Goal: Task Accomplishment & Management: Manage account settings

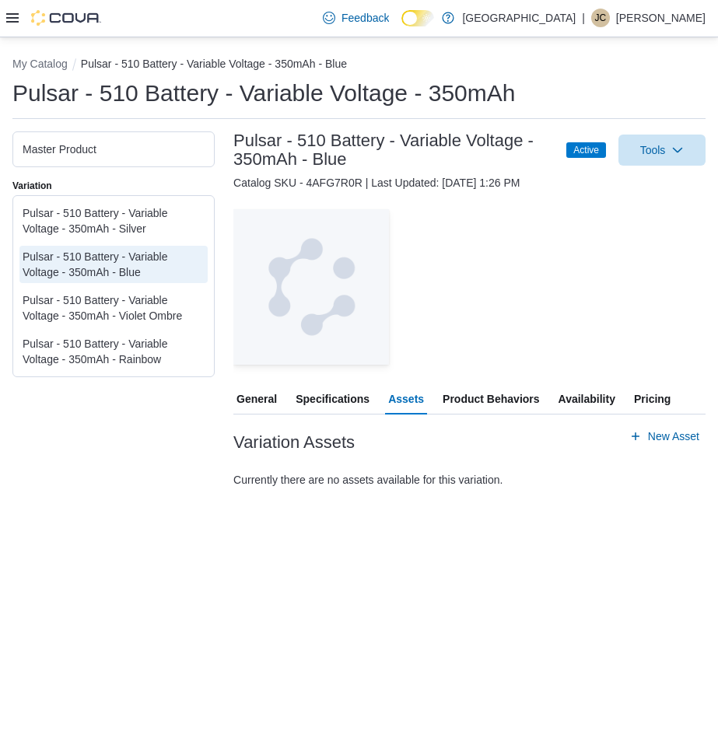
click at [9, 13] on icon at bounding box center [12, 18] width 12 height 12
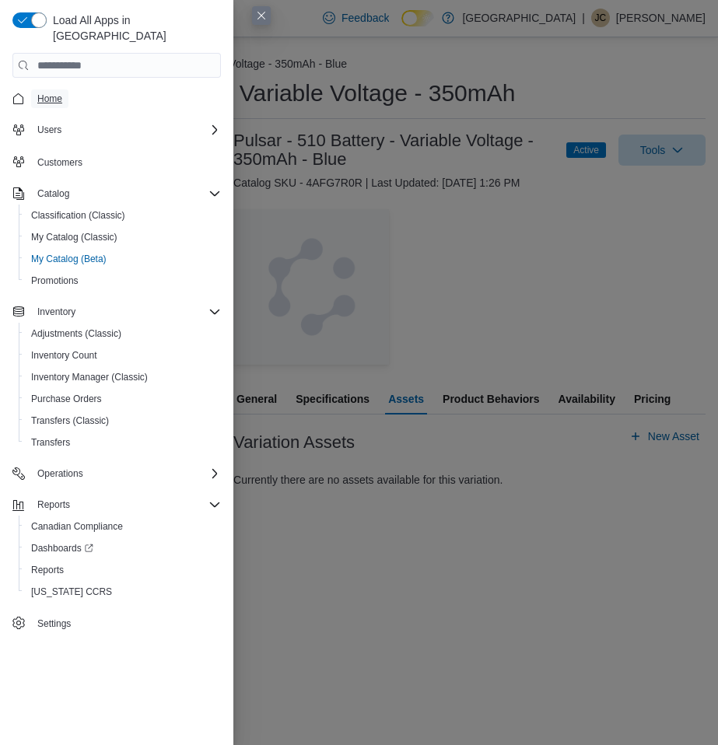
click at [57, 93] on span "Home" at bounding box center [49, 99] width 25 height 12
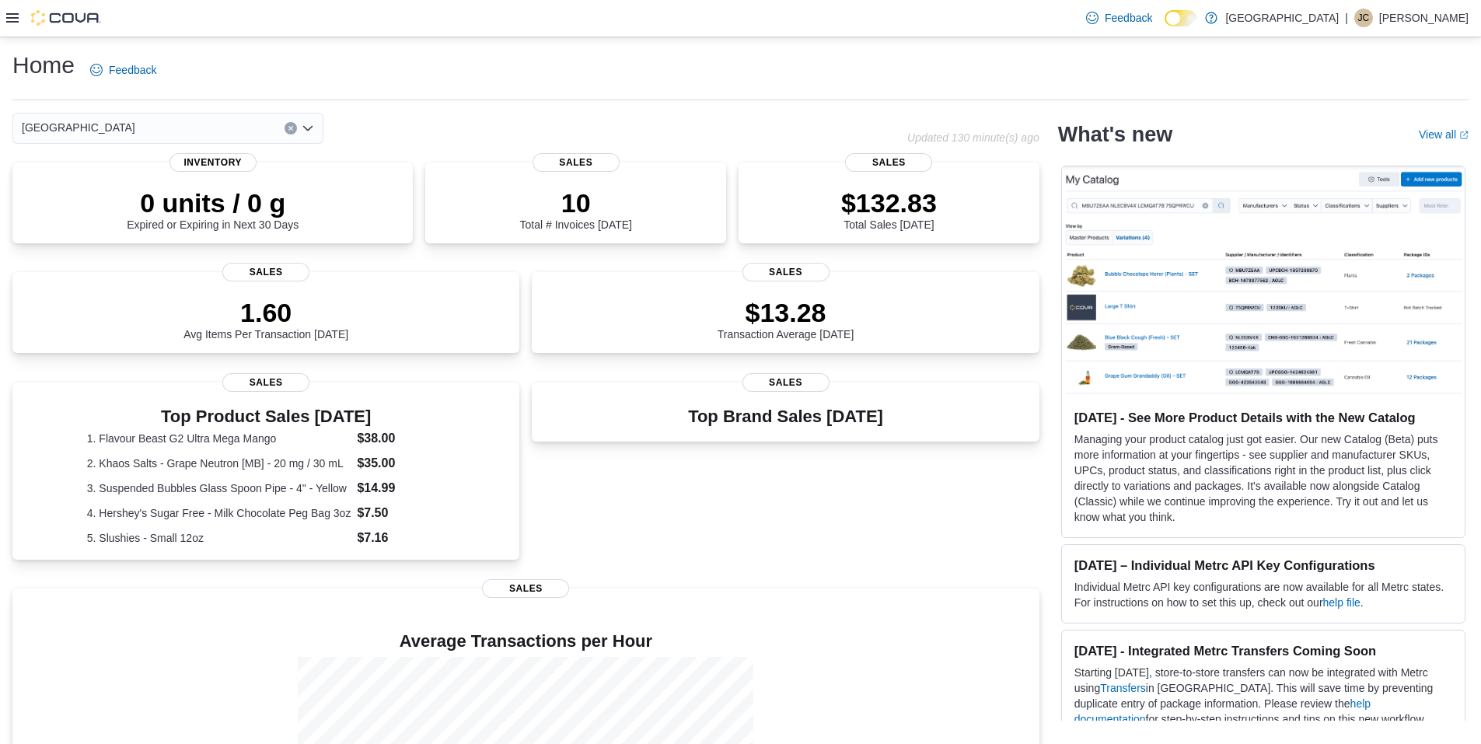
click at [16, 20] on icon at bounding box center [12, 18] width 12 height 12
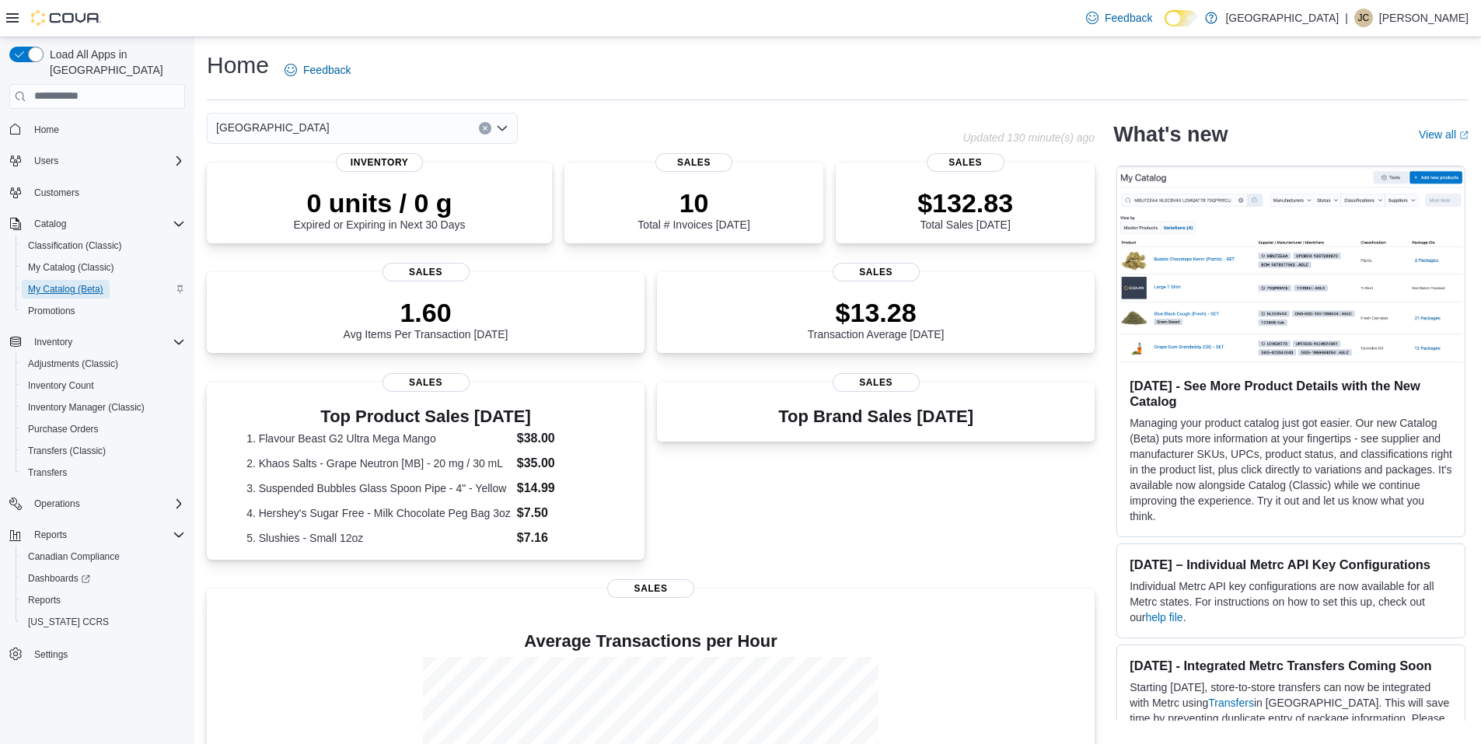
click at [80, 283] on span "My Catalog (Beta)" at bounding box center [65, 289] width 75 height 12
select select "**********"
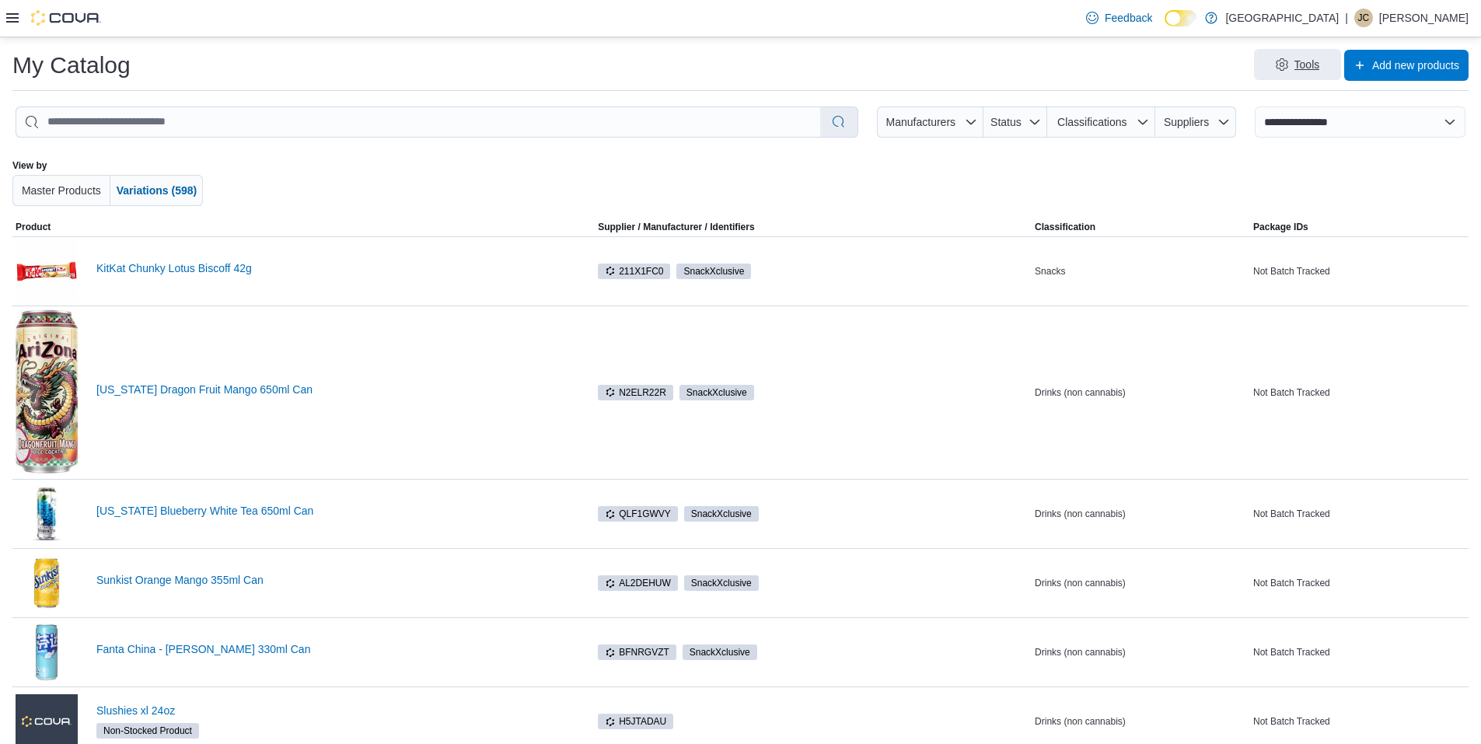
click at [717, 75] on span "Tools" at bounding box center [1297, 64] width 68 height 31
click at [717, 166] on div at bounding box center [740, 182] width 851 height 47
click at [717, 130] on span "Classifications" at bounding box center [1101, 122] width 96 height 31
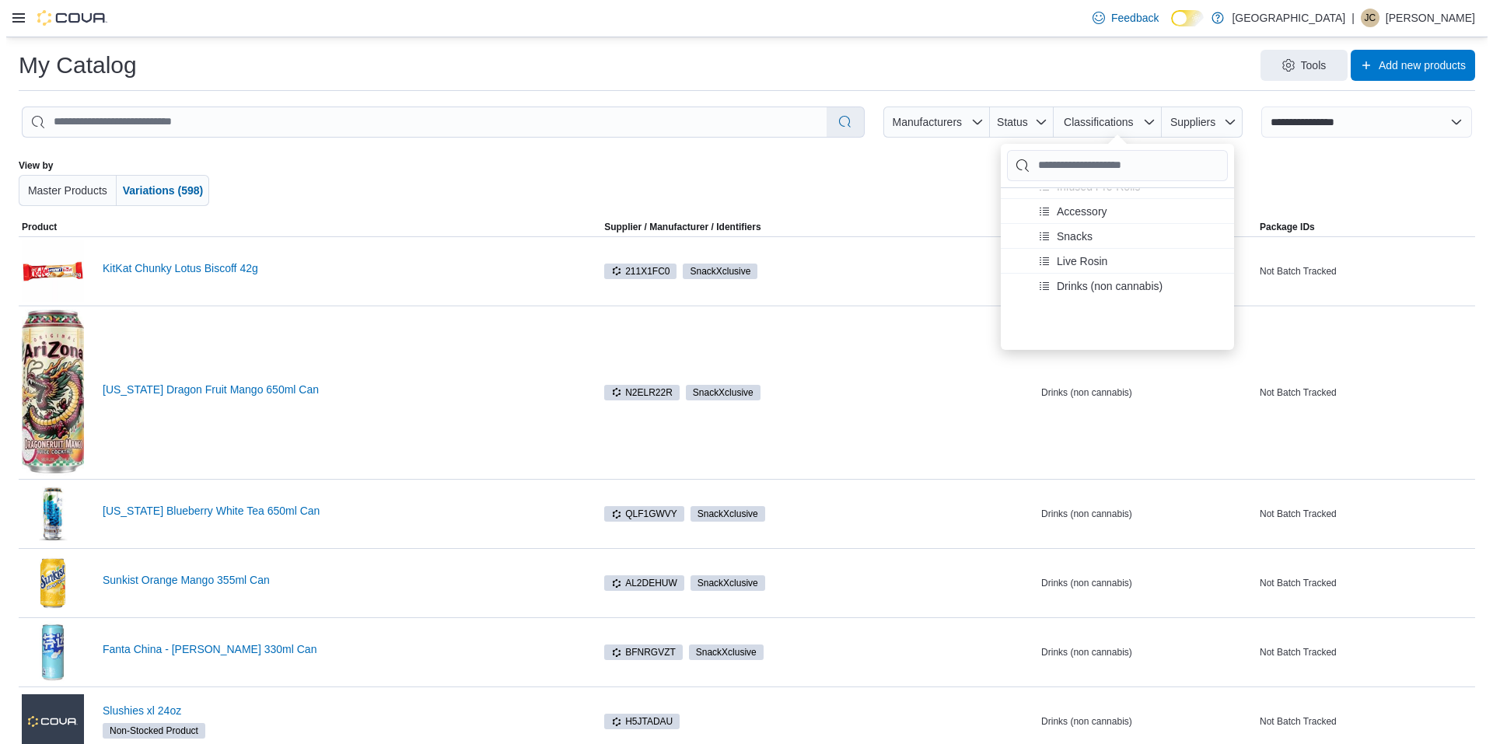
scroll to position [389, 0]
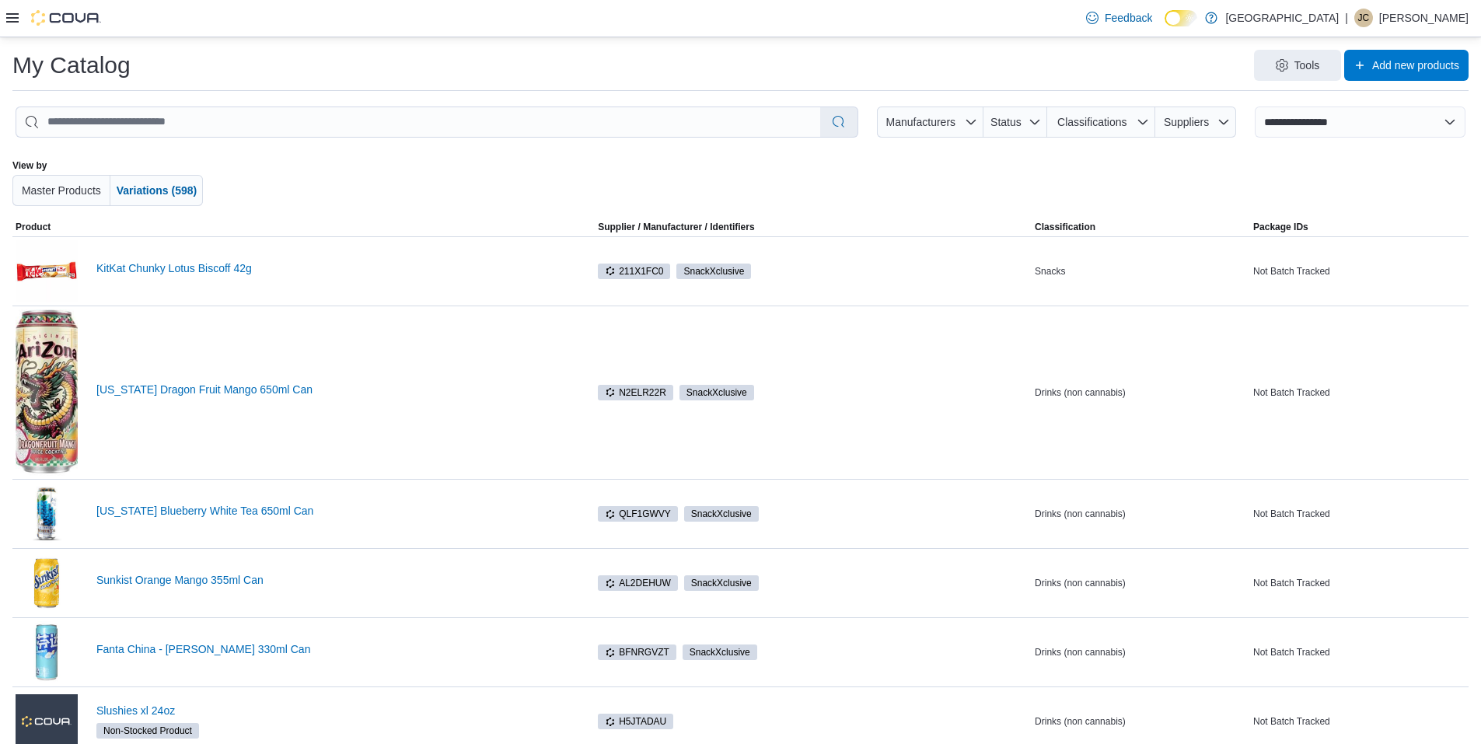
click at [12, 23] on div "Feedback Dark Mode River City Pot Hole | JC Jessica Cummings" at bounding box center [740, 18] width 1481 height 37
click at [13, 21] on icon at bounding box center [12, 18] width 12 height 12
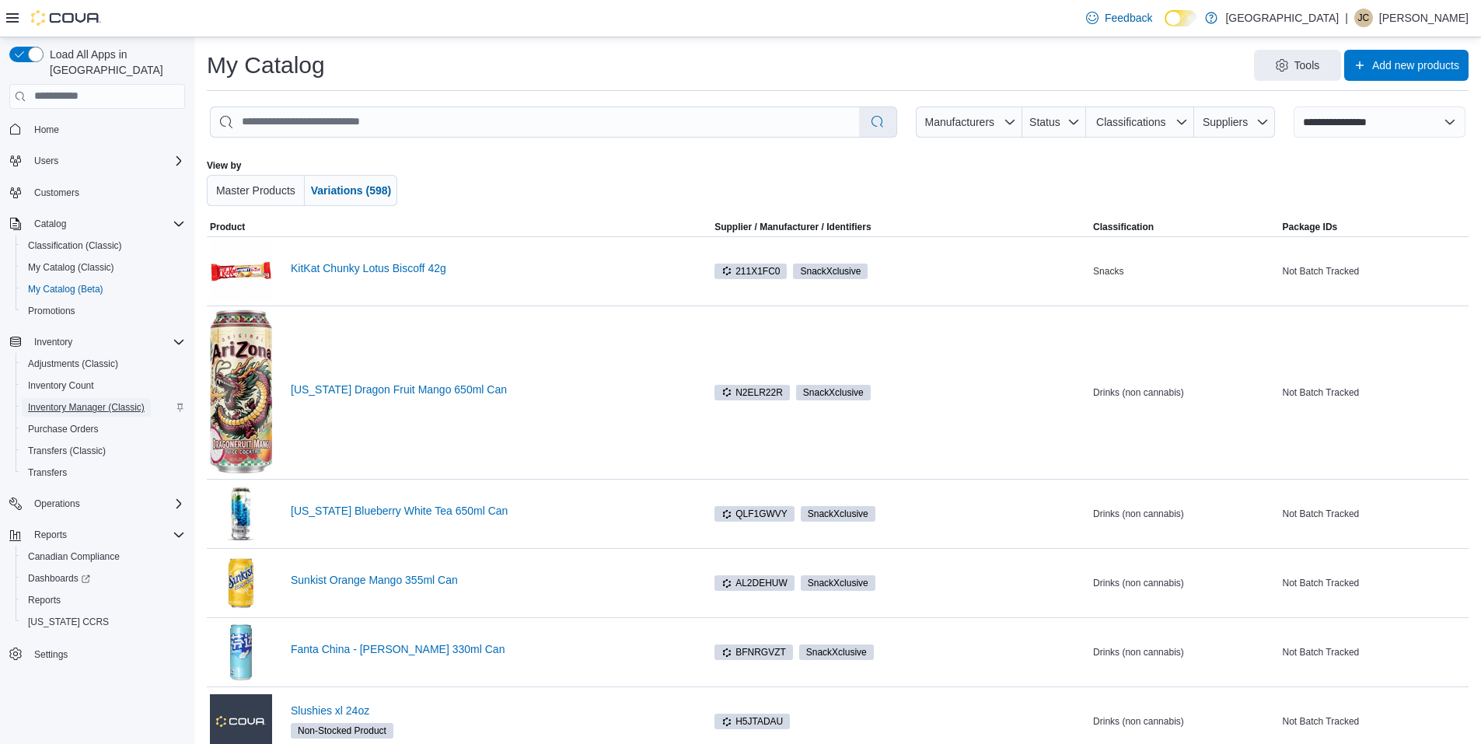
click at [61, 401] on span "Inventory Manager (Classic)" at bounding box center [86, 407] width 117 height 12
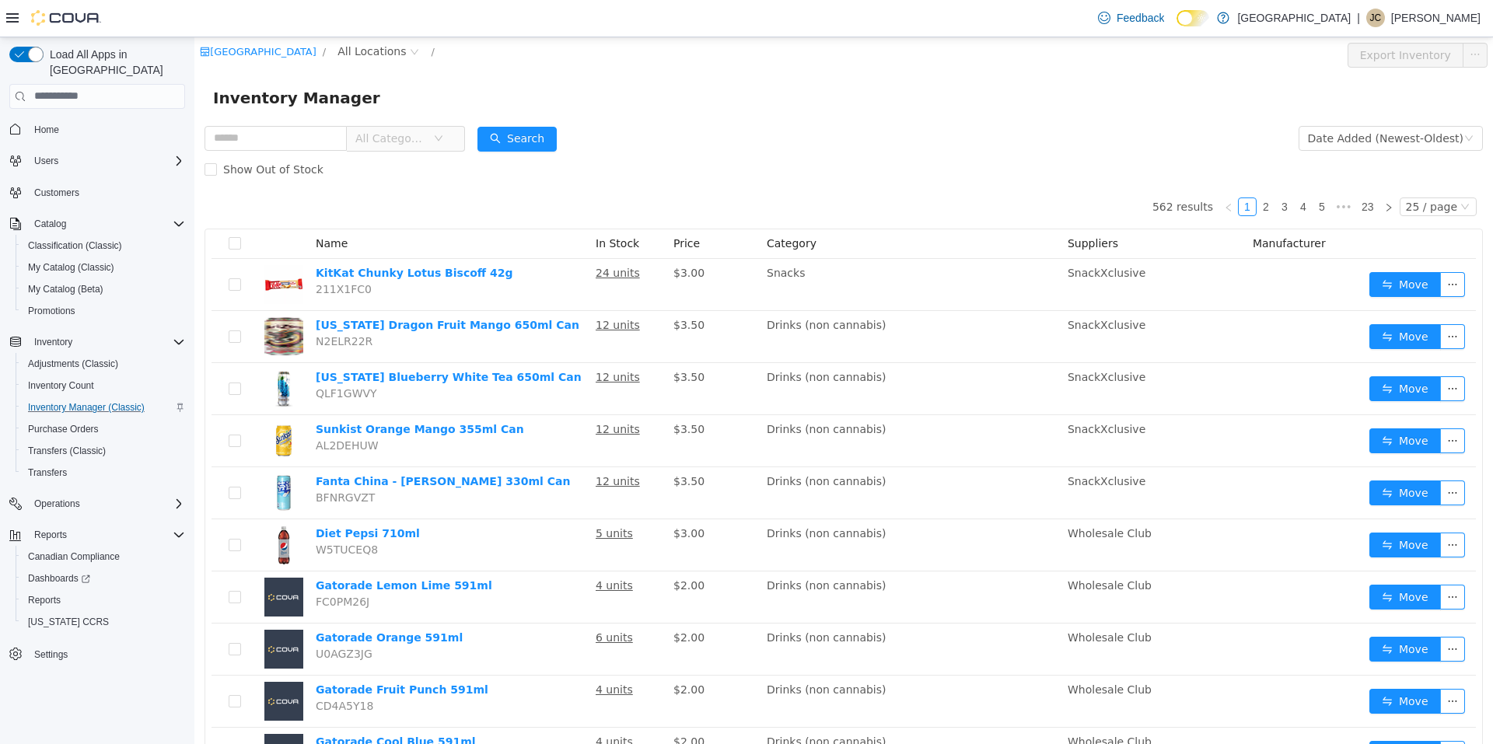
click at [717, 137] on form "All Categories Date Added (Newest-Oldest) Search Show Out of Stock" at bounding box center [843, 153] width 1278 height 62
click at [75, 283] on span "My Catalog (Beta)" at bounding box center [65, 289] width 75 height 12
select select "**********"
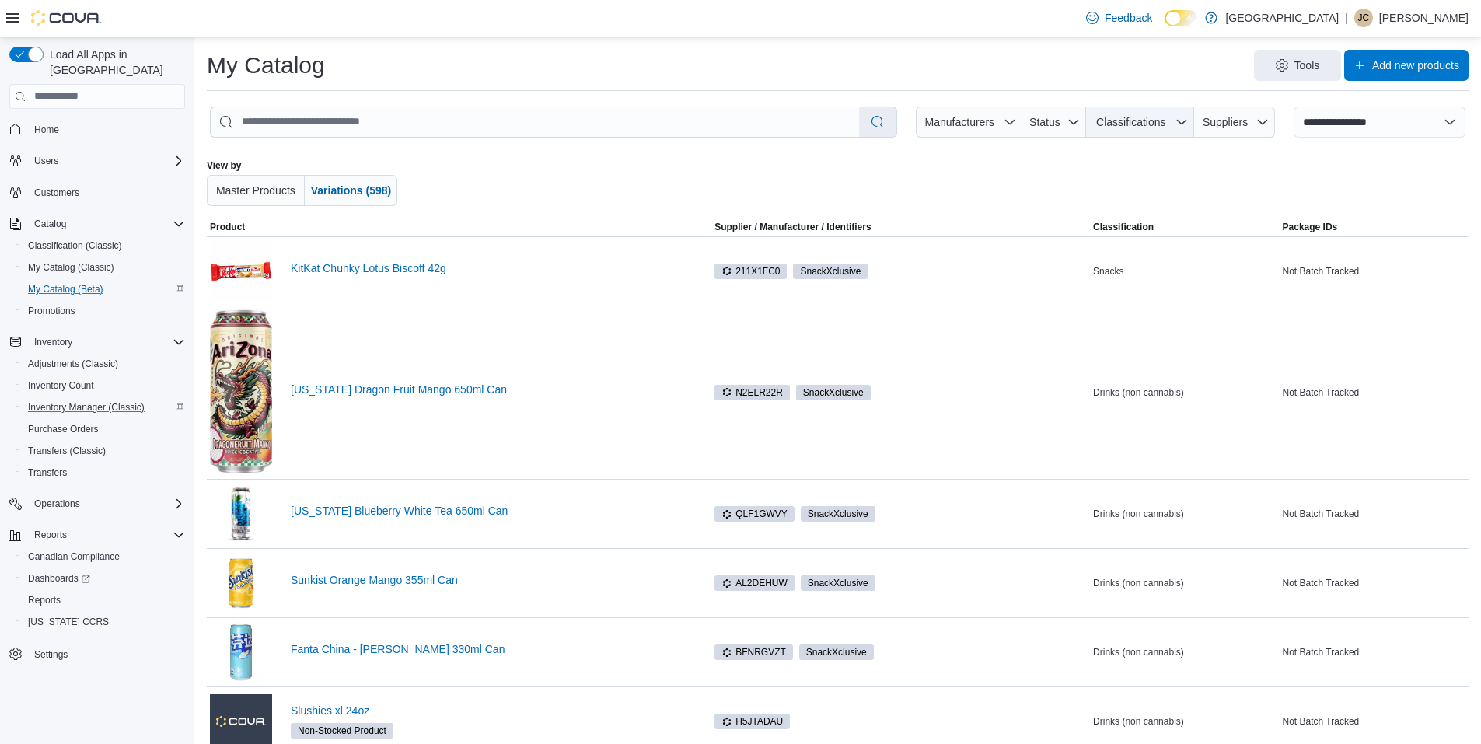
click at [717, 123] on span "Classifications" at bounding box center [1130, 122] width 69 height 12
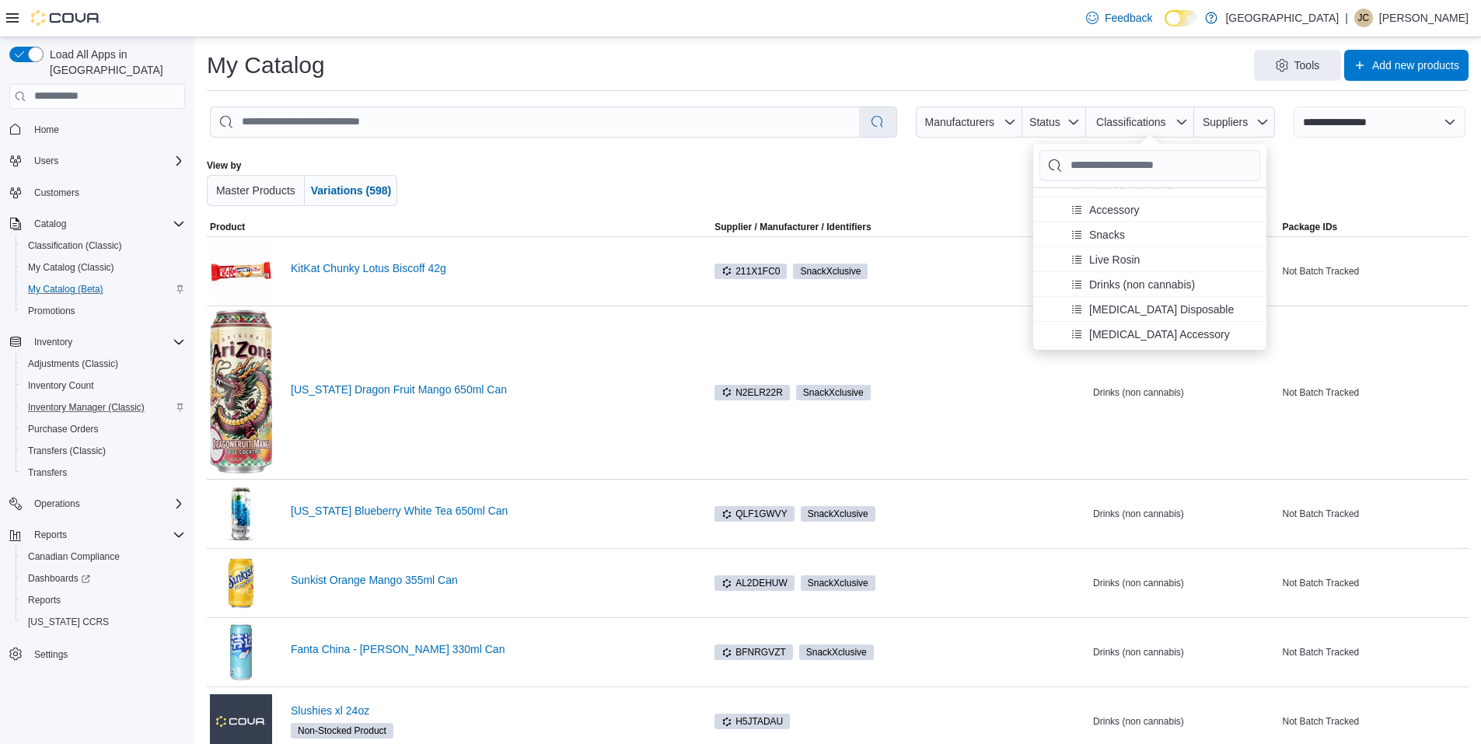
scroll to position [466, 0]
click at [717, 223] on span "[MEDICAL_DATA] Disposable" at bounding box center [1161, 231] width 145 height 16
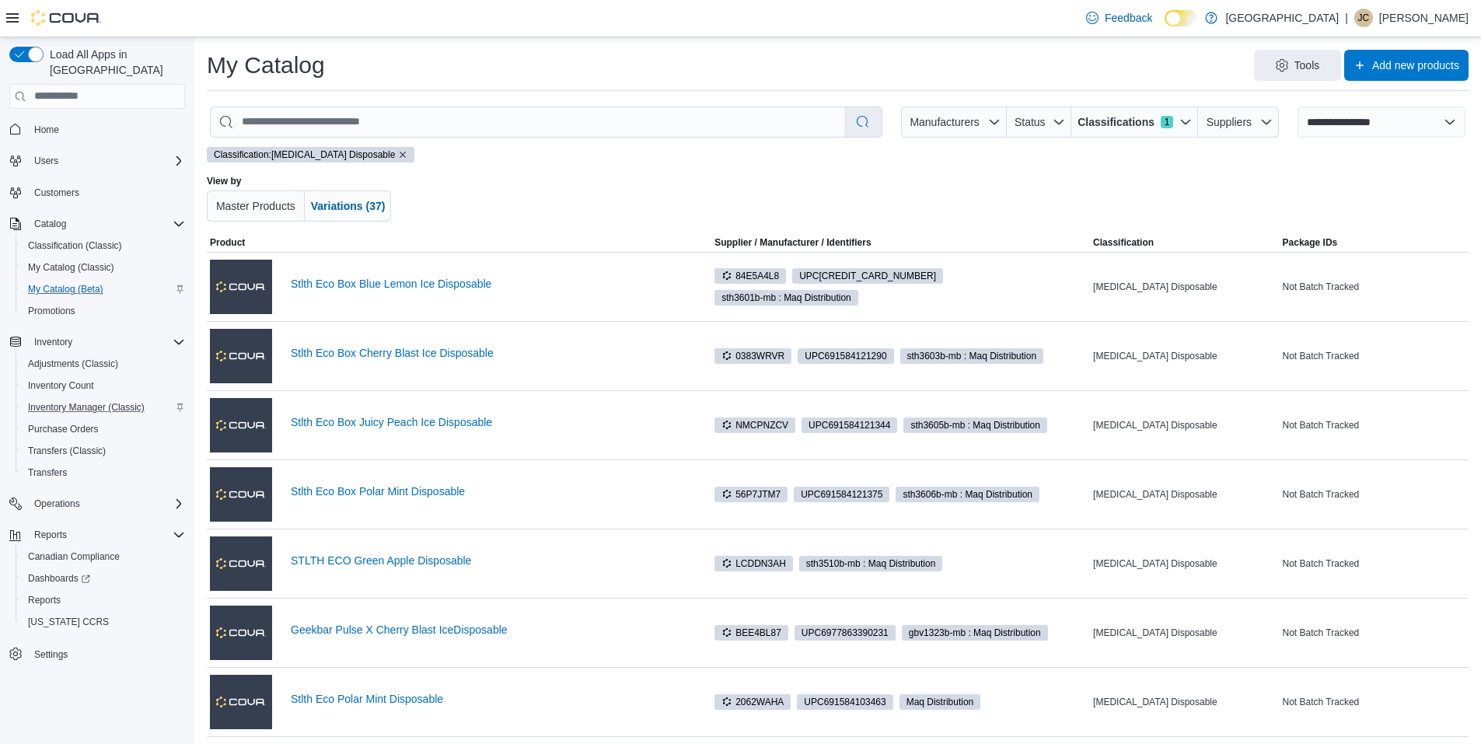
click at [560, 194] on div at bounding box center [837, 198] width 735 height 47
click at [717, 65] on span "Tools" at bounding box center [1307, 65] width 26 height 16
click at [717, 154] on button "Export" at bounding box center [1309, 163] width 124 height 28
click at [717, 176] on div at bounding box center [837, 198] width 735 height 47
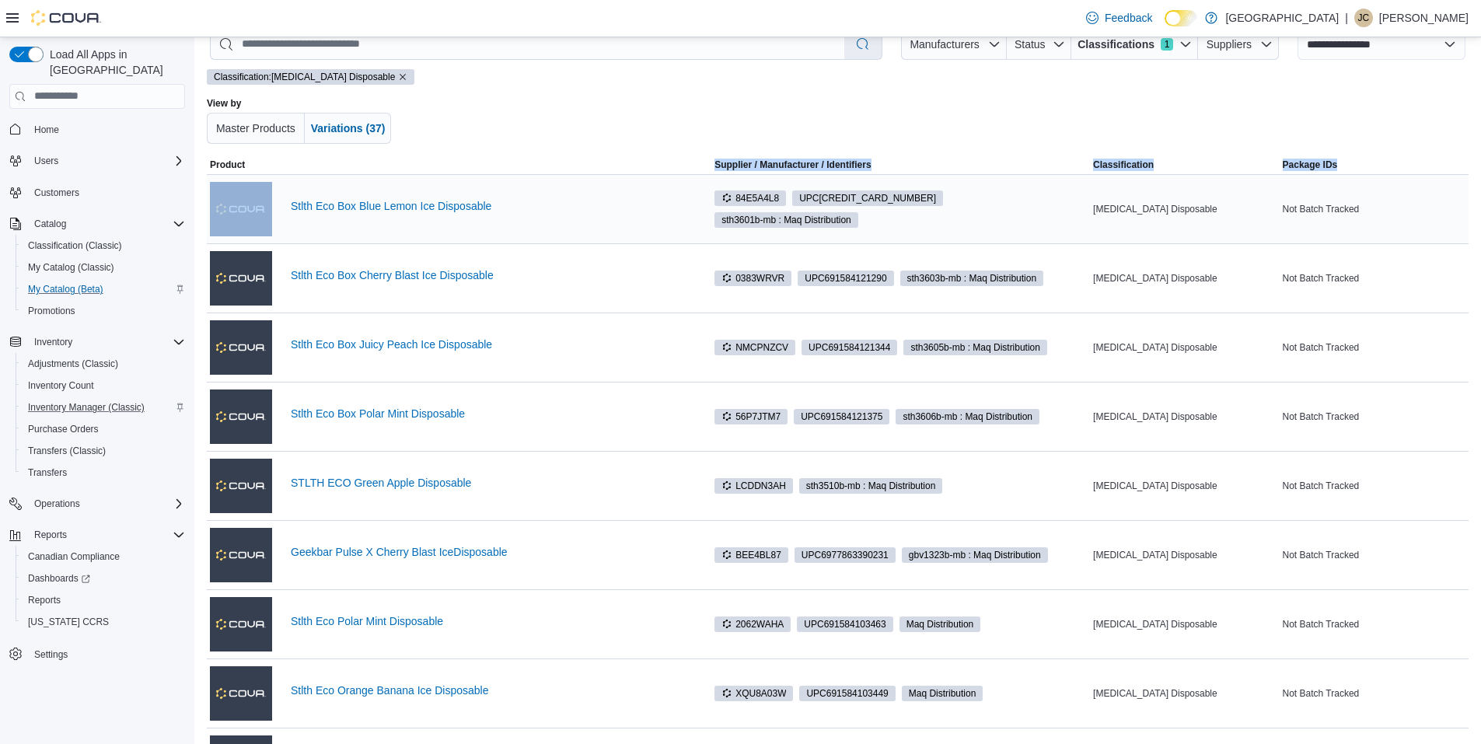
drag, startPoint x: 281, startPoint y: 173, endPoint x: 284, endPoint y: 211, distance: 38.2
click at [509, 133] on div at bounding box center [837, 120] width 735 height 47
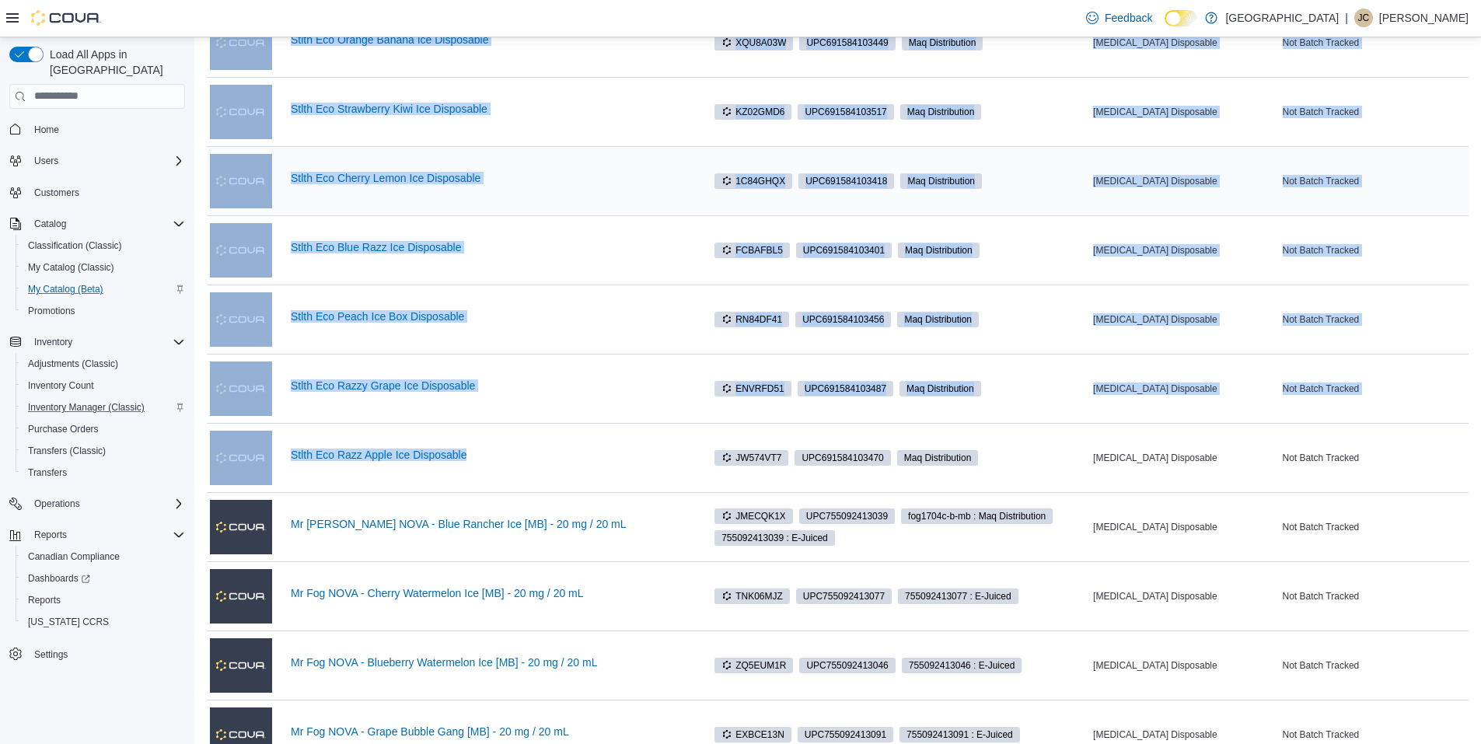
scroll to position [942, 0]
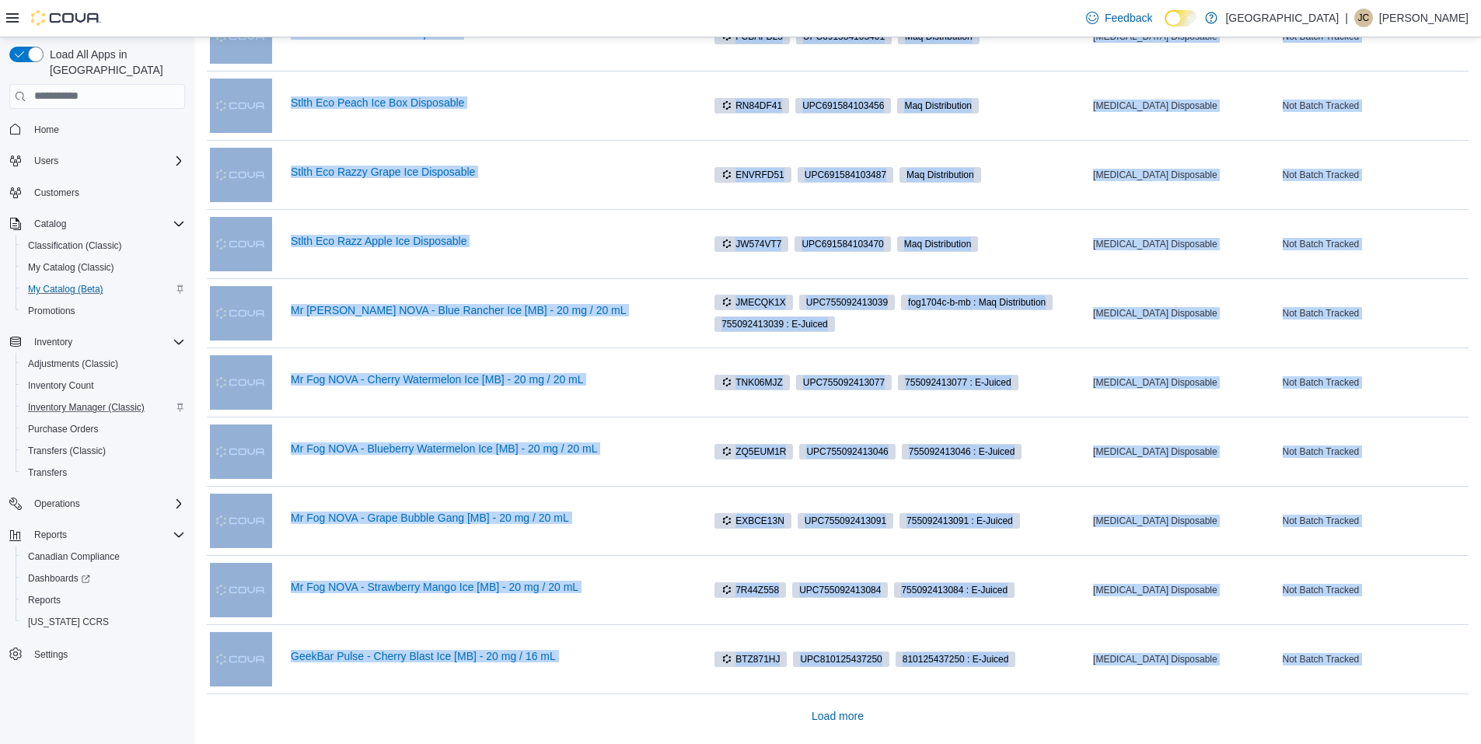
drag, startPoint x: 285, startPoint y: 201, endPoint x: 732, endPoint y: 717, distance: 682.3
click at [717, 727] on span "Load more" at bounding box center [838, 715] width 52 height 31
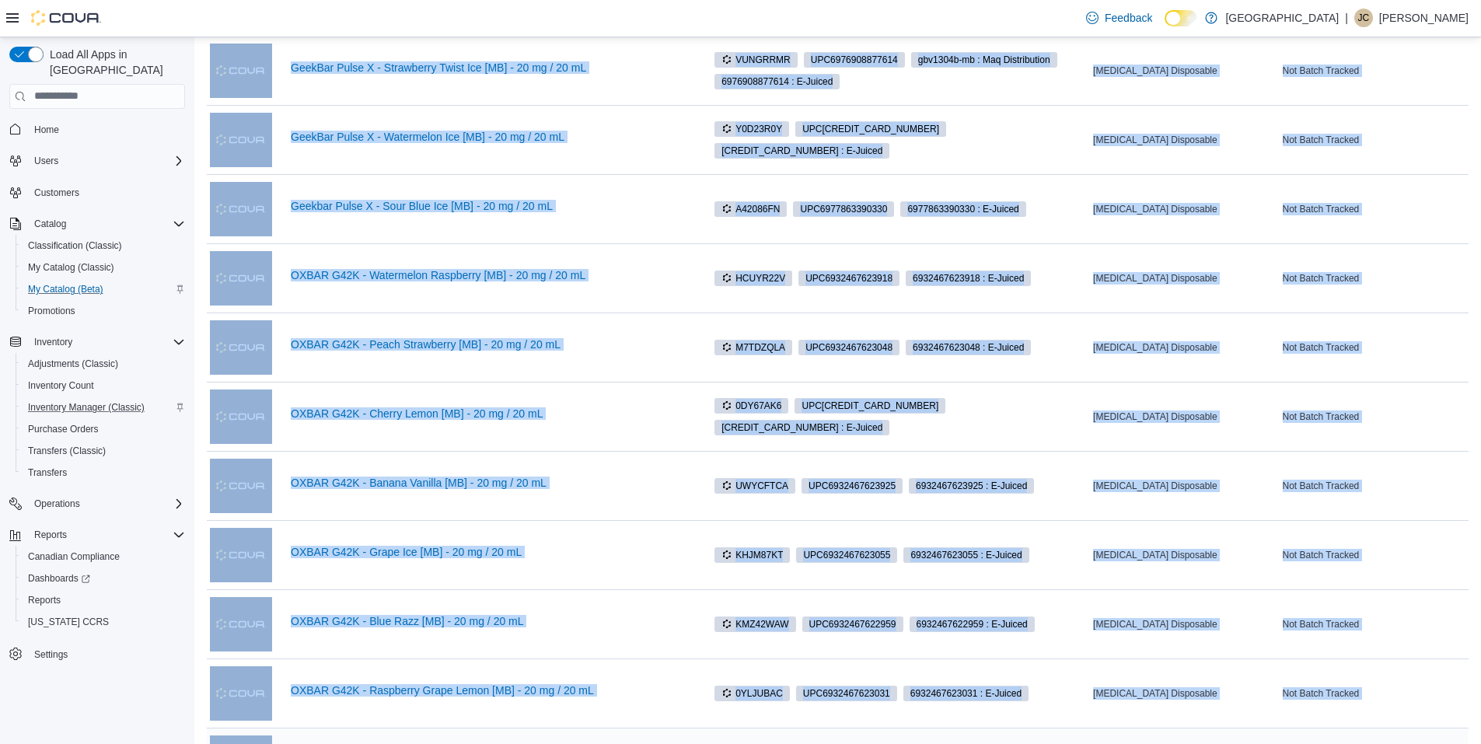
scroll to position [2118, 0]
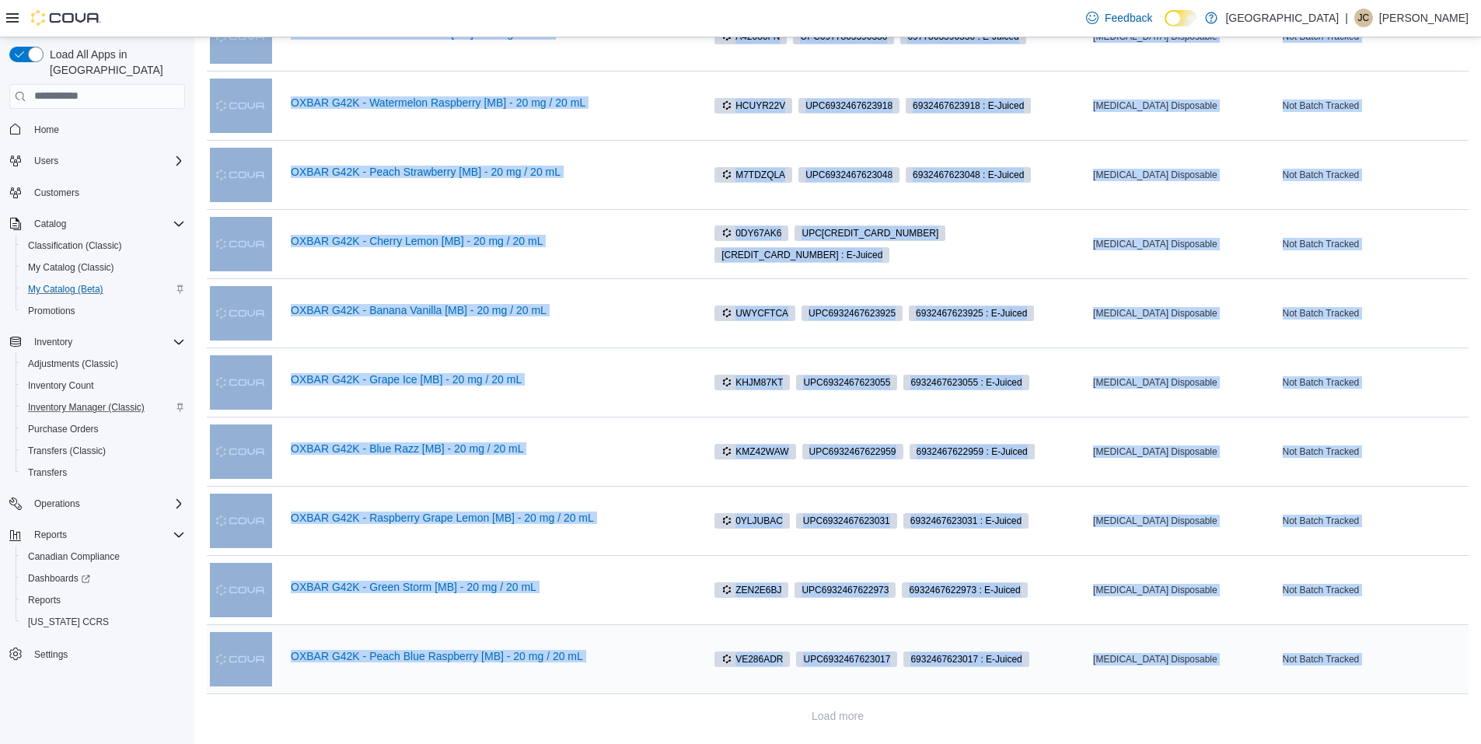
copy div "Stlth Eco Box Blue Lemon Ice Disposable Supplier / Manufacturer / Identifiers 8…"
click at [597, 373] on link "OXBAR G42K - Grape Ice [MB] - 20 mg / 20 mL" at bounding box center [499, 379] width 417 height 12
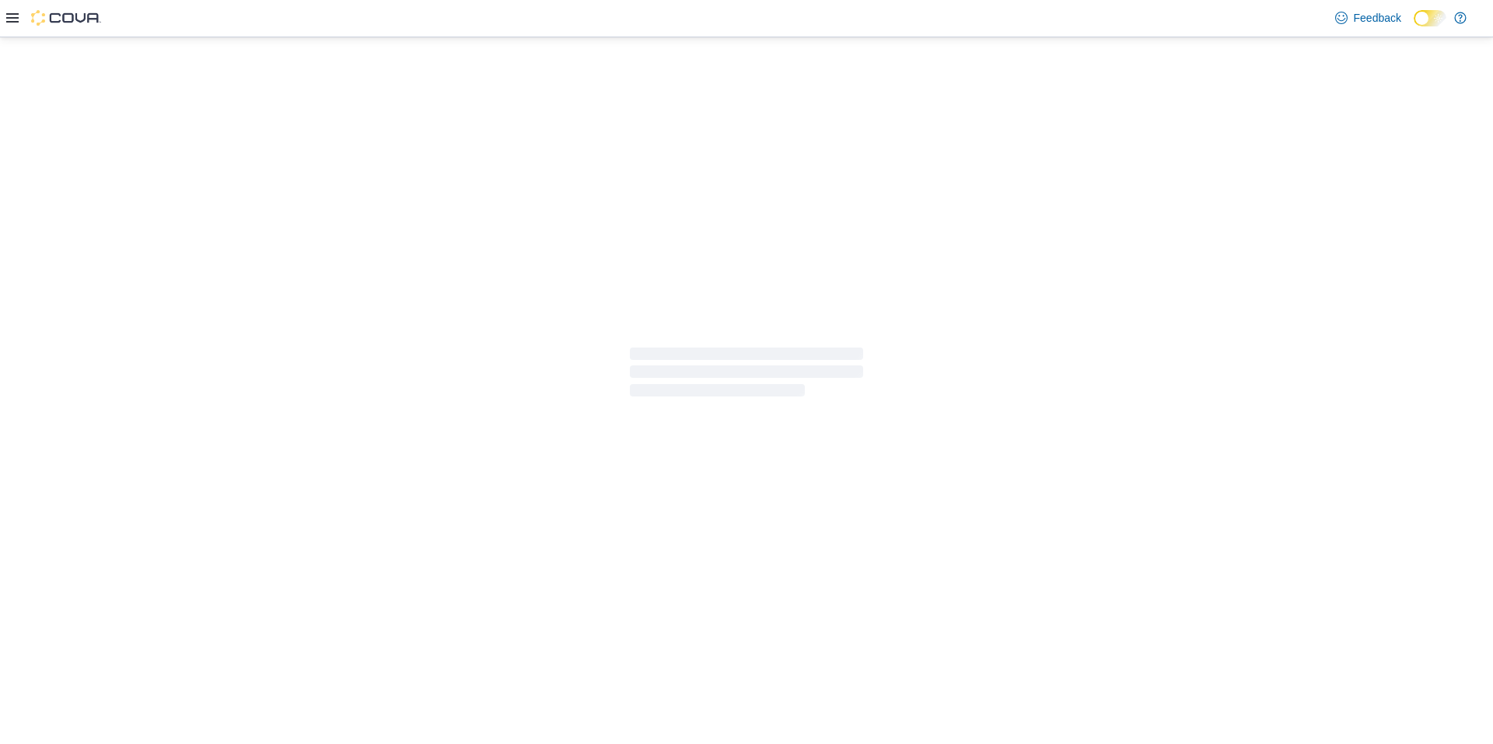
select select "**********"
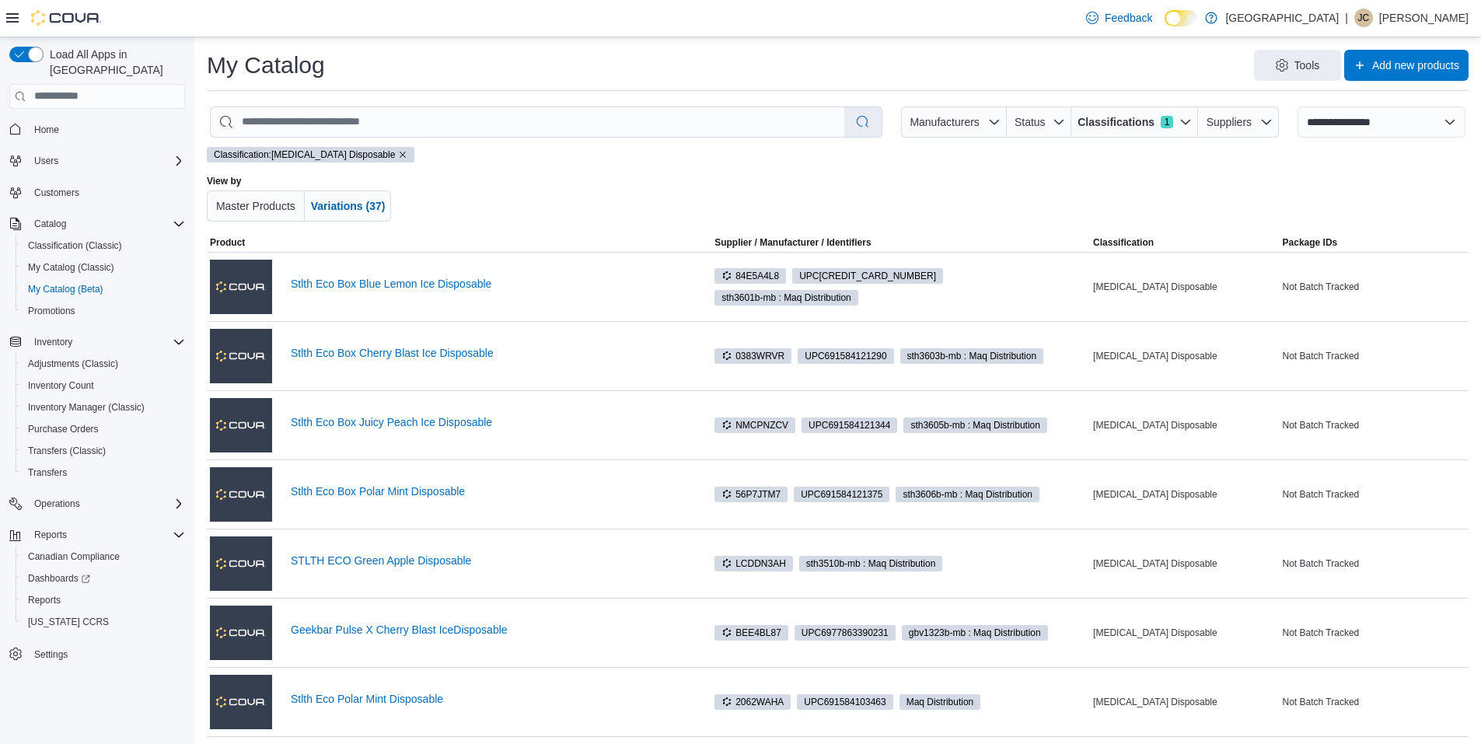
click at [571, 199] on div at bounding box center [837, 198] width 735 height 47
click at [303, 123] on input "search" at bounding box center [528, 122] width 634 height 30
paste input "**********"
type input "**********"
select select "*********"
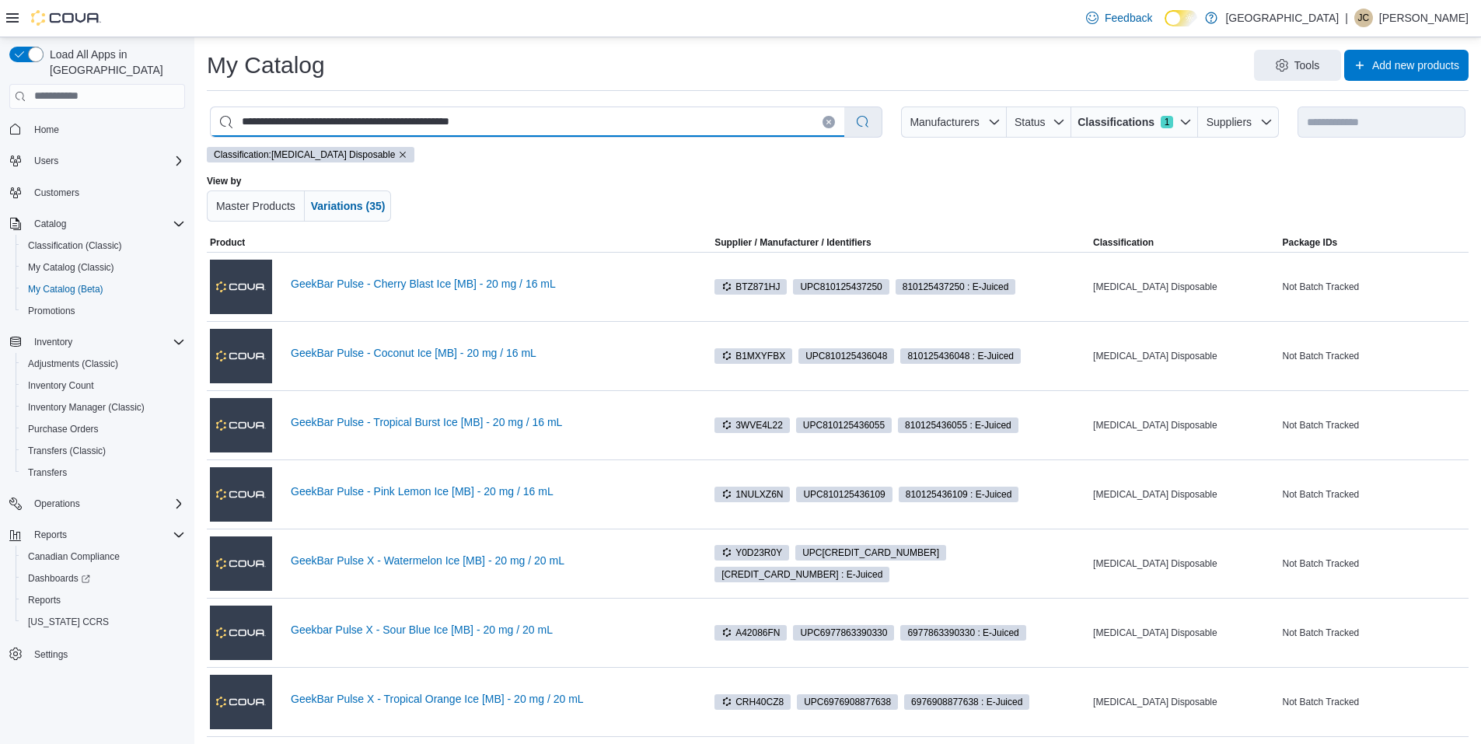
click at [416, 122] on input "**********" at bounding box center [528, 122] width 634 height 30
paste input "search"
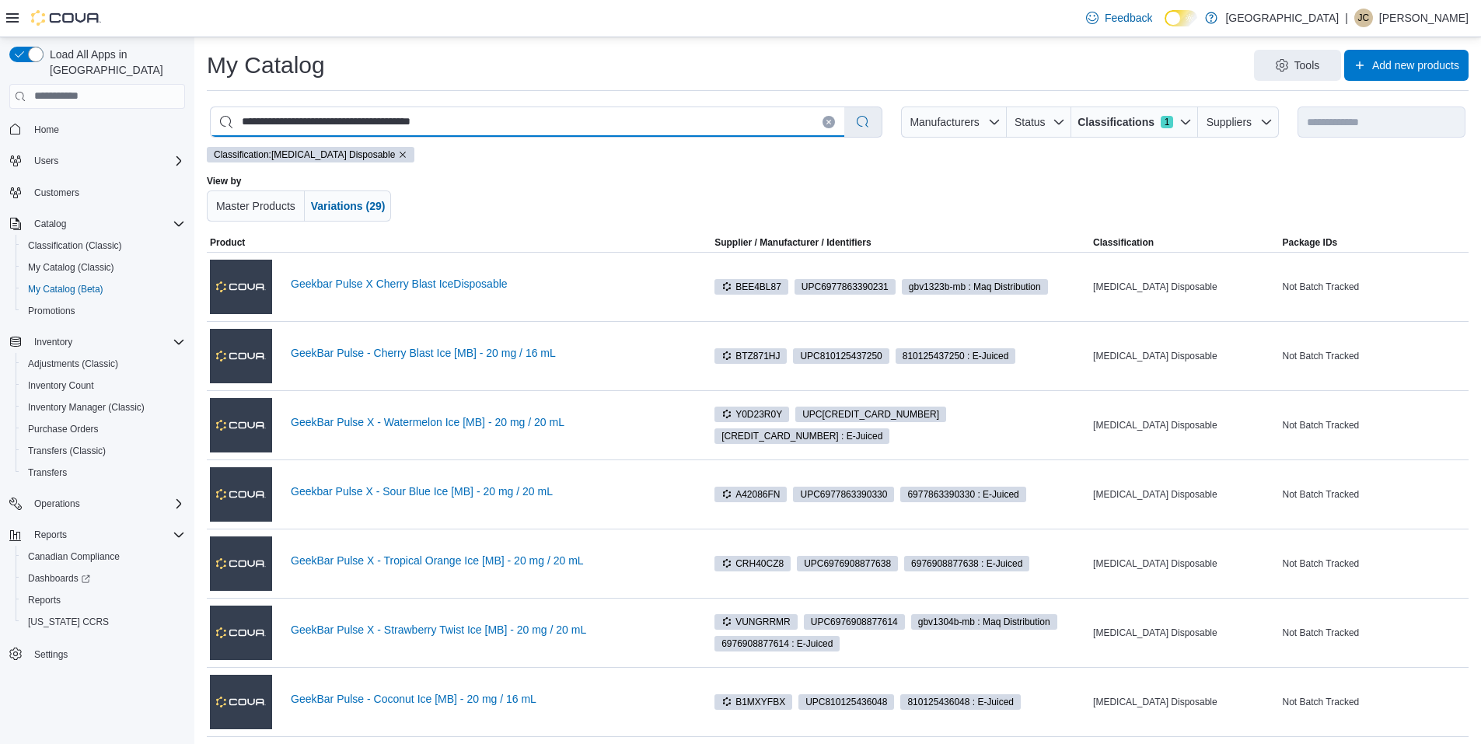
click at [466, 127] on input "**********" at bounding box center [528, 122] width 634 height 30
paste input "********"
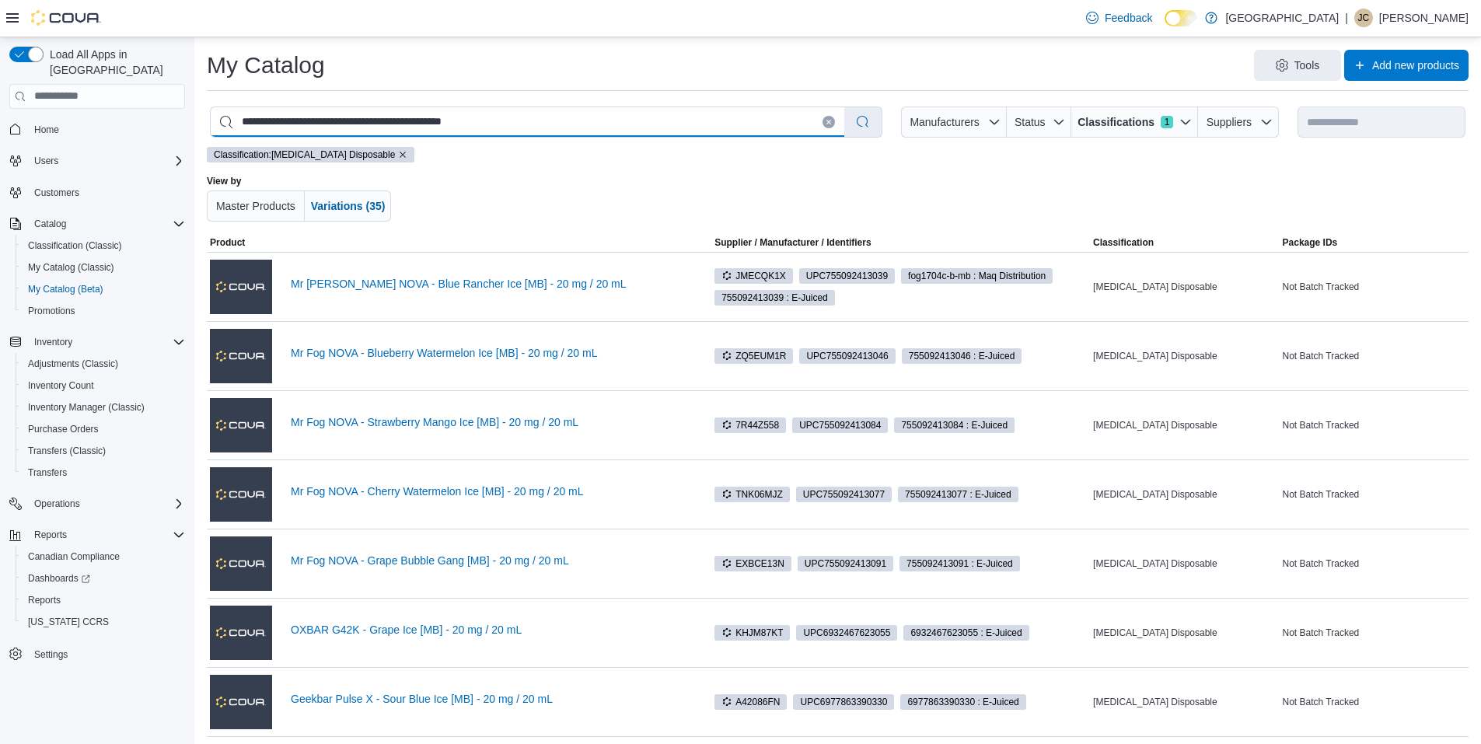
click at [420, 130] on input "**********" at bounding box center [528, 122] width 634 height 30
paste input "***"
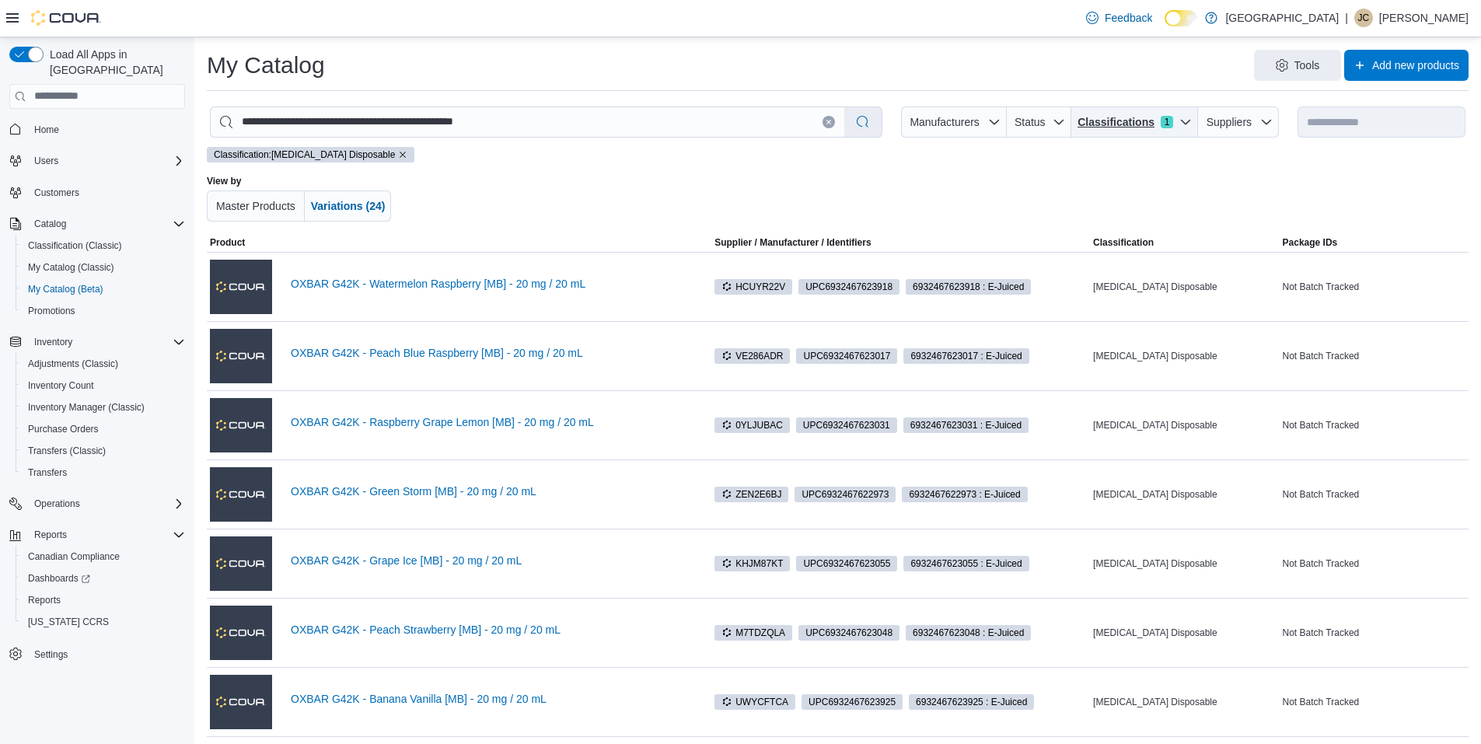
click at [1192, 116] on icon "button" at bounding box center [1185, 122] width 12 height 12
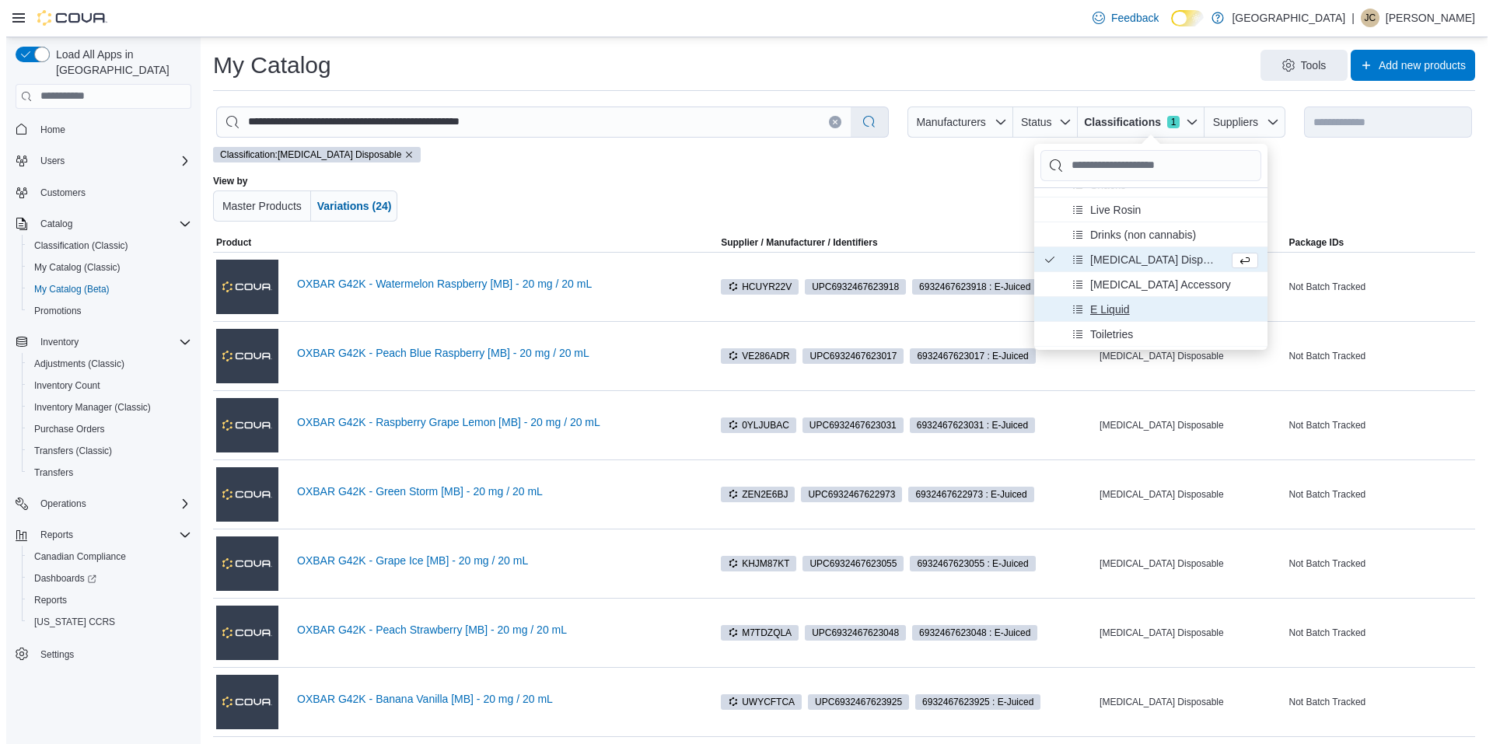
scroll to position [485, 0]
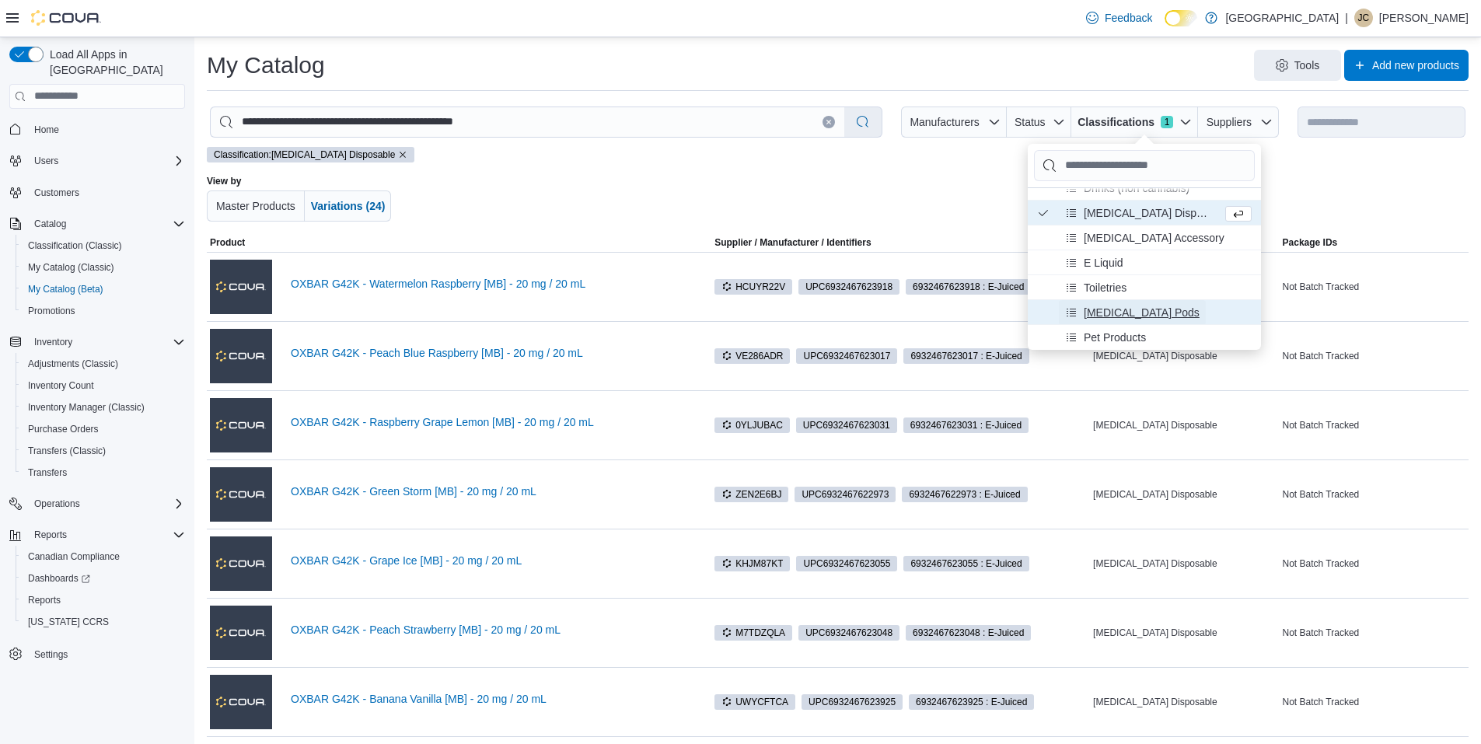
click at [1107, 309] on span "Nicotine Pods" at bounding box center [1142, 312] width 116 height 16
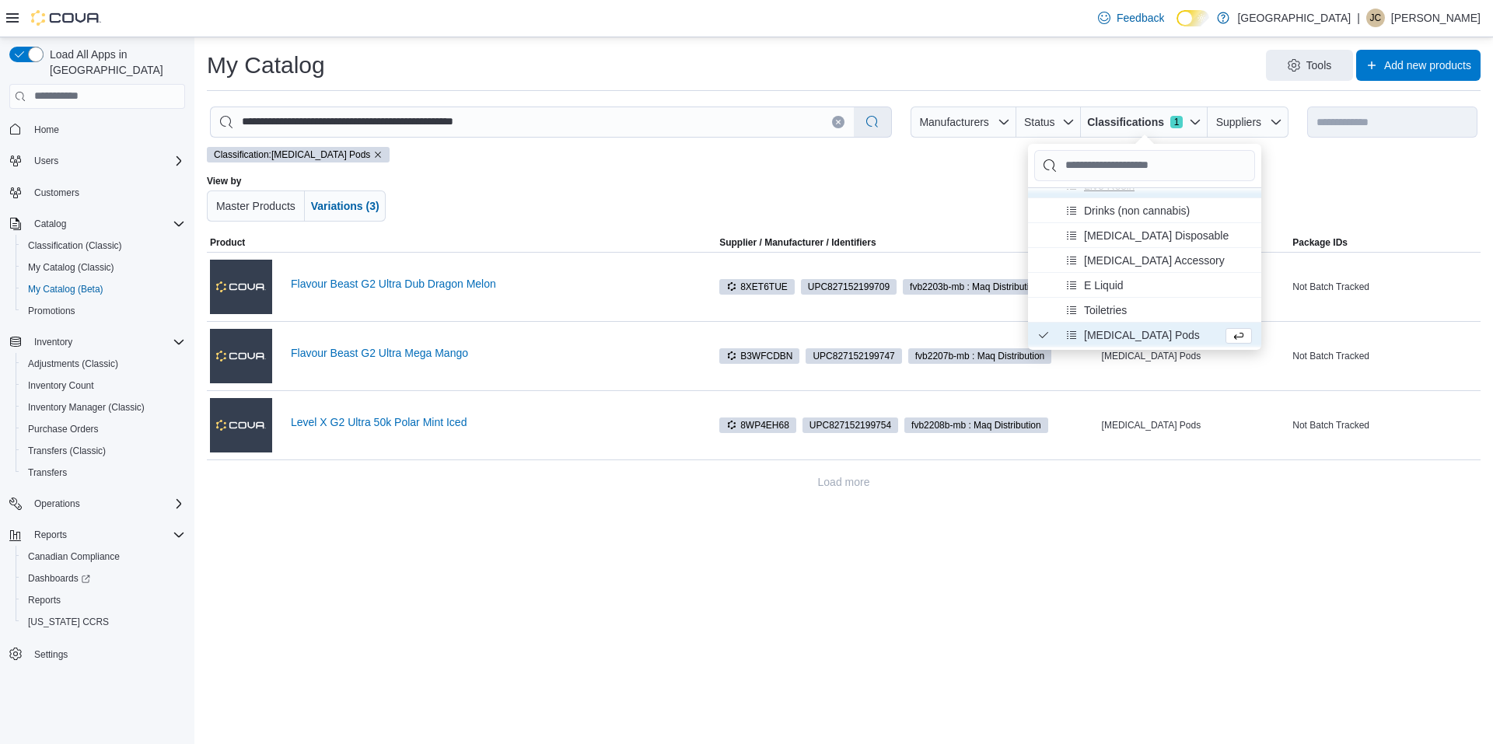
scroll to position [485, 0]
click at [1122, 264] on span "E Liquid" at bounding box center [1104, 262] width 40 height 16
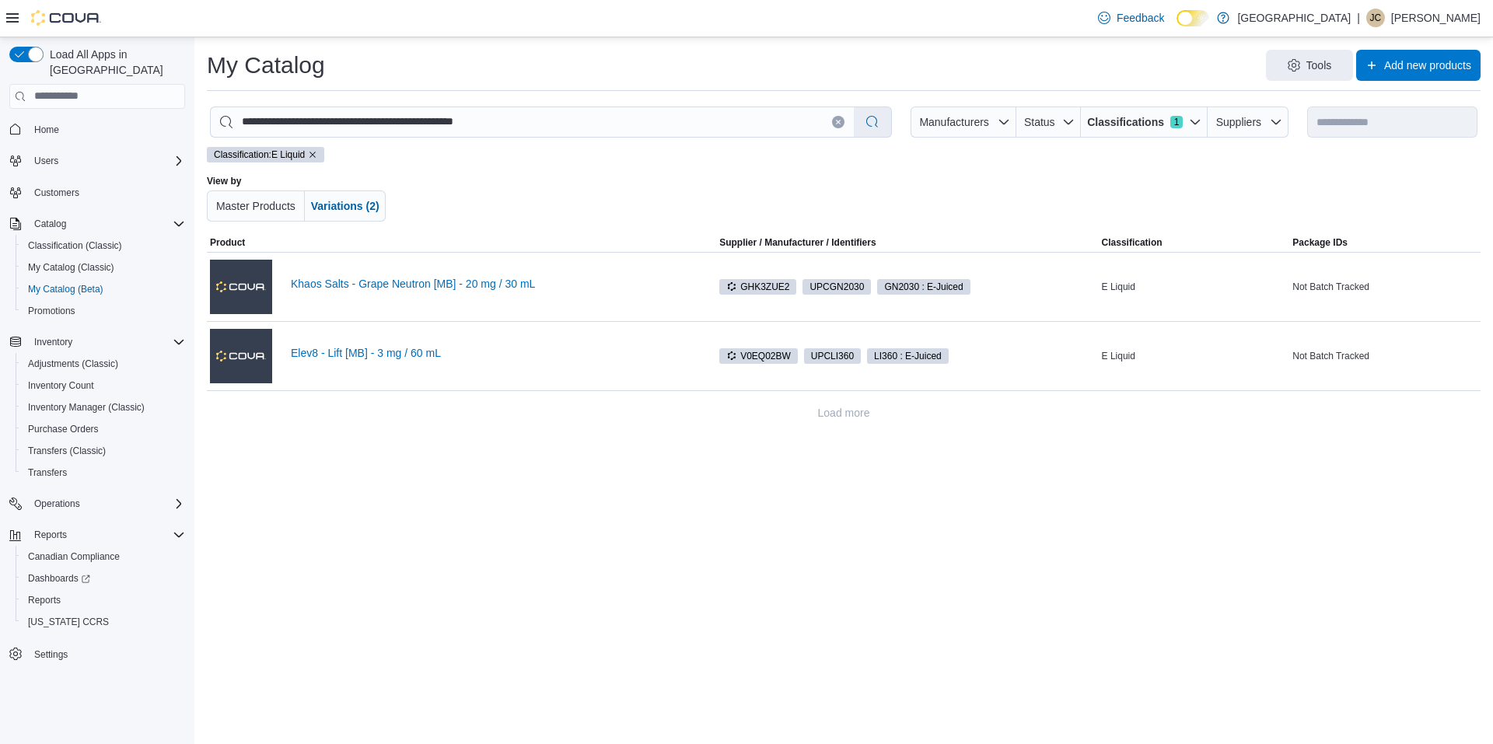
click at [393, 533] on div "**********" at bounding box center [843, 390] width 1298 height 707
drag, startPoint x: 580, startPoint y: 389, endPoint x: 289, endPoint y: 359, distance: 292.3
click at [289, 359] on div "Elev8 - Lift [MB] - 3 mg / 60 mL" at bounding box center [461, 356] width 503 height 62
copy link "Elev8 - Lift [MB] - 3 mg / 60 mL"
click at [644, 449] on div "**********" at bounding box center [843, 390] width 1298 height 707
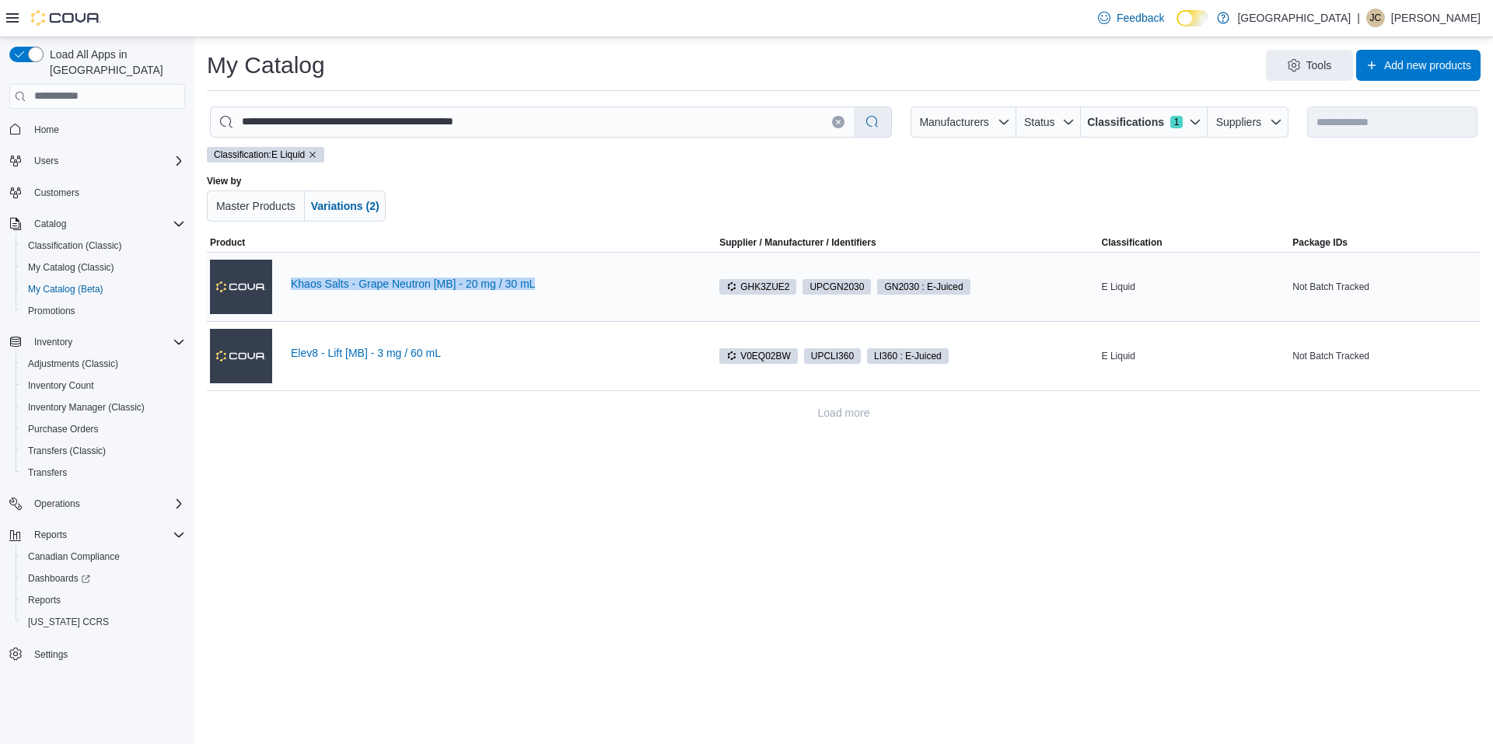
drag, startPoint x: 583, startPoint y: 283, endPoint x: 288, endPoint y: 311, distance: 296.0
click at [288, 311] on div "Khaos Salts - Grape Neutron [MB] - 20 mg / 30 mL" at bounding box center [461, 287] width 503 height 62
copy link "Khaos Salts - Grape Neutron [MB] - 20 mg / 30 mL"
click at [1157, 129] on span "Classifications" at bounding box center [1125, 122] width 77 height 16
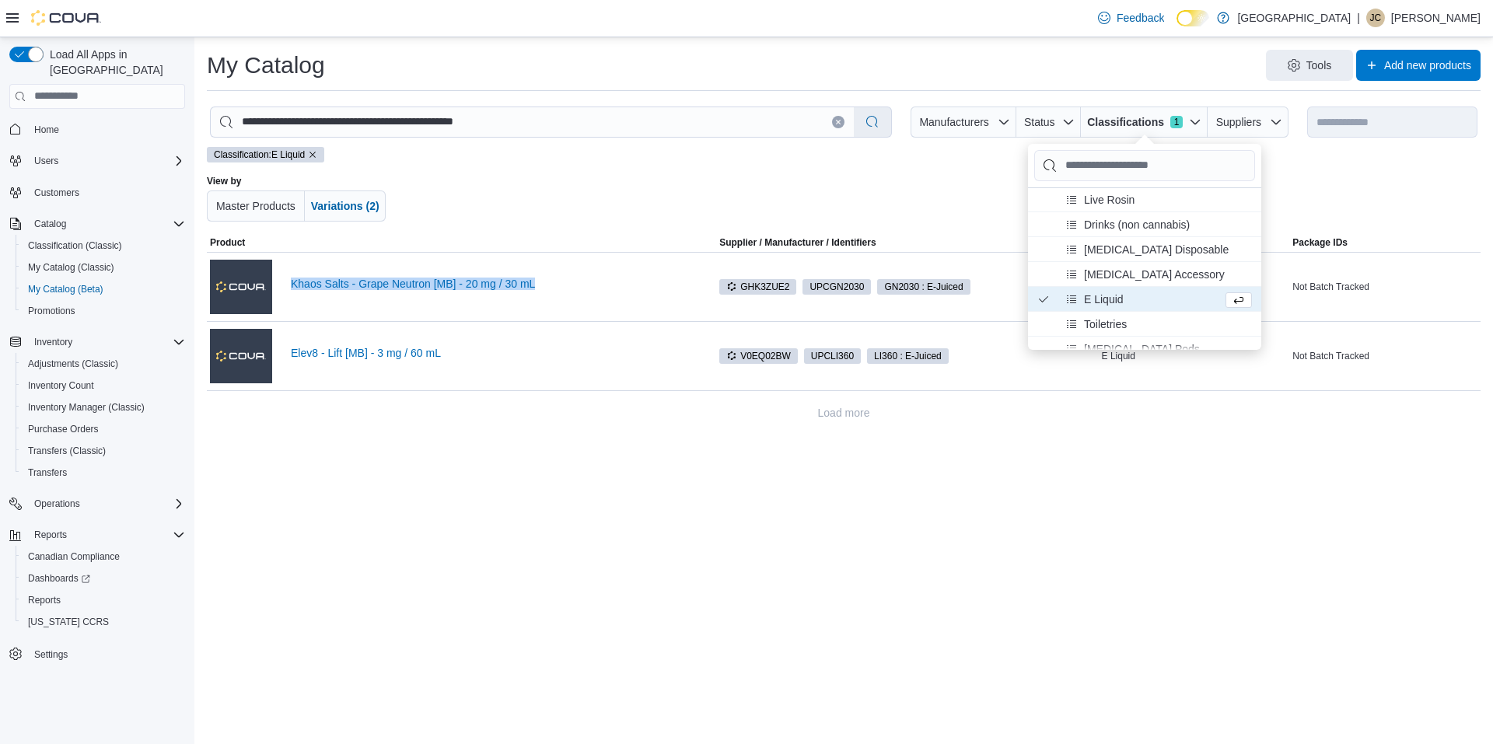
scroll to position [485, 0]
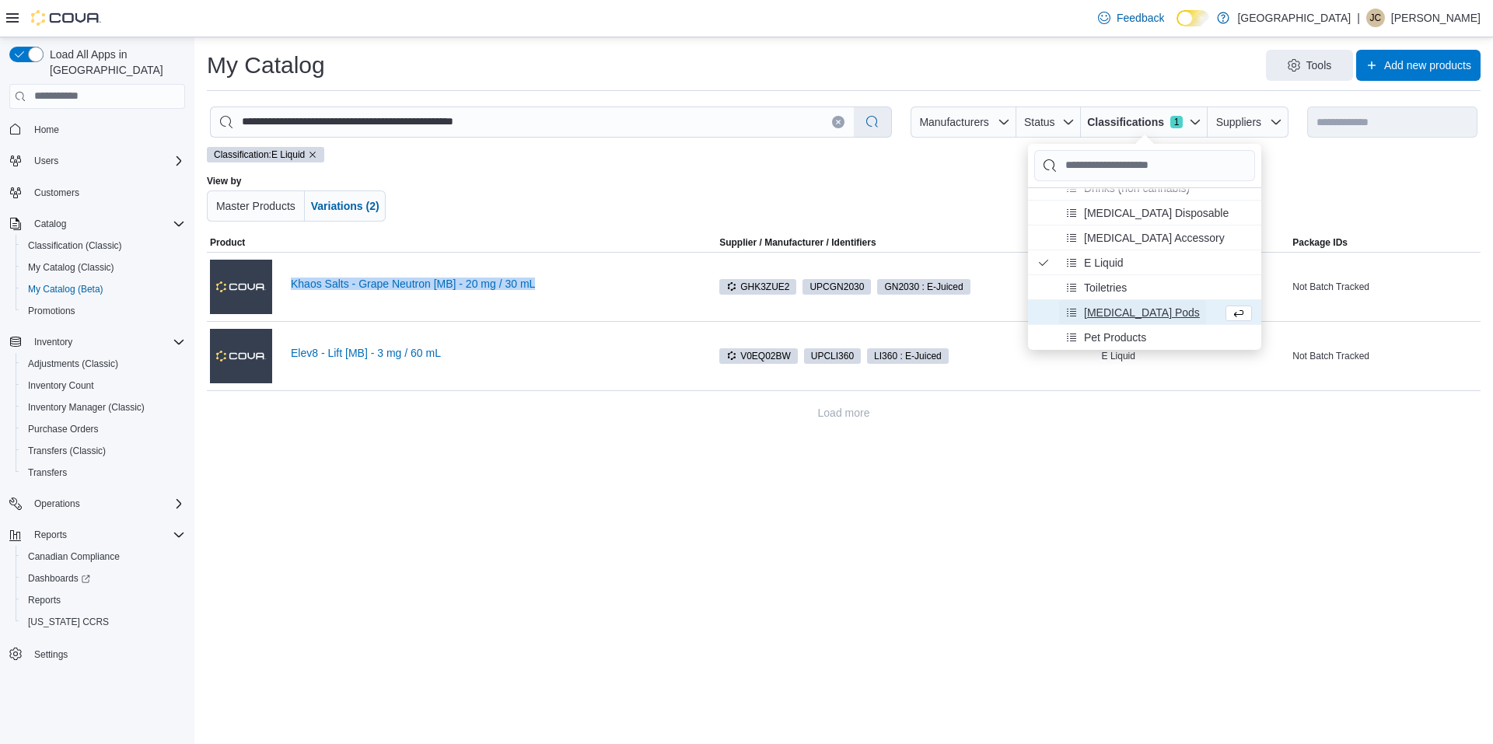
click at [1122, 312] on span "[MEDICAL_DATA] Pods" at bounding box center [1142, 312] width 116 height 16
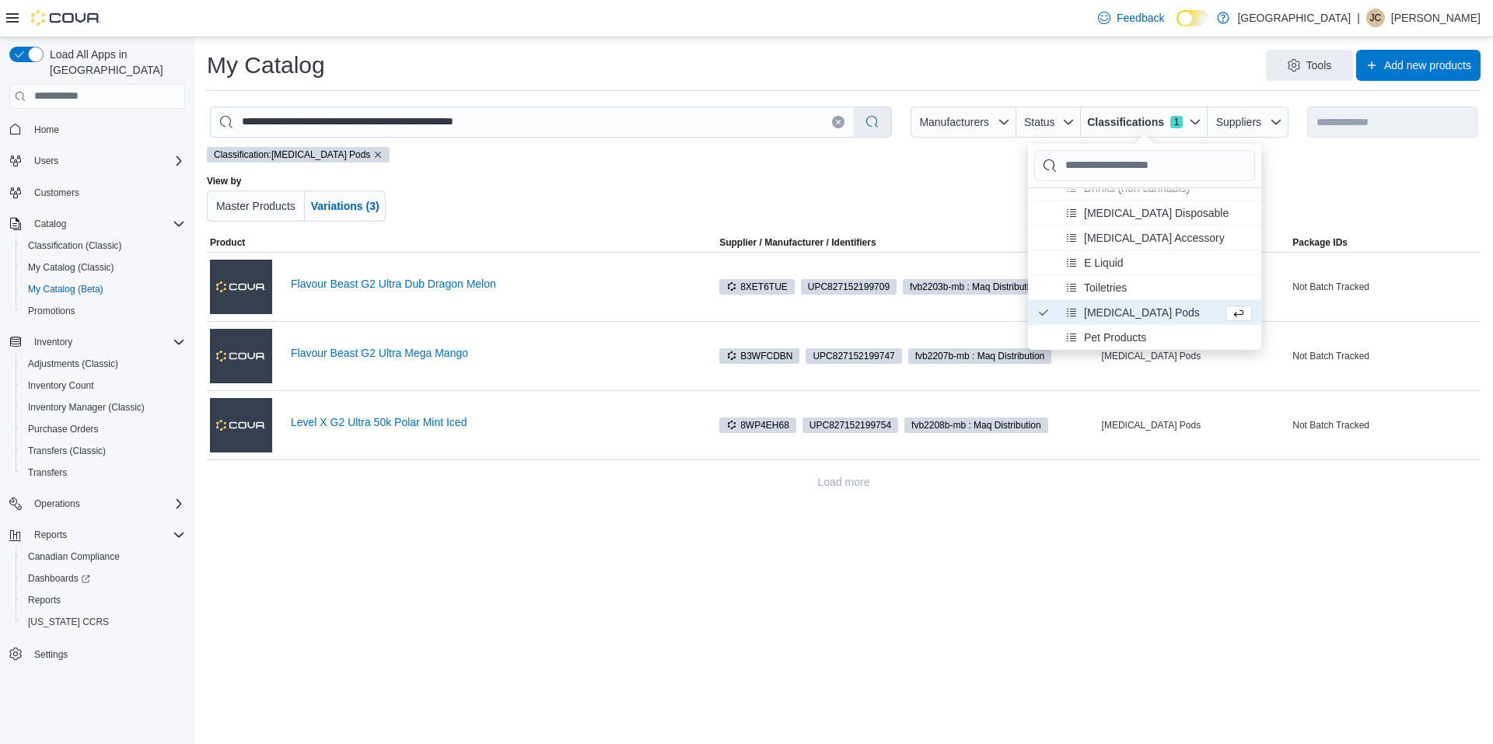
click at [697, 596] on div "**********" at bounding box center [843, 390] width 1298 height 707
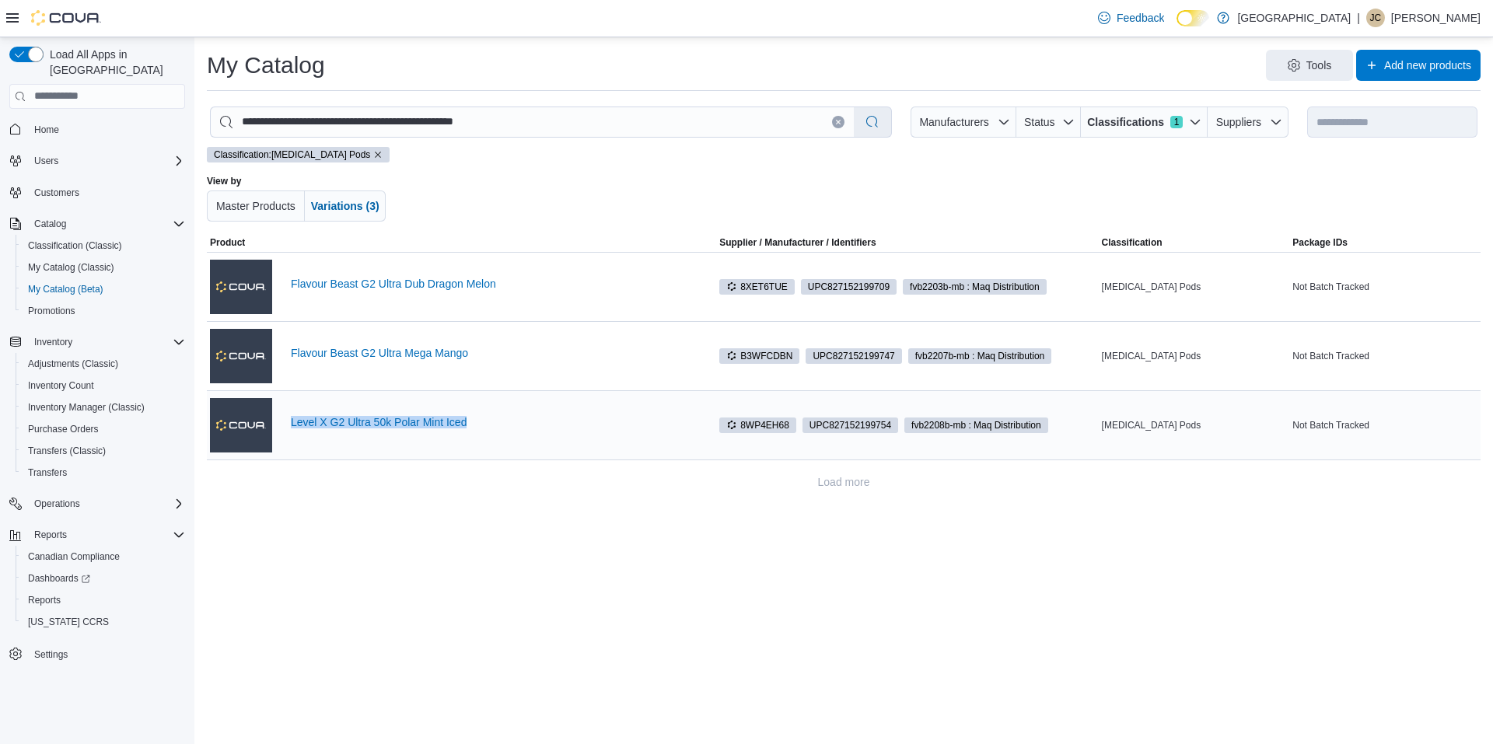
drag, startPoint x: 508, startPoint y: 433, endPoint x: 285, endPoint y: 431, distance: 223.9
click at [285, 431] on div "Level X G2 Ultra 50k Polar Mint Iced" at bounding box center [461, 425] width 503 height 62
copy link "Level X G2 Ultra 50k Polar Mint Iced"
click at [1147, 124] on span "Classifications" at bounding box center [1125, 122] width 77 height 16
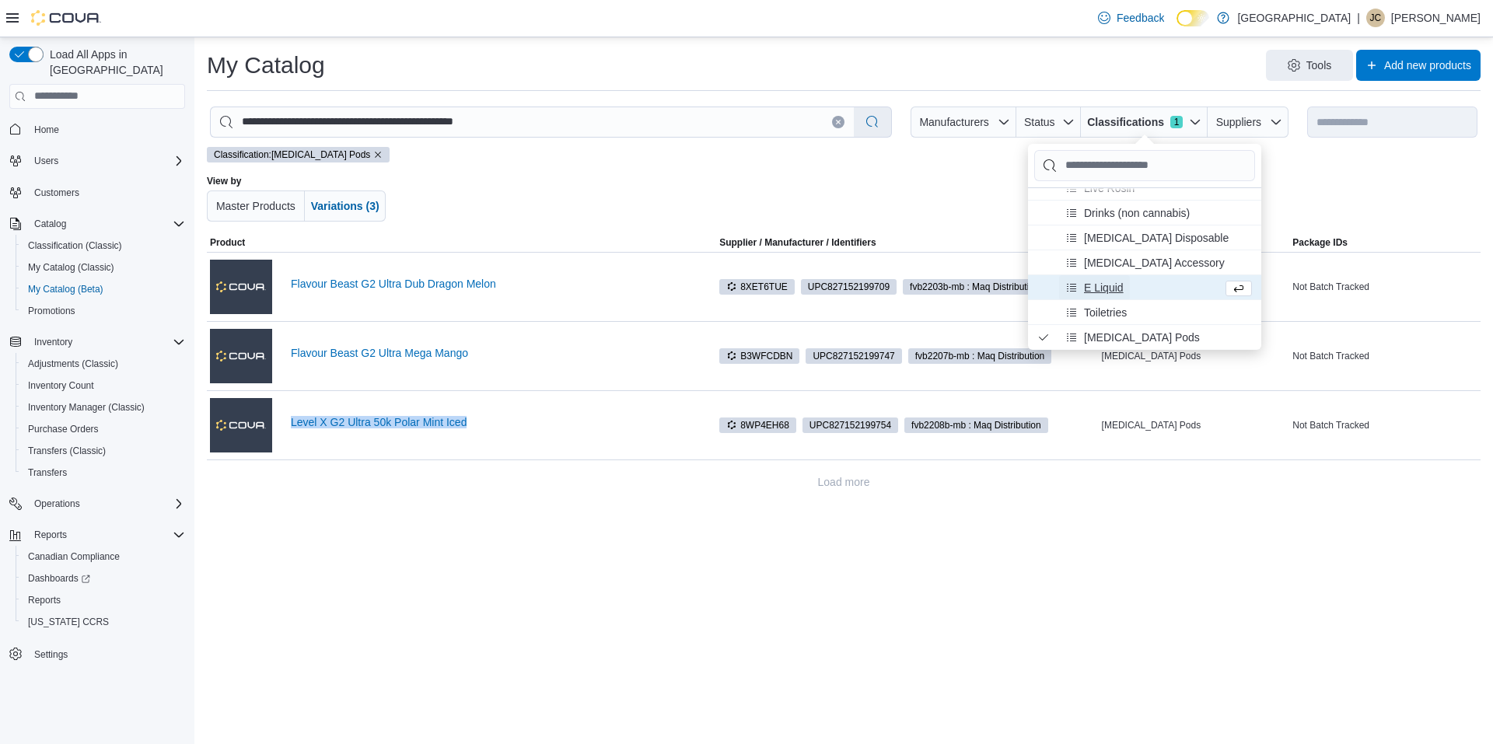
click at [1124, 296] on button "E Liquid" at bounding box center [1094, 286] width 71 height 25
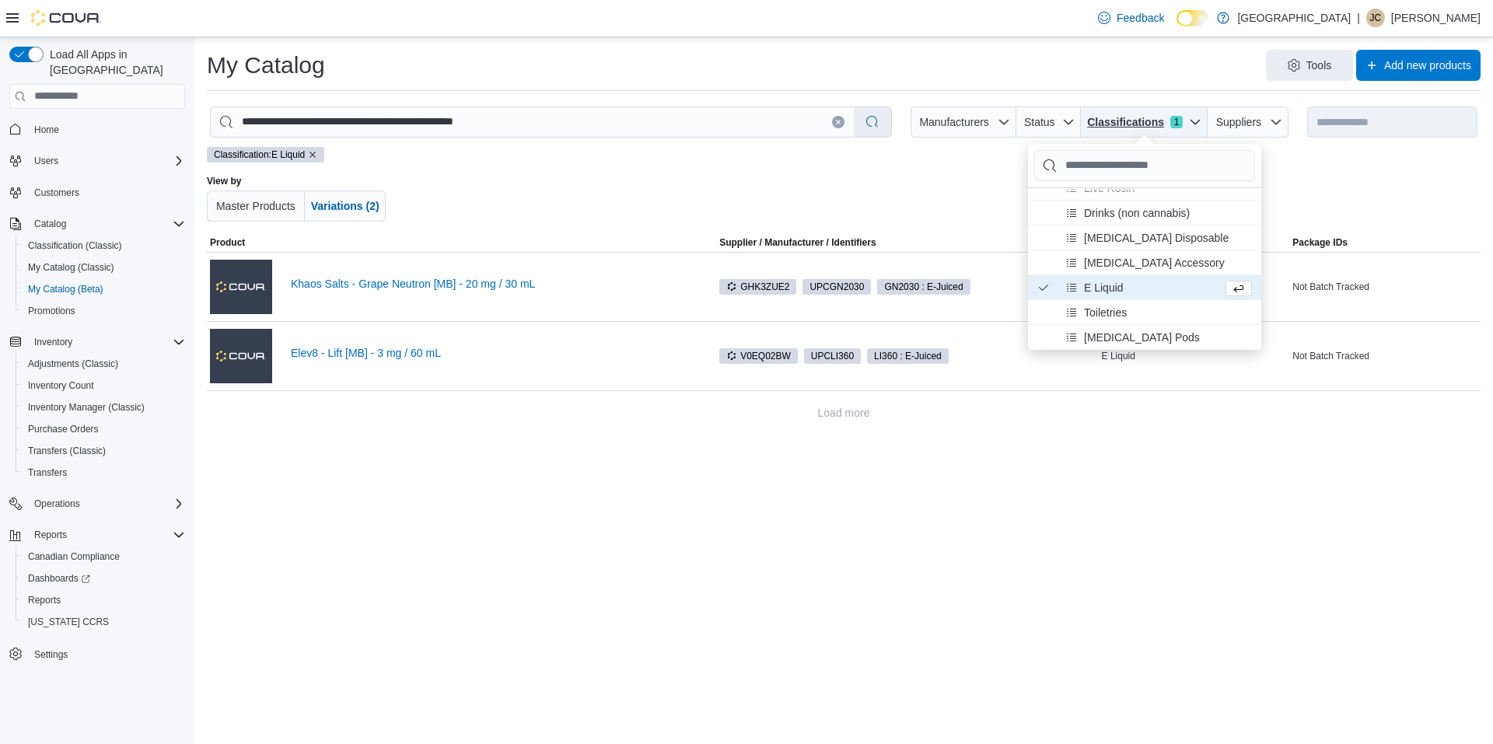
click at [1123, 115] on span "Classifications" at bounding box center [1125, 122] width 77 height 16
click at [1140, 328] on span "[MEDICAL_DATA] Pods" at bounding box center [1132, 336] width 134 height 25
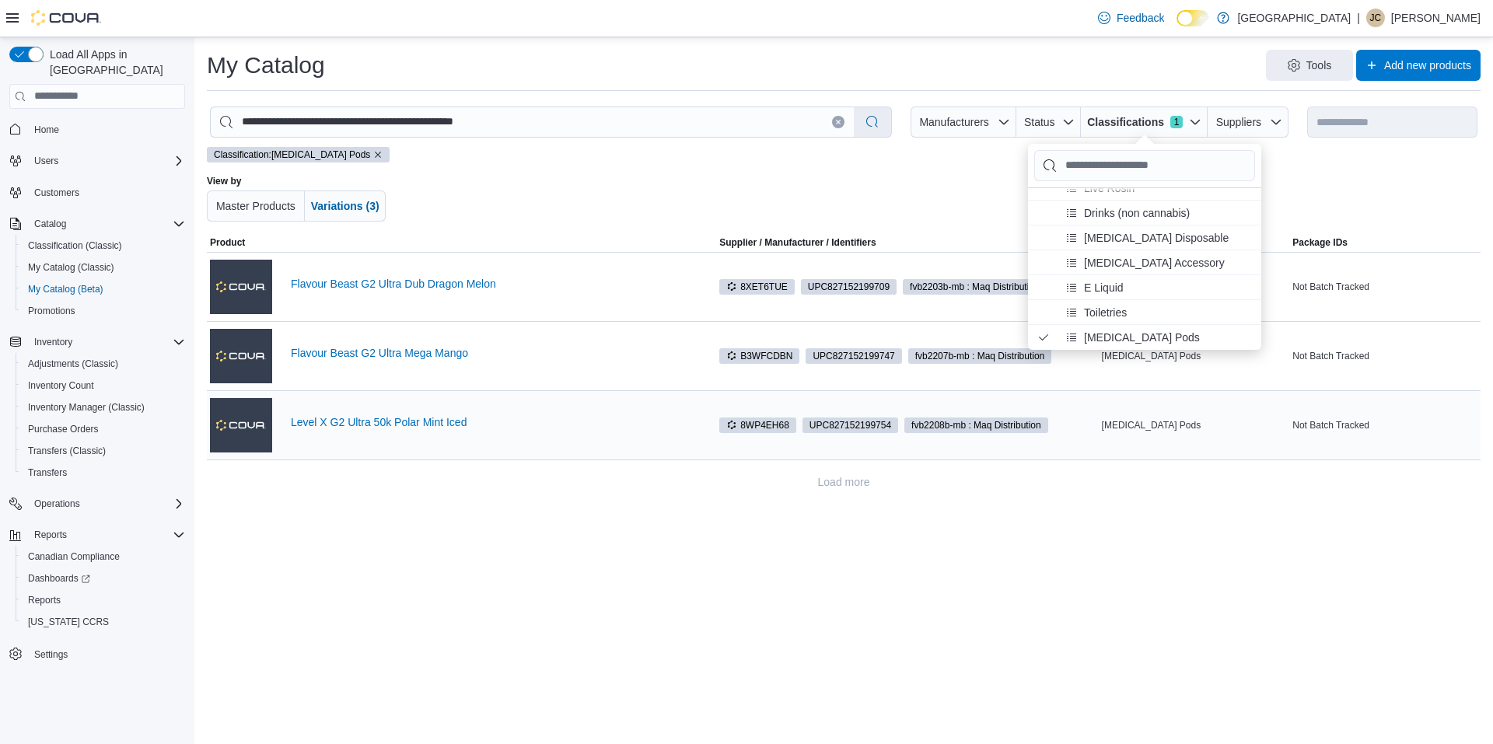
drag, startPoint x: 490, startPoint y: 561, endPoint x: 492, endPoint y: 438, distance: 122.9
click at [490, 561] on div "**********" at bounding box center [843, 390] width 1298 height 707
drag, startPoint x: 275, startPoint y: 421, endPoint x: 479, endPoint y: 424, distance: 203.7
click at [479, 424] on div "Level X G2 Ultra 50k Polar Mint Iced" at bounding box center [461, 425] width 503 height 62
copy div "Level X G2 Ultra 50k Polar Mint Iced"
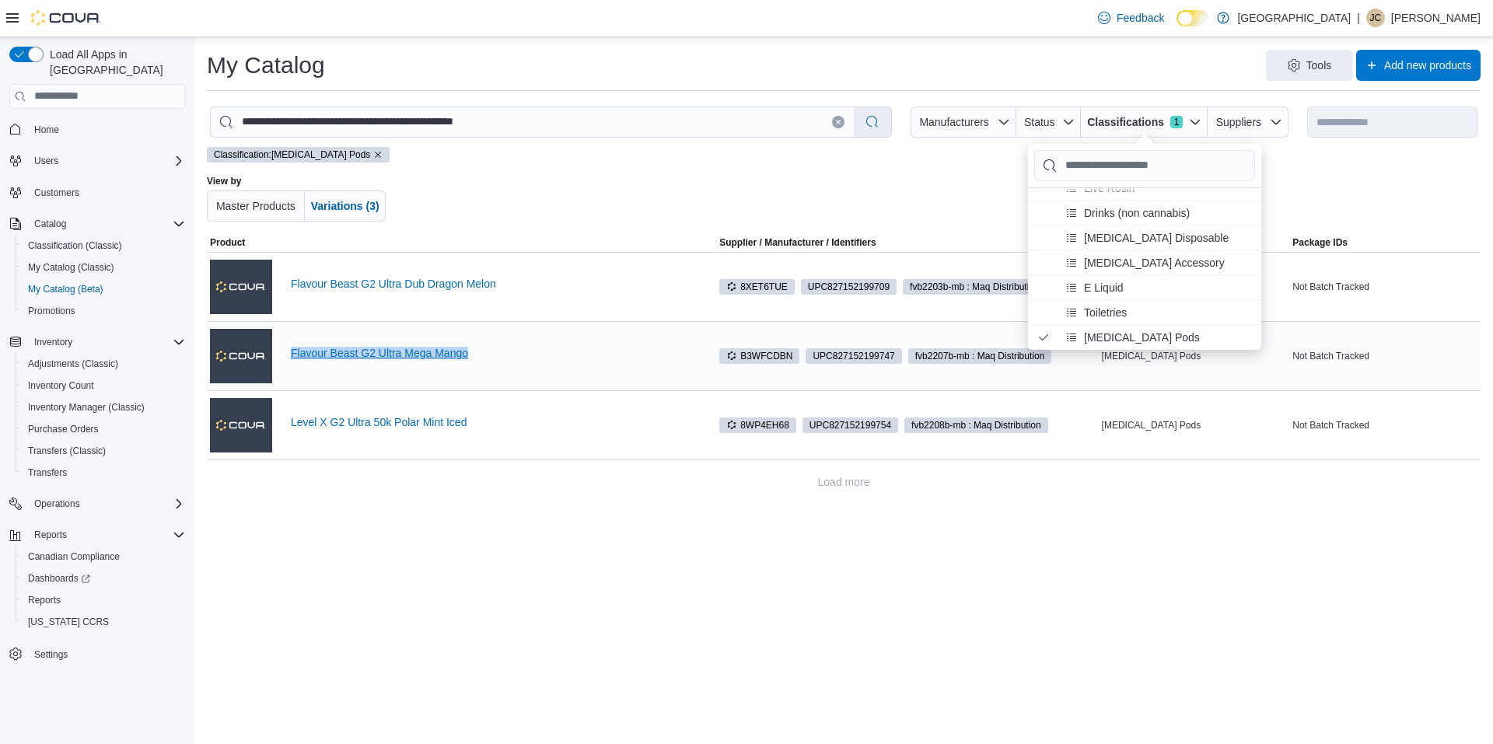
drag, startPoint x: 286, startPoint y: 352, endPoint x: 480, endPoint y: 353, distance: 194.4
click at [480, 353] on div "Flavour Beast G2 Ultra Mega Mango" at bounding box center [461, 356] width 503 height 62
copy link "Flavour Beast G2 Ultra Mega Mango"
drag, startPoint x: 286, startPoint y: 285, endPoint x: 522, endPoint y: 300, distance: 236.0
click at [522, 300] on div "Flavour Beast G2 Ultra Dub Dragon Melon" at bounding box center [461, 287] width 503 height 62
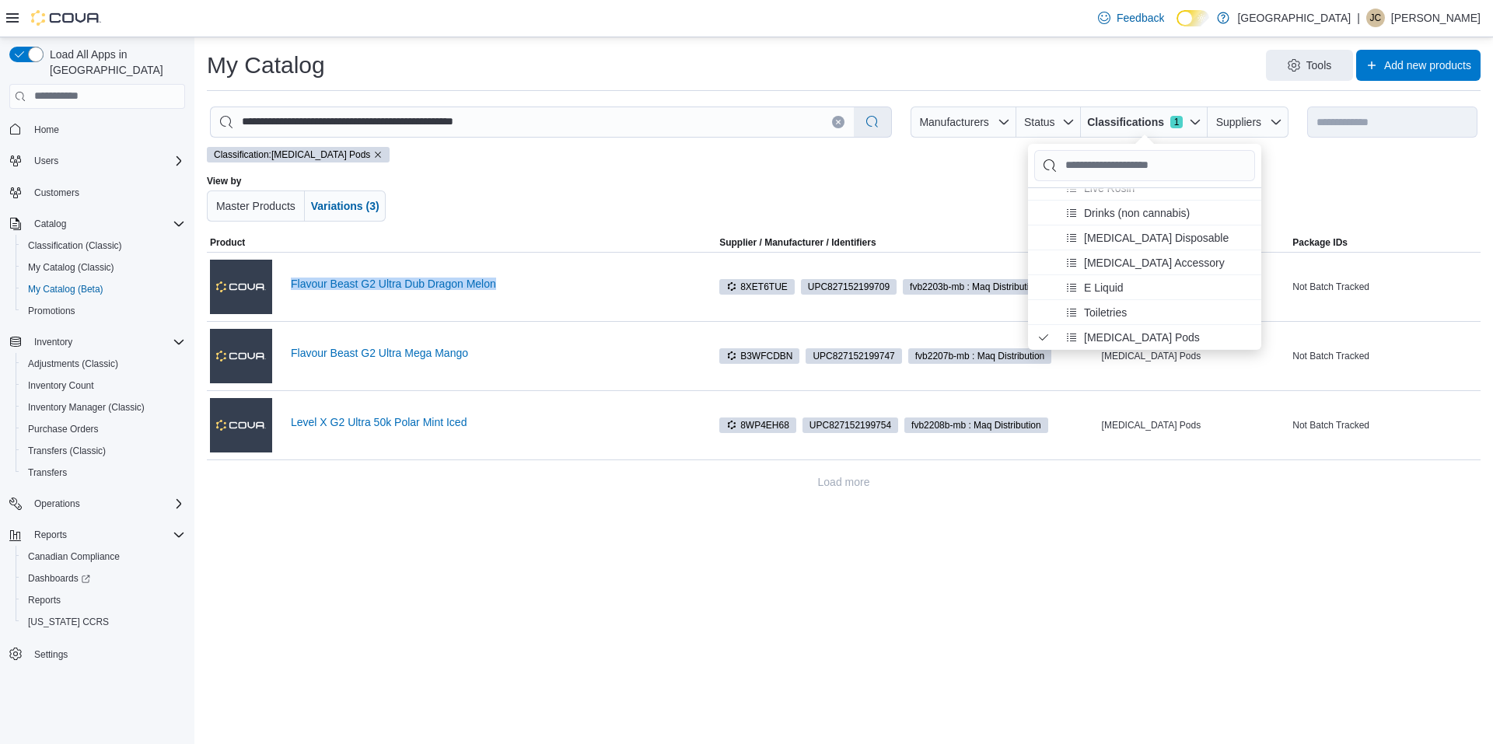
copy link "Flavour Beast G2 Ultra Dub Dragon Melon"
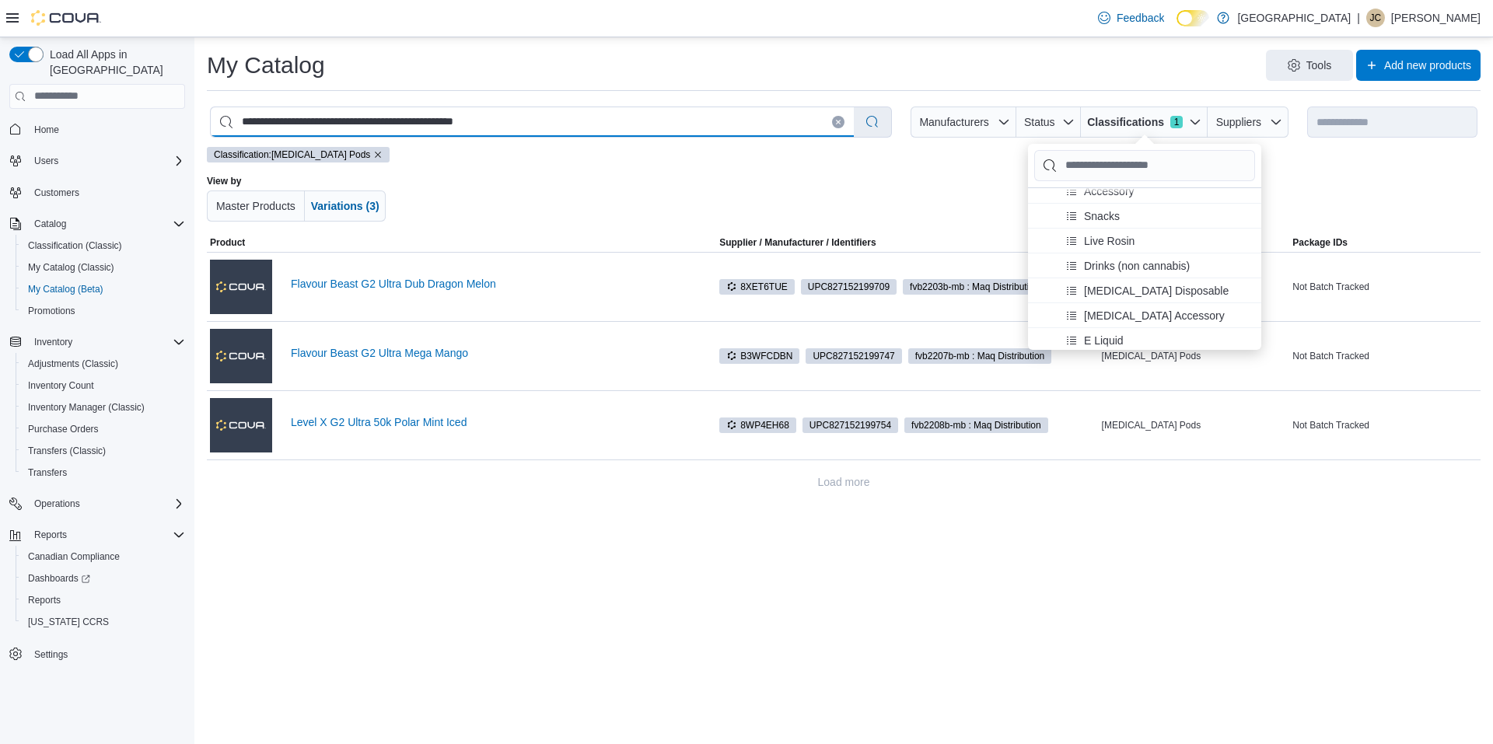
drag, startPoint x: 583, startPoint y: 124, endPoint x: 176, endPoint y: 179, distance: 411.0
click at [176, 179] on div "**********" at bounding box center [746, 390] width 1493 height 707
type input "*"
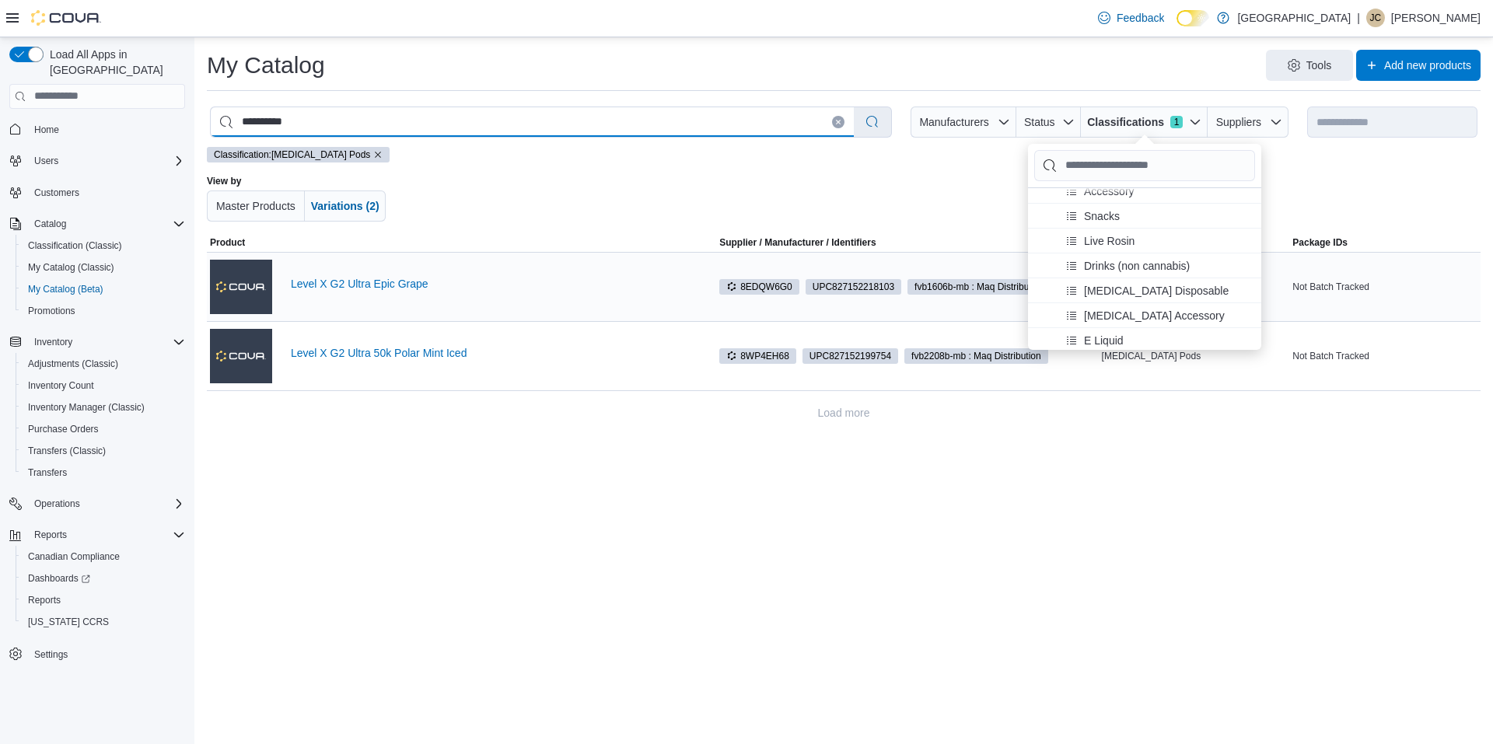
type input "**********"
drag, startPoint x: 285, startPoint y: 286, endPoint x: 456, endPoint y: 290, distance: 171.1
click at [456, 290] on div "Level X G2 Ultra Epic Grape" at bounding box center [461, 287] width 503 height 62
copy link "Level X G2 Ultra Epic Grape"
click at [829, 529] on div "**********" at bounding box center [843, 390] width 1298 height 707
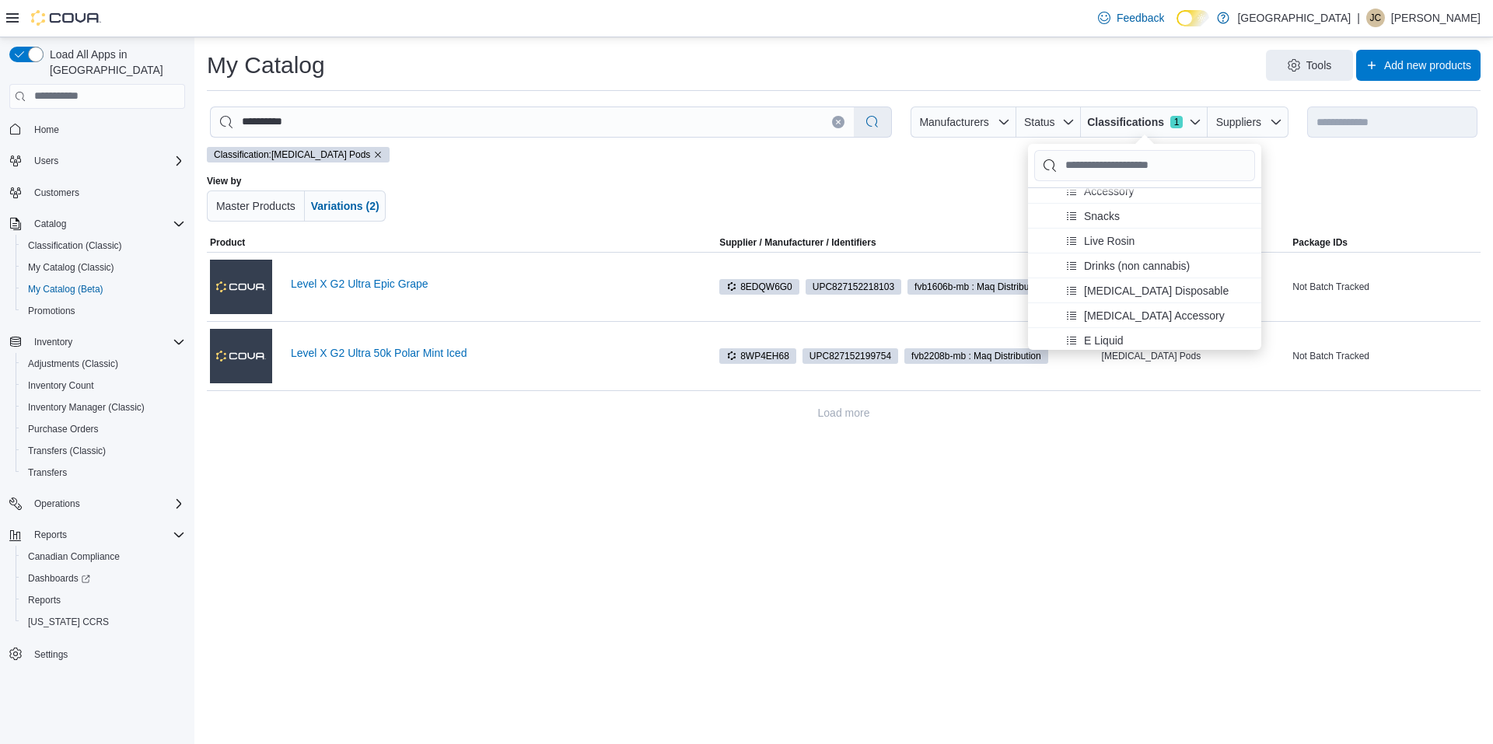
click at [915, 211] on div at bounding box center [844, 198] width 742 height 47
click at [1204, 467] on div "**********" at bounding box center [843, 390] width 1298 height 707
click at [754, 476] on div "**********" at bounding box center [843, 390] width 1298 height 707
click at [838, 124] on button "Clear input" at bounding box center [838, 122] width 12 height 12
select select "**********"
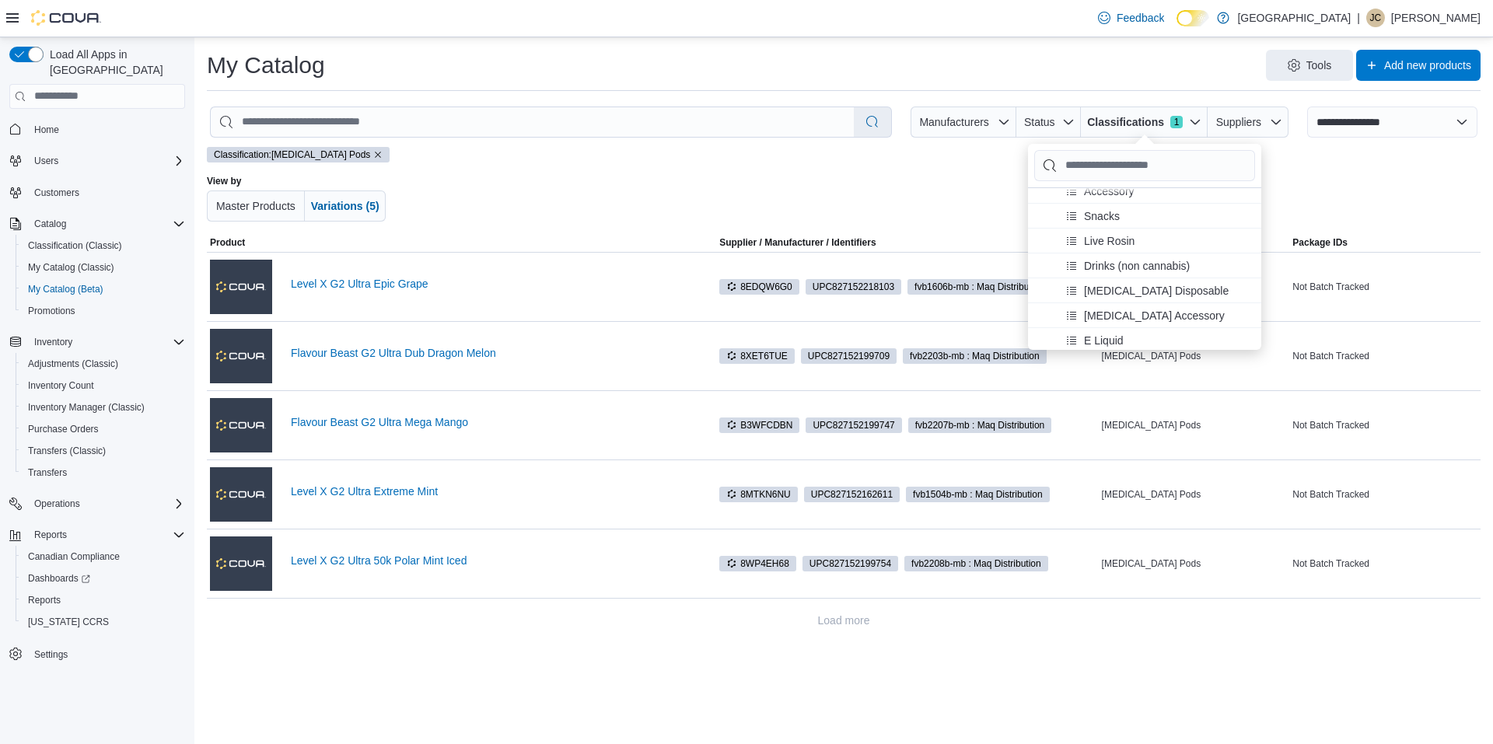
click at [520, 201] on div at bounding box center [844, 198] width 742 height 47
drag, startPoint x: 501, startPoint y: 498, endPoint x: 282, endPoint y: 523, distance: 220.0
click at [282, 523] on div "Level X G2 Ultra Extreme Mint" at bounding box center [461, 494] width 503 height 62
copy div "Level X G2 Ultra Extreme Mint"
click at [378, 284] on link "Level X G2 Ultra Epic Grape" at bounding box center [502, 284] width 422 height 12
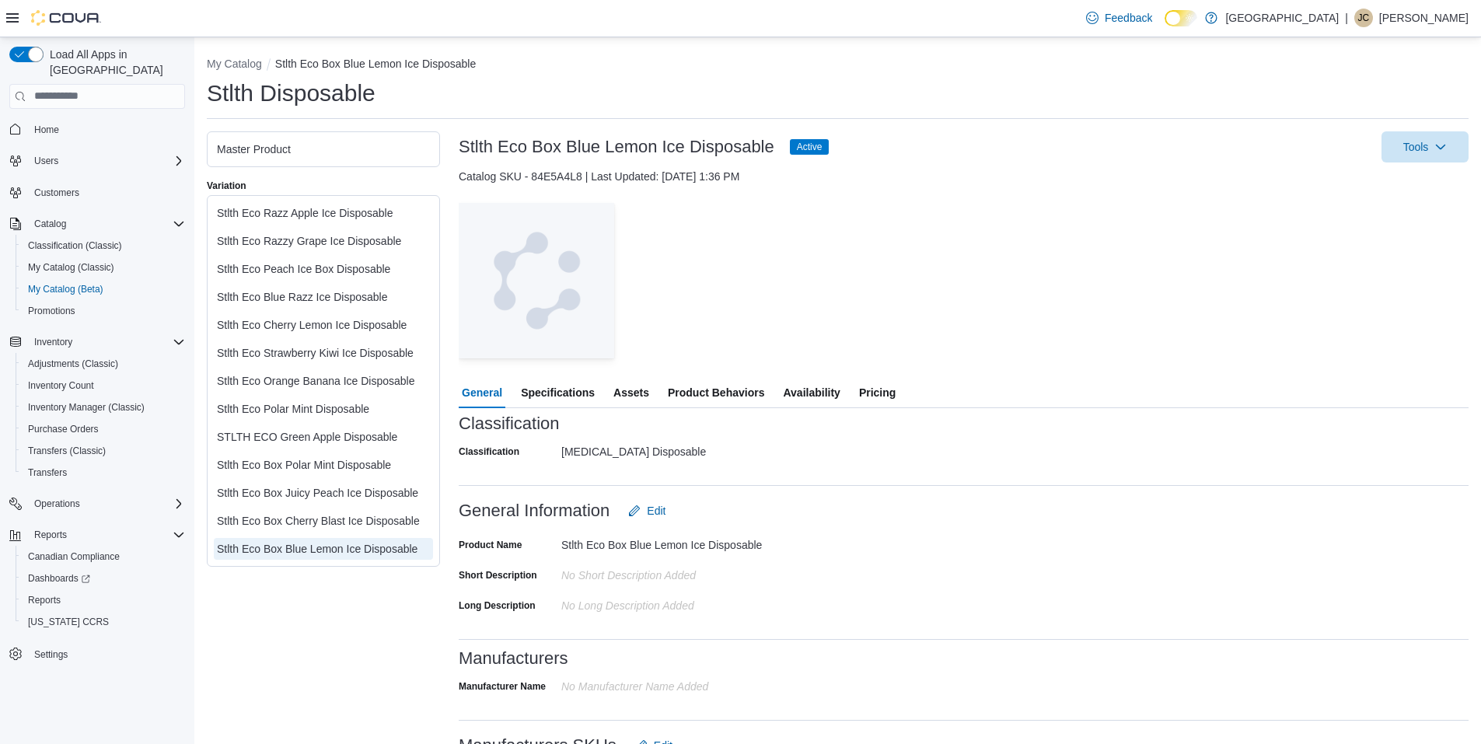
click at [626, 393] on span "Assets" at bounding box center [631, 392] width 36 height 31
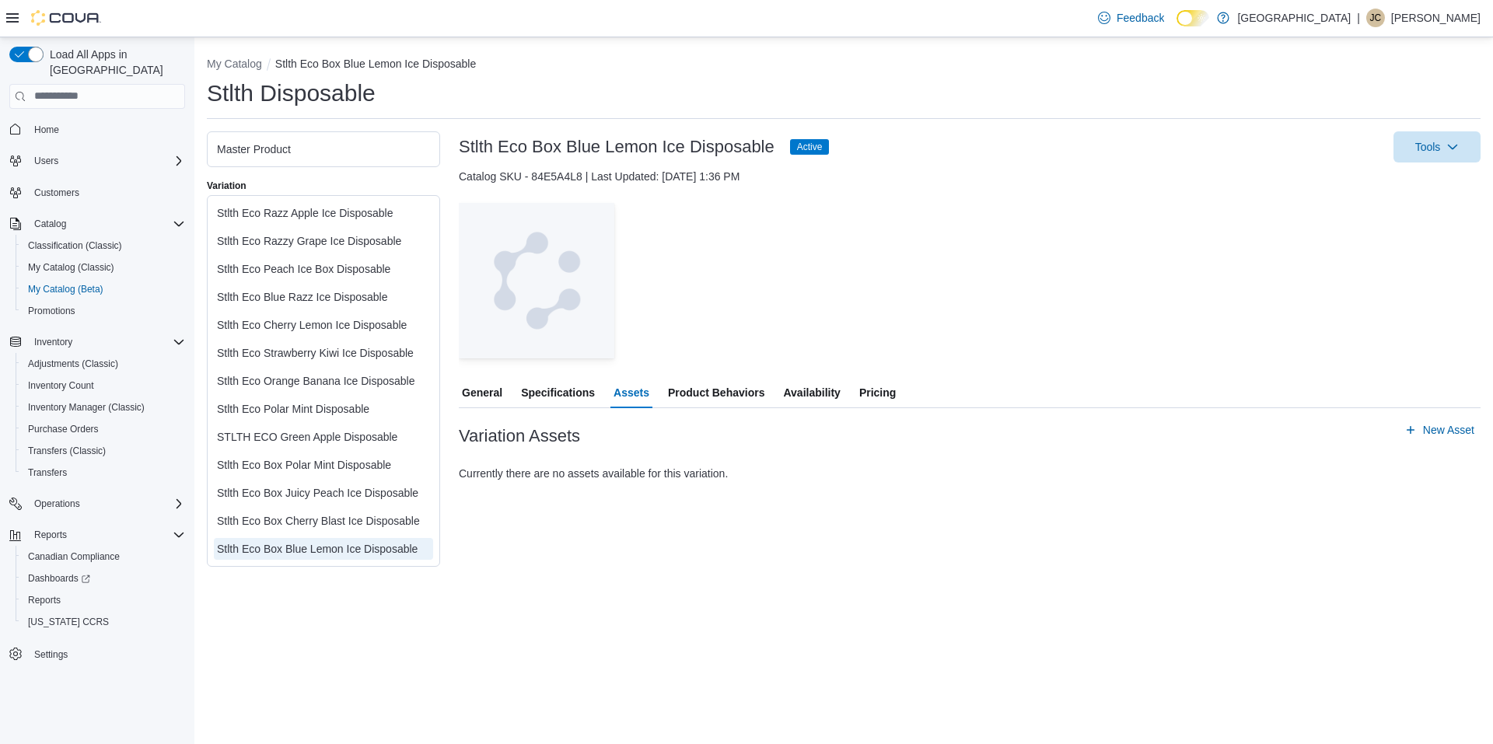
click at [872, 388] on span "Pricing" at bounding box center [877, 392] width 37 height 31
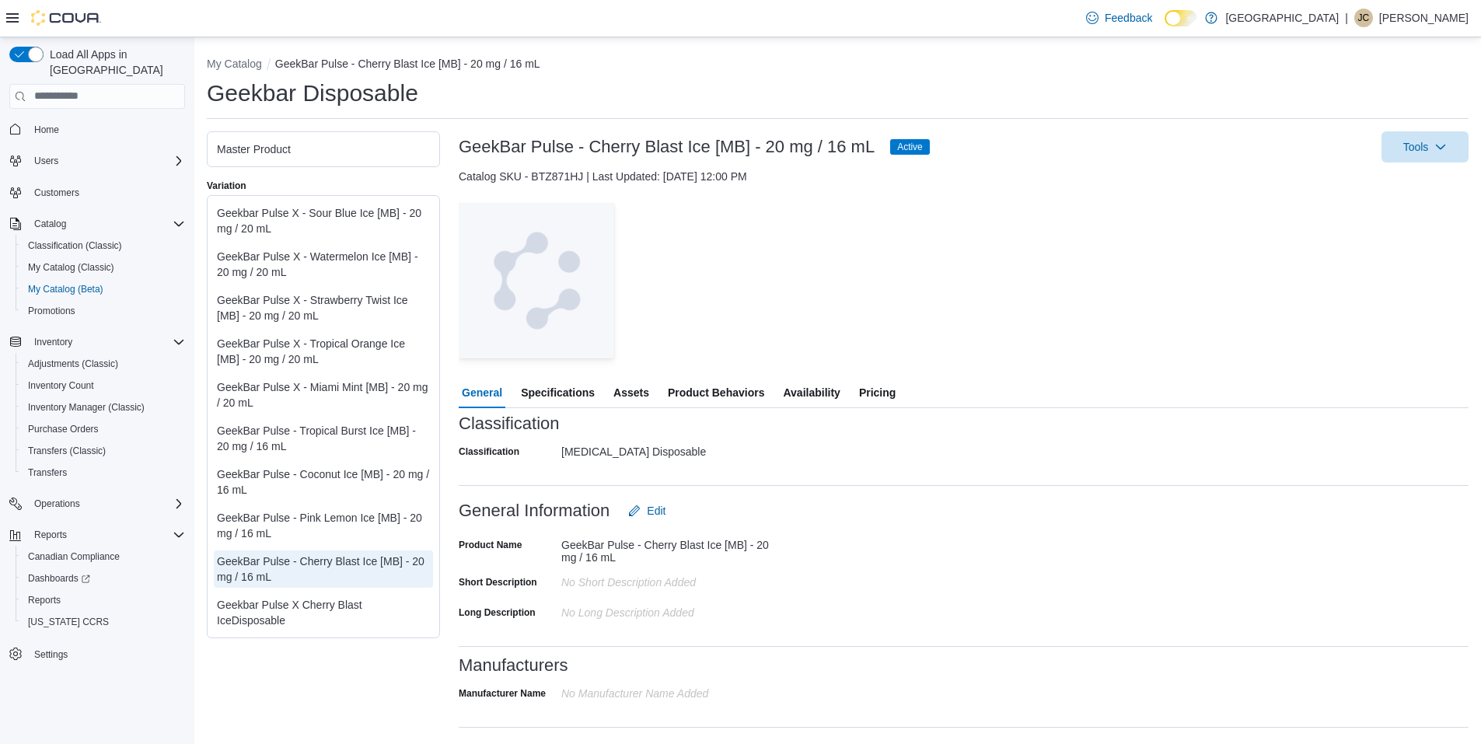
click at [878, 385] on span "Pricing" at bounding box center [877, 392] width 37 height 31
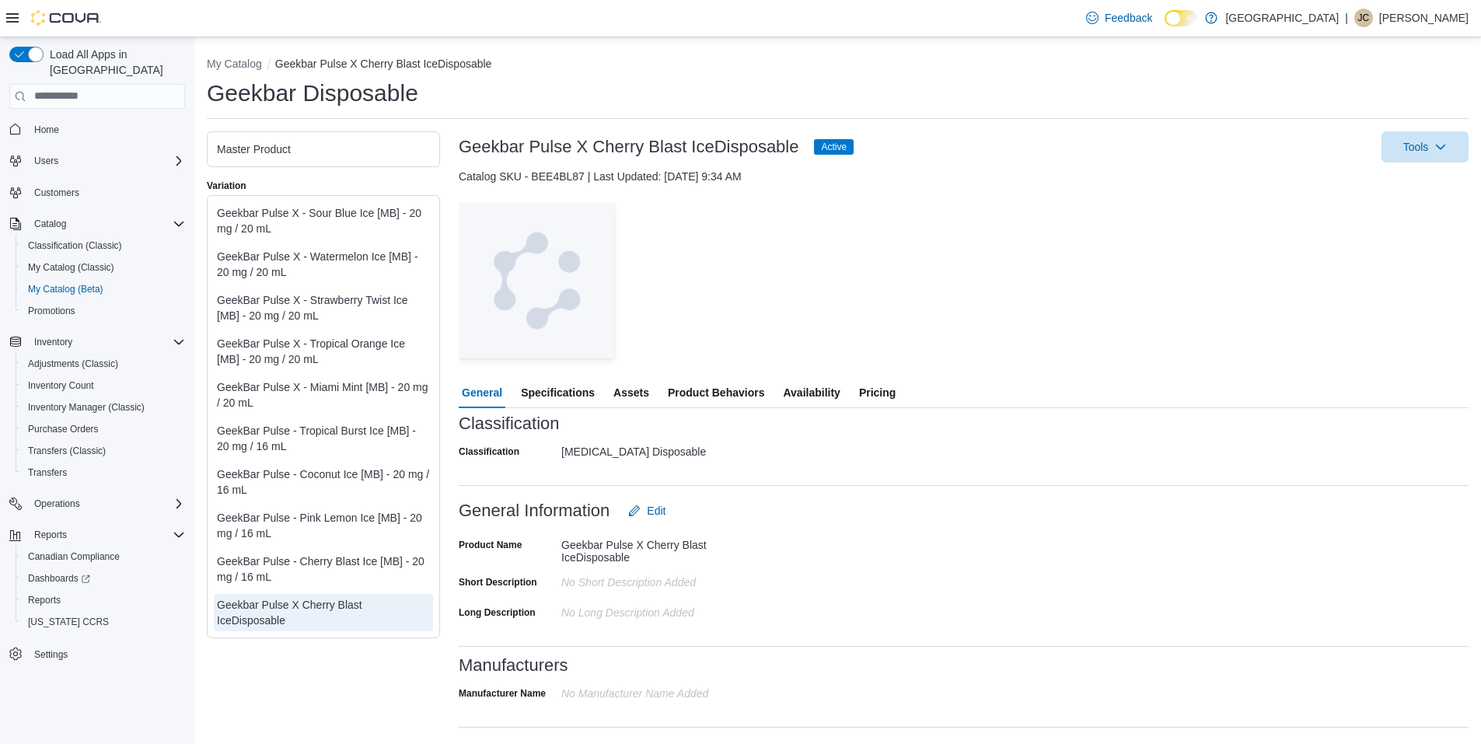
click at [860, 391] on button "Pricing" at bounding box center [877, 392] width 43 height 31
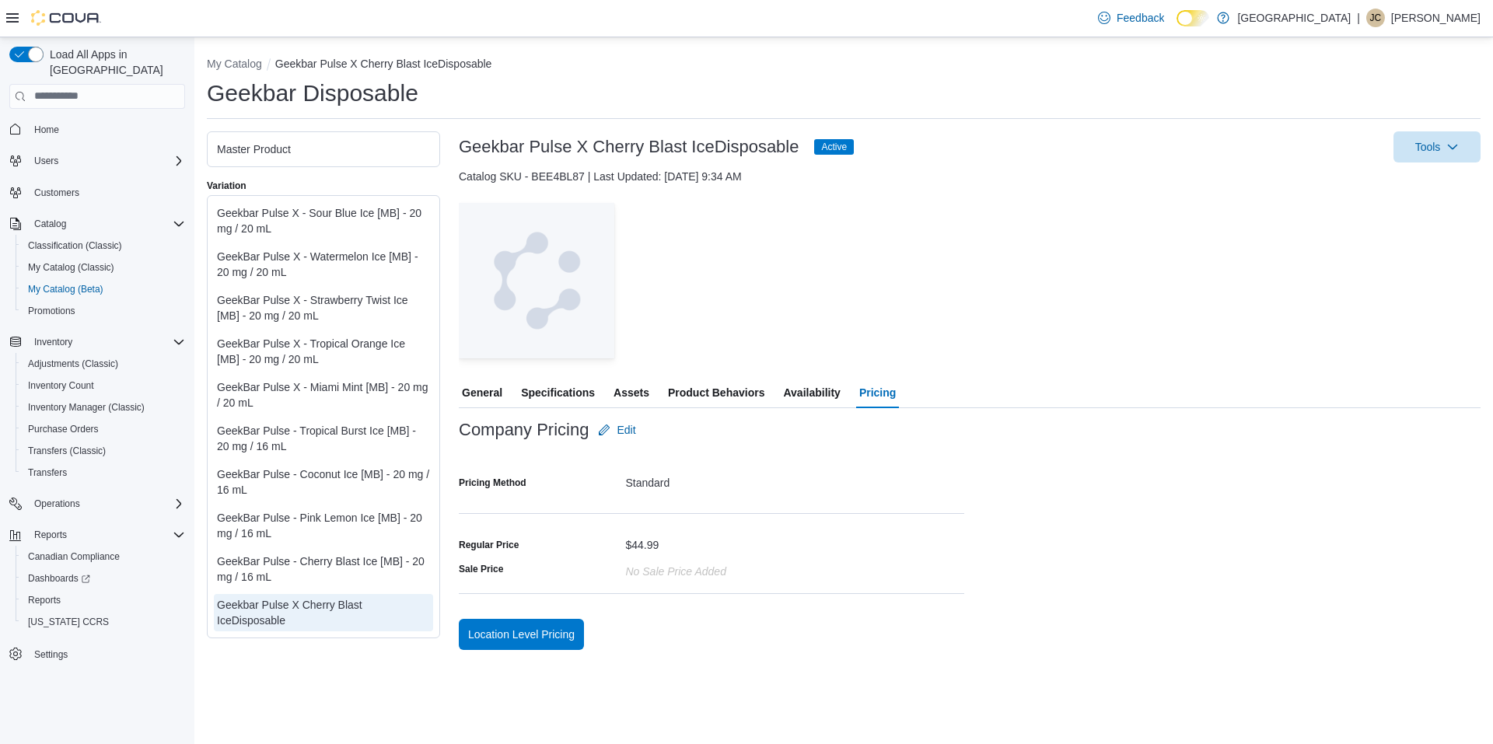
click at [318, 572] on div "GeekBar Pulse - Cherry Blast Ice [MB] - 20 mg / 16 mL" at bounding box center [323, 569] width 213 height 31
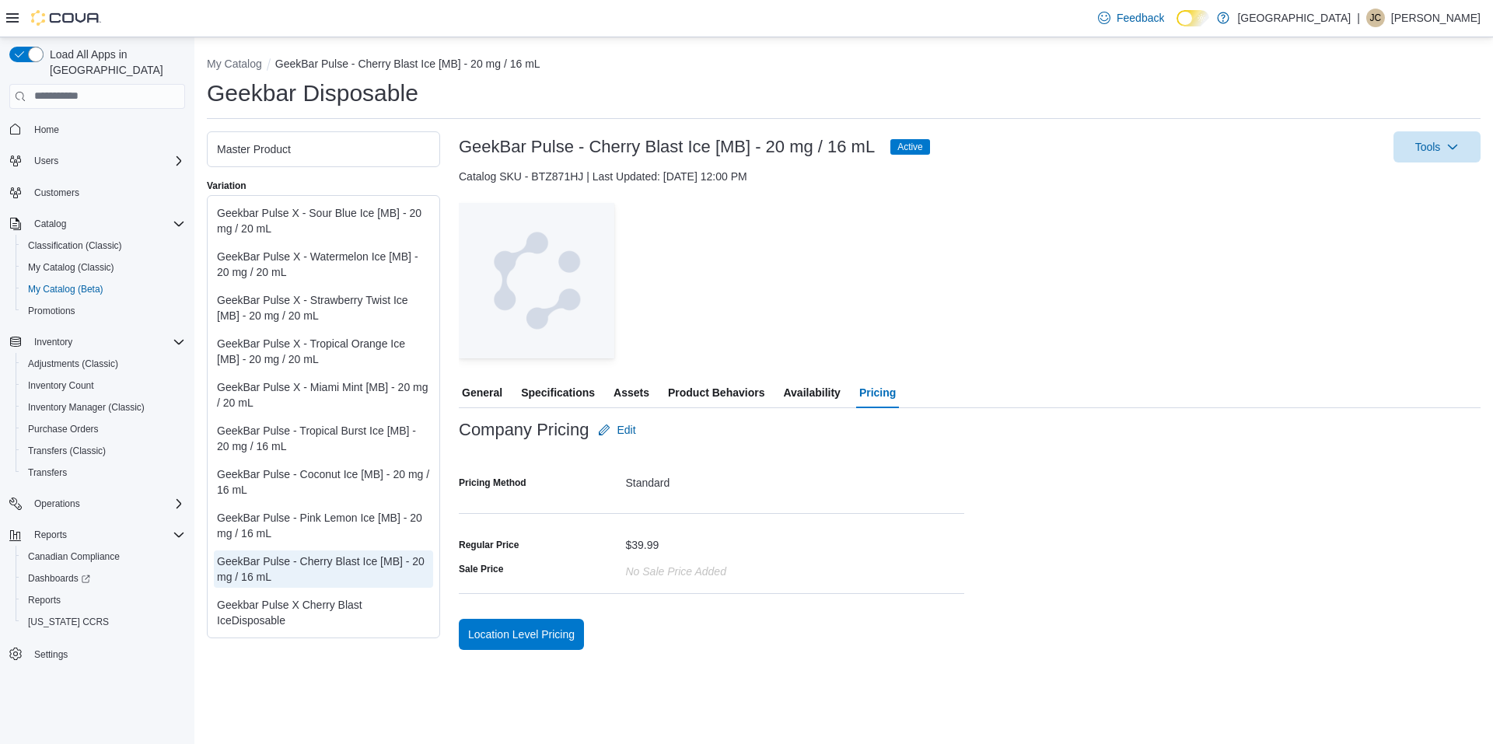
click at [352, 395] on div "GeekBar Pulse X - Miami Mint [MB] - 20 mg / 20 mL" at bounding box center [323, 394] width 213 height 31
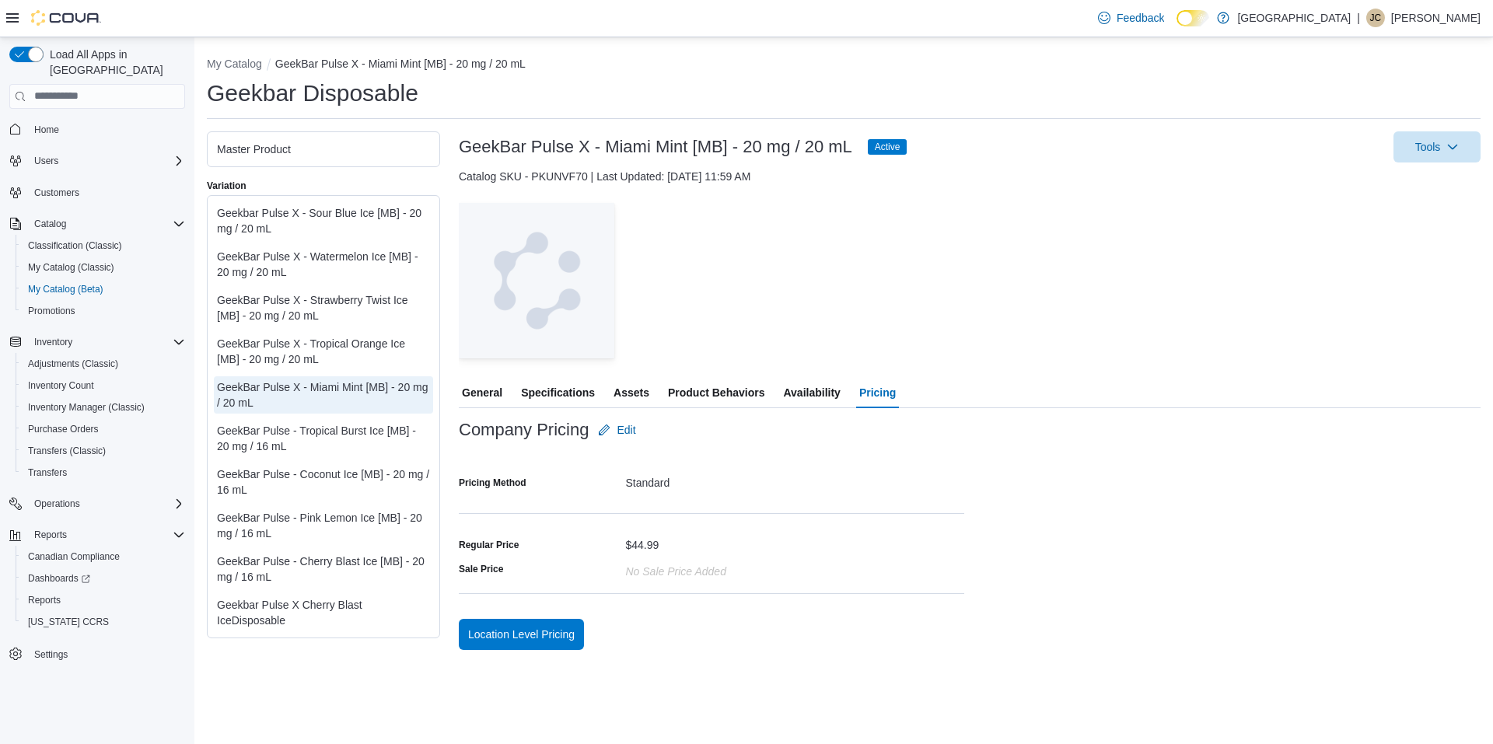
click at [295, 344] on div "GeekBar Pulse X - Tropical Orange Ice [MB] - 20 mg / 20 mL" at bounding box center [323, 351] width 213 height 31
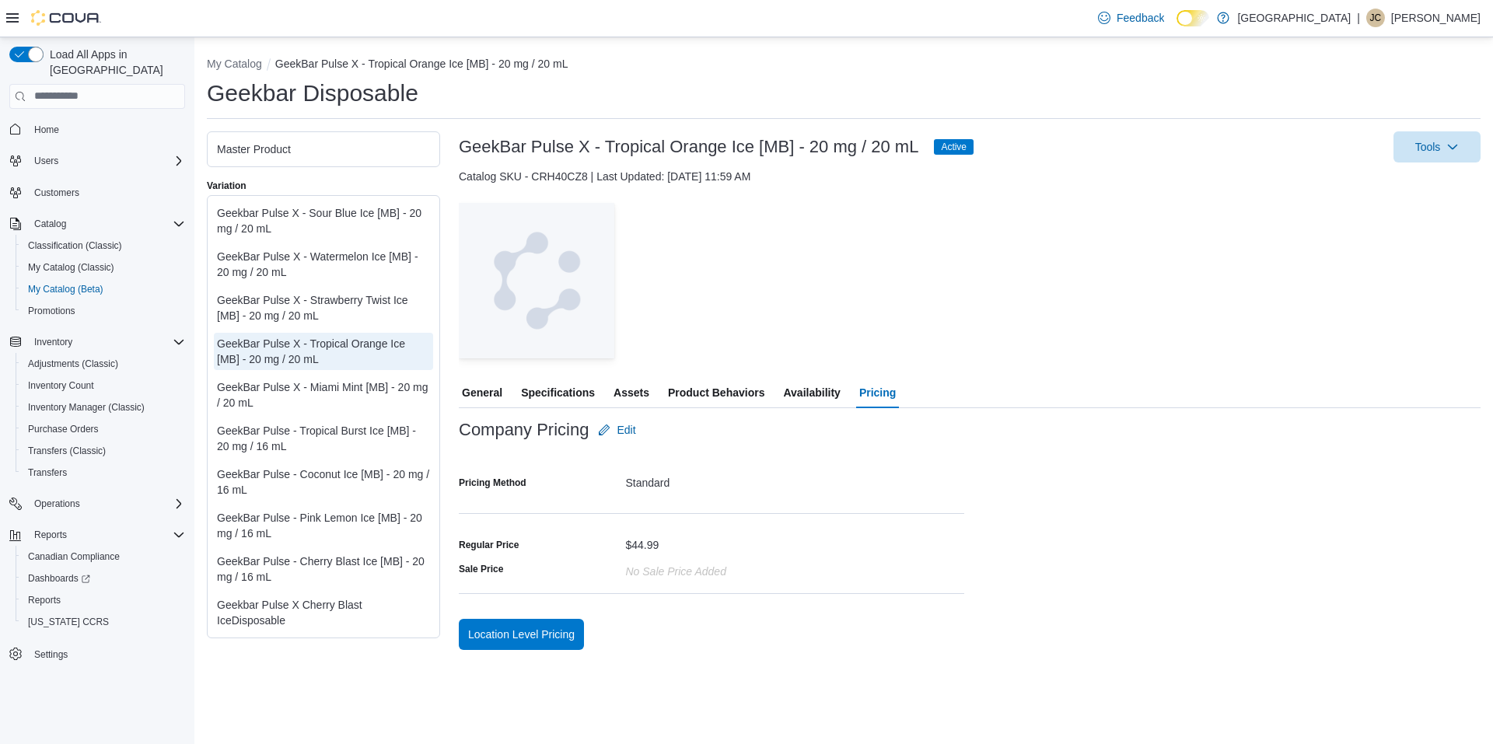
click at [345, 223] on div "Geekbar Pulse X - Sour Blue Ice [MB] - 20 mg / 20 mL" at bounding box center [323, 220] width 213 height 31
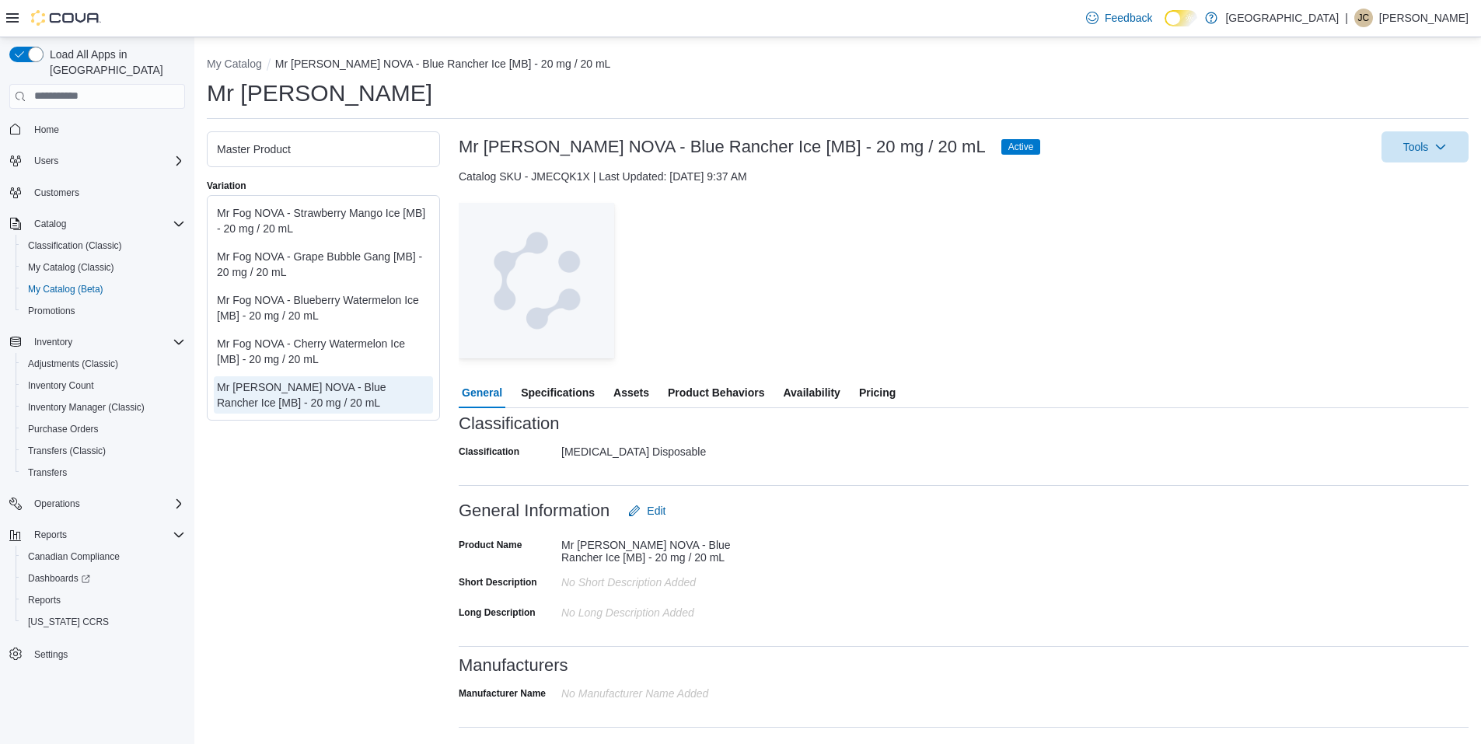
click at [881, 385] on span "Pricing" at bounding box center [877, 392] width 37 height 31
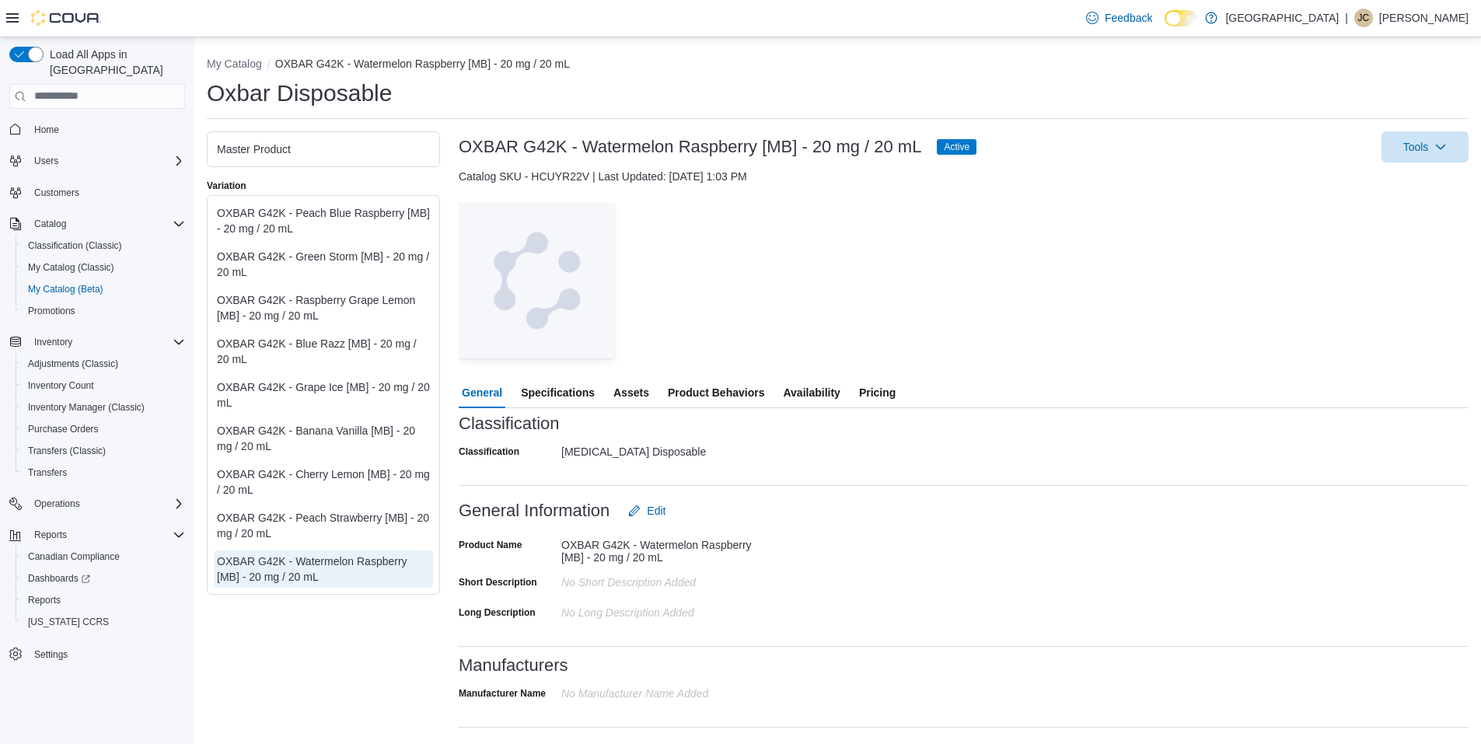
click at [823, 386] on span "Availability" at bounding box center [811, 392] width 57 height 31
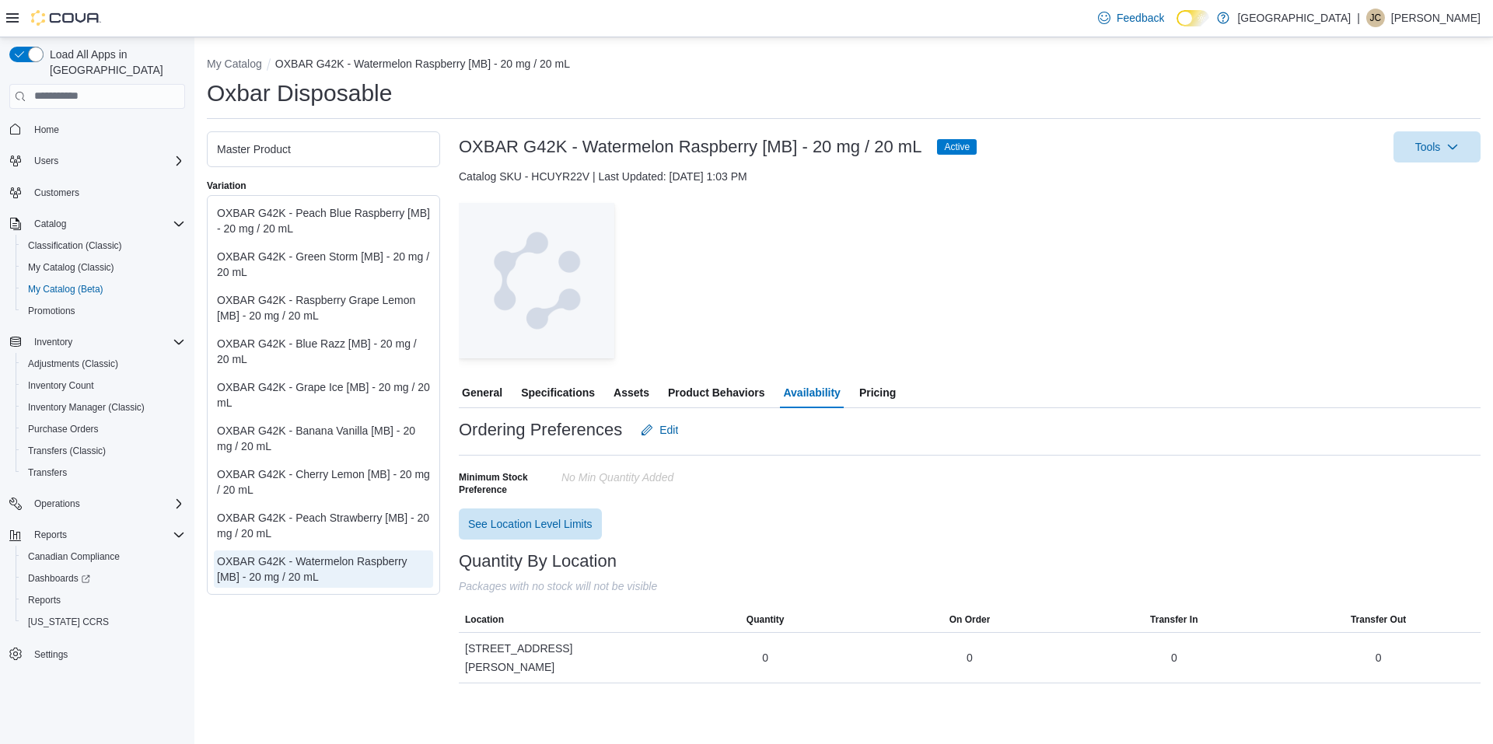
drag, startPoint x: 668, startPoint y: 390, endPoint x: 658, endPoint y: 393, distance: 9.6
click at [662, 390] on div "General Specifications Assets Product Behaviors Availability Pricing" at bounding box center [970, 392] width 1022 height 31
drag, startPoint x: 655, startPoint y: 393, endPoint x: 637, endPoint y: 399, distance: 18.9
click at [644, 395] on div "General Specifications Assets Product Behaviors Availability Pricing" at bounding box center [970, 392] width 1022 height 31
click at [635, 399] on span "Assets" at bounding box center [631, 392] width 36 height 31
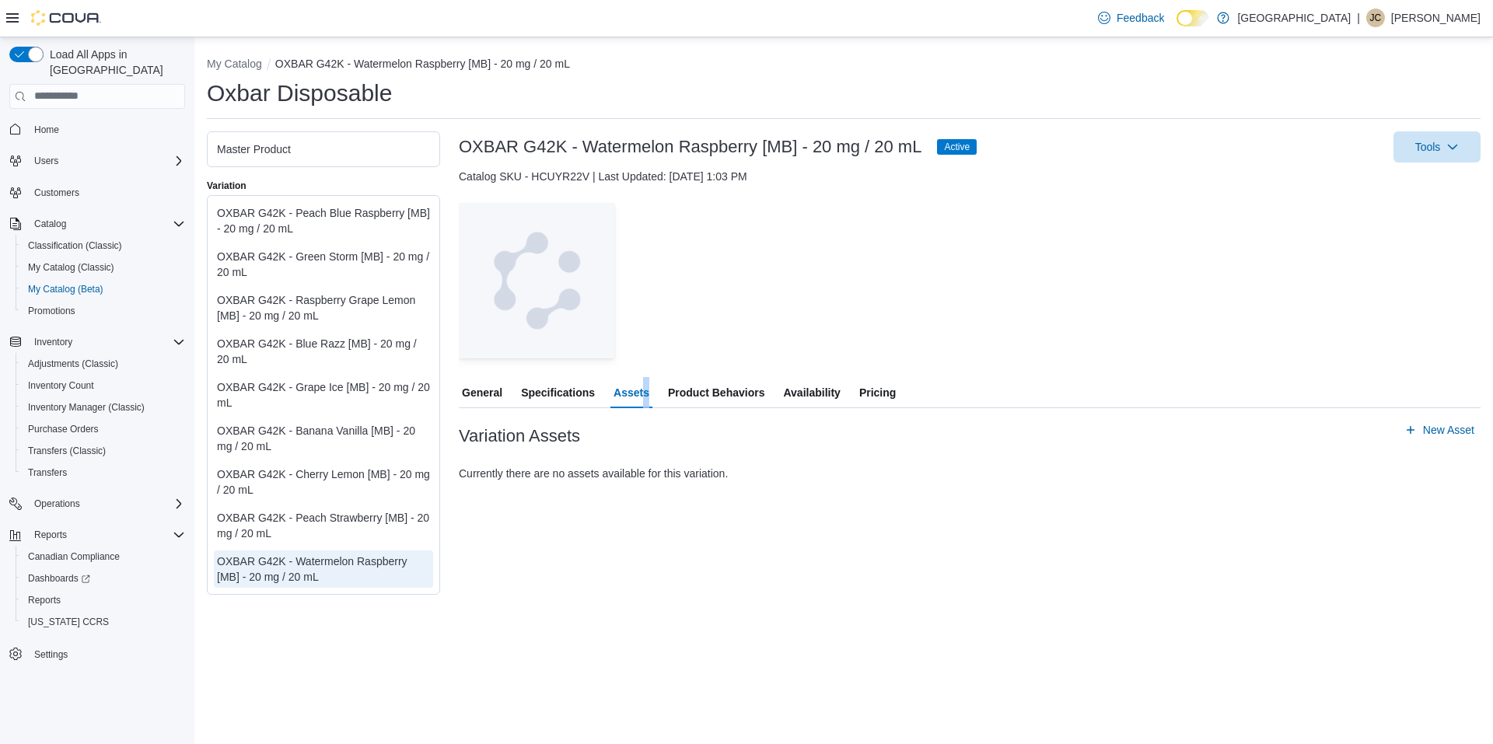
click at [889, 381] on span "Pricing" at bounding box center [877, 392] width 37 height 31
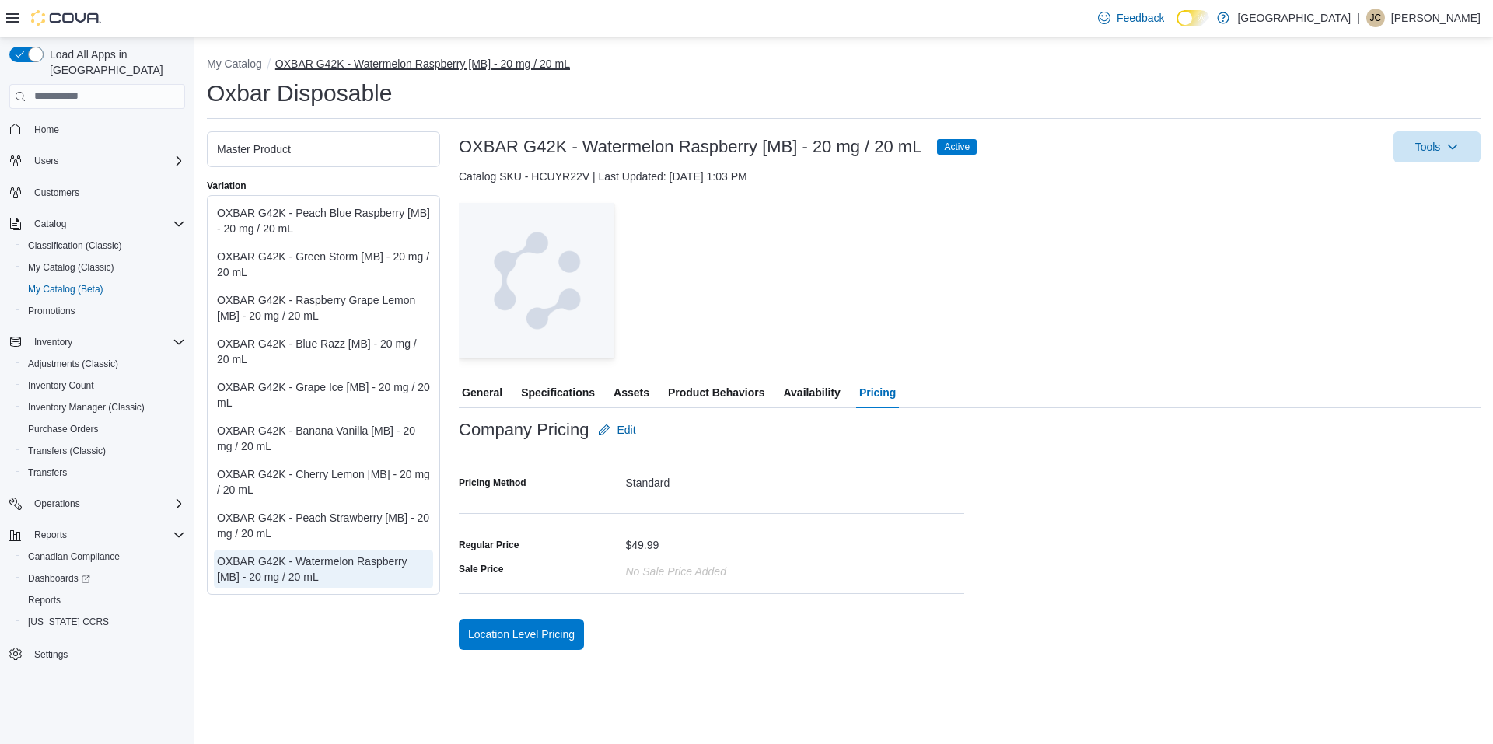
click at [330, 66] on button "OXBAR G42K - Watermelon Raspberry [MB] - 20 mg / 20 mL" at bounding box center [422, 64] width 295 height 12
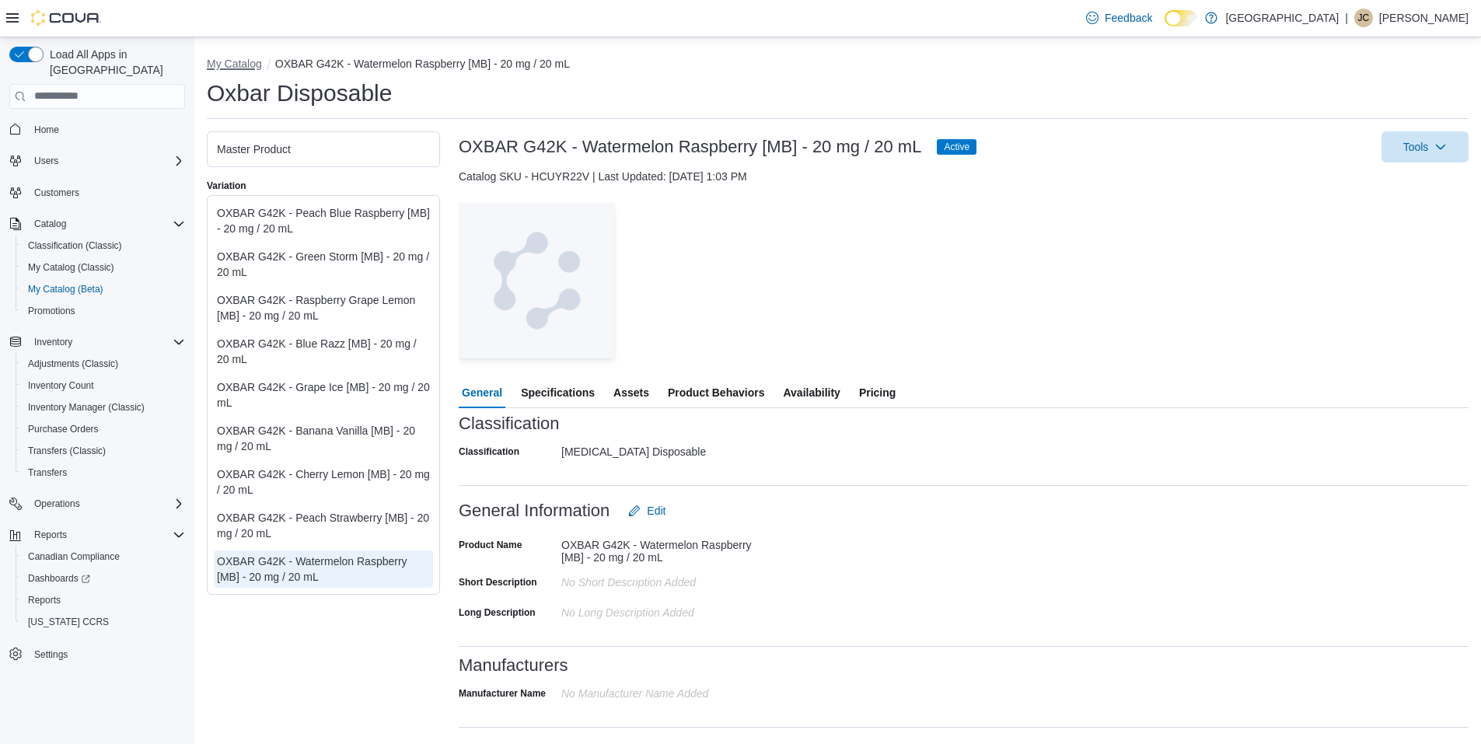
click at [241, 58] on button "My Catalog" at bounding box center [234, 64] width 55 height 12
select select "**********"
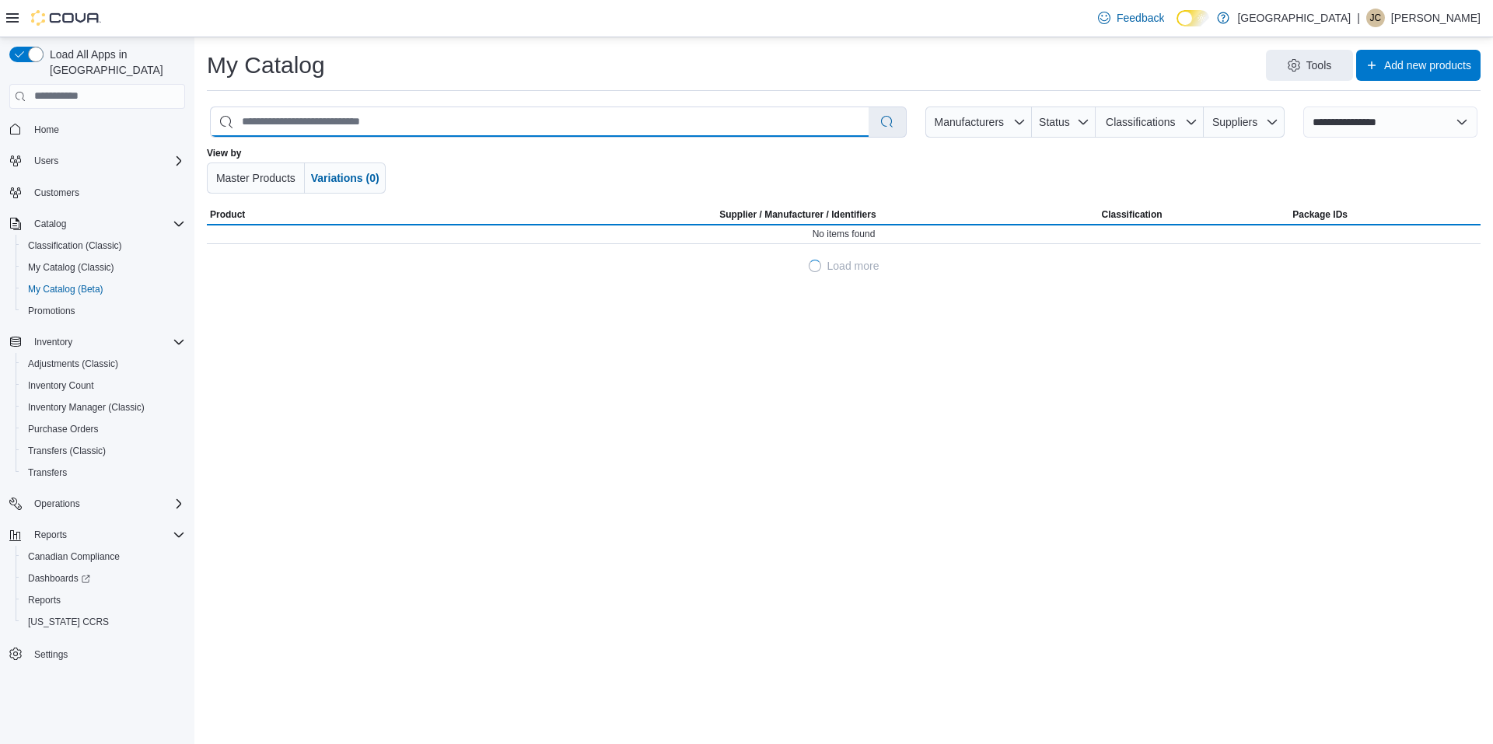
click at [538, 114] on input "search" at bounding box center [540, 122] width 658 height 30
type input "**********"
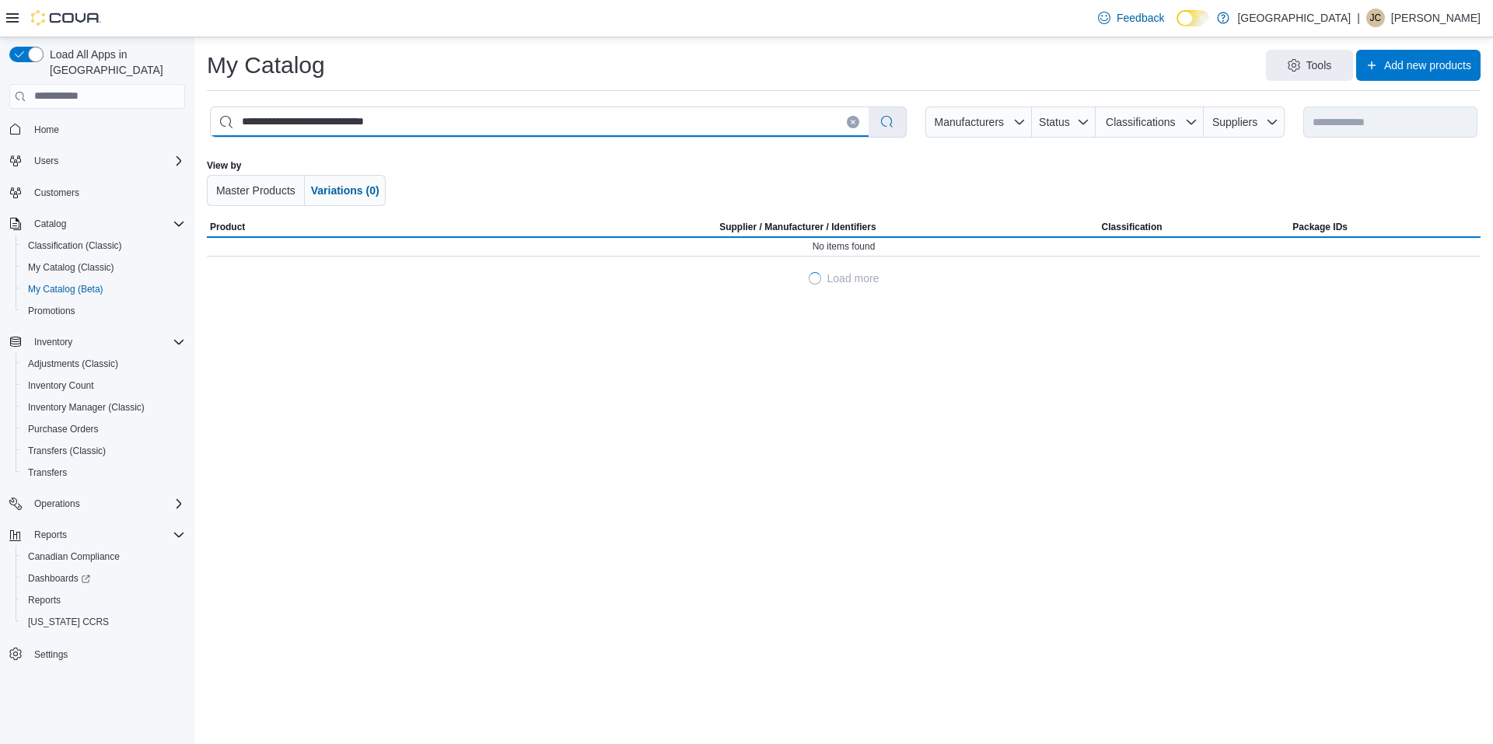
select select "*********"
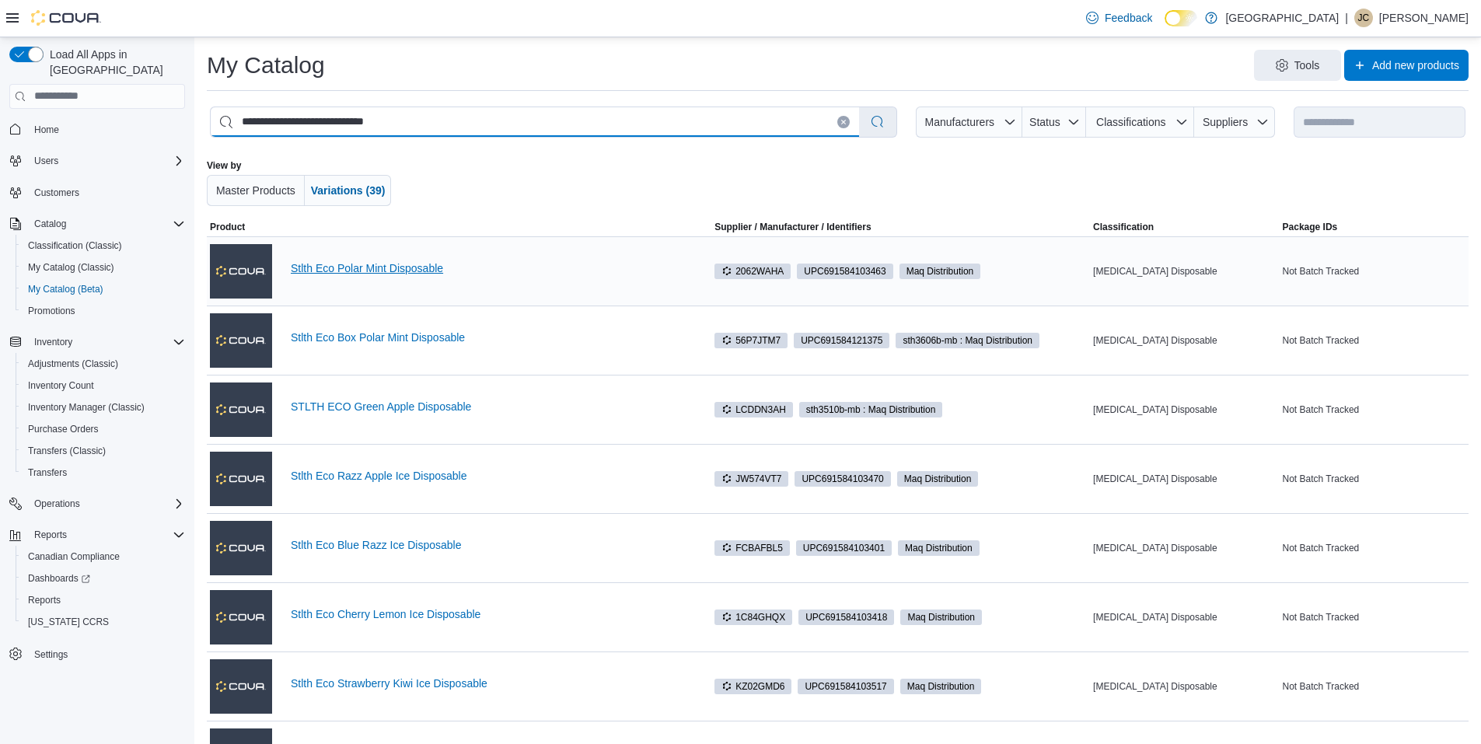
type input "**********"
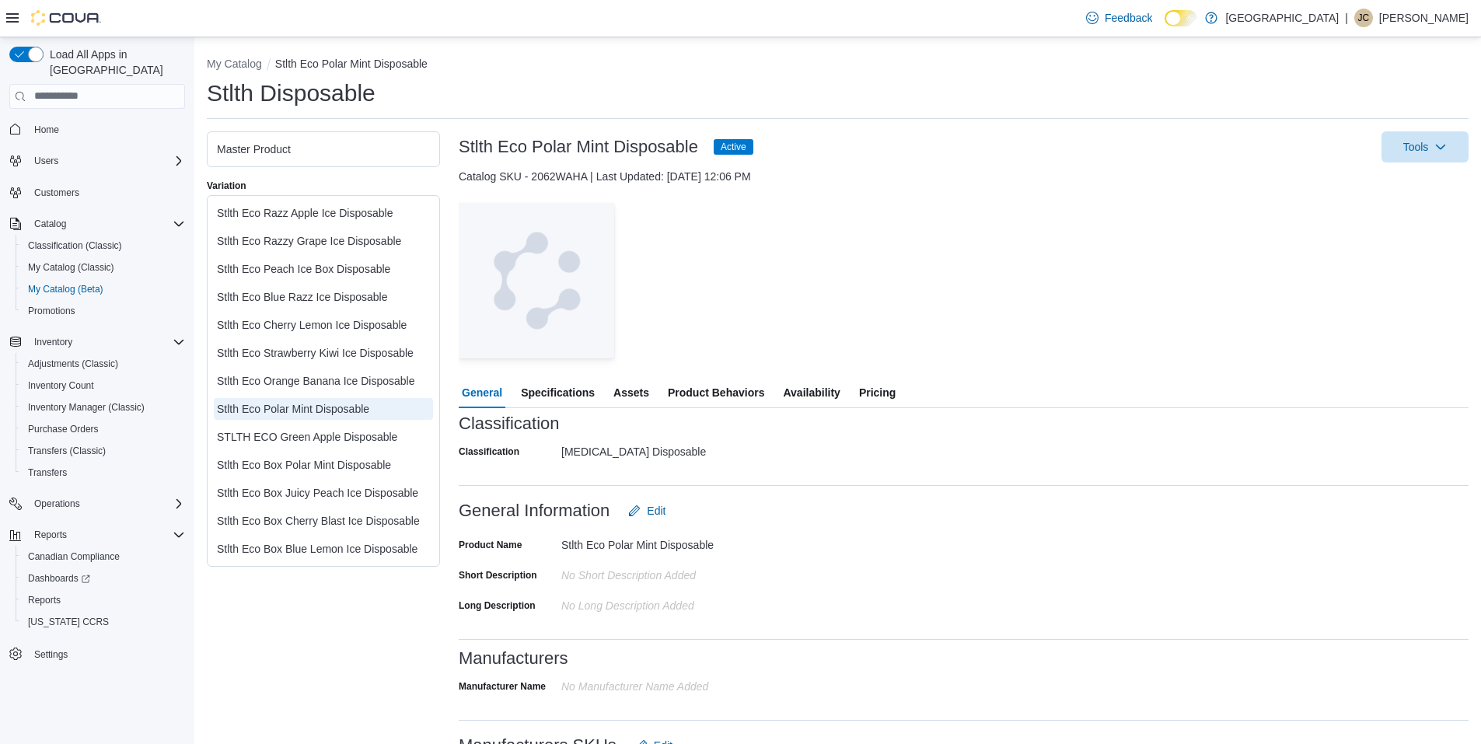
click at [637, 391] on span "Assets" at bounding box center [631, 392] width 36 height 31
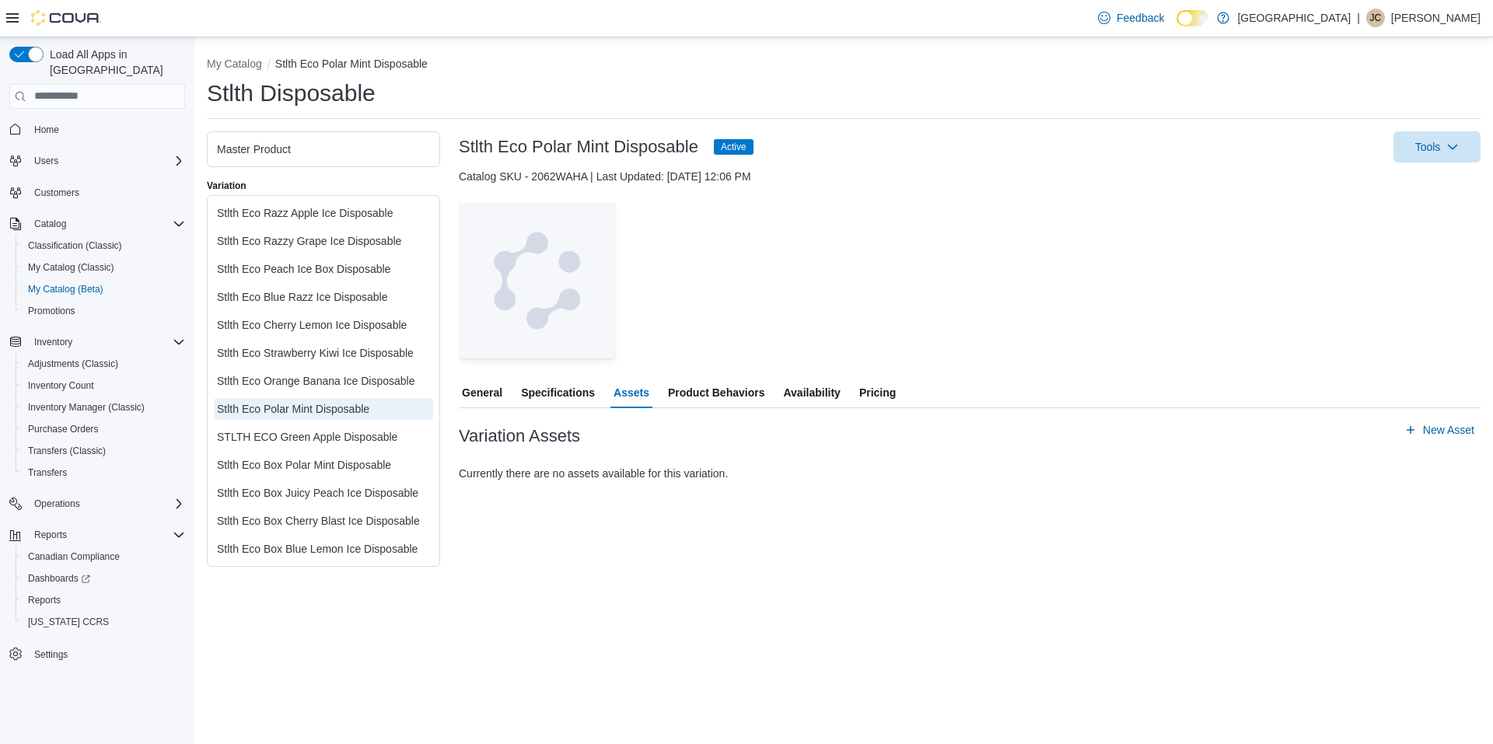
drag, startPoint x: 885, startPoint y: 389, endPoint x: 896, endPoint y: 385, distance: 12.6
click at [896, 385] on button "Pricing" at bounding box center [877, 392] width 43 height 31
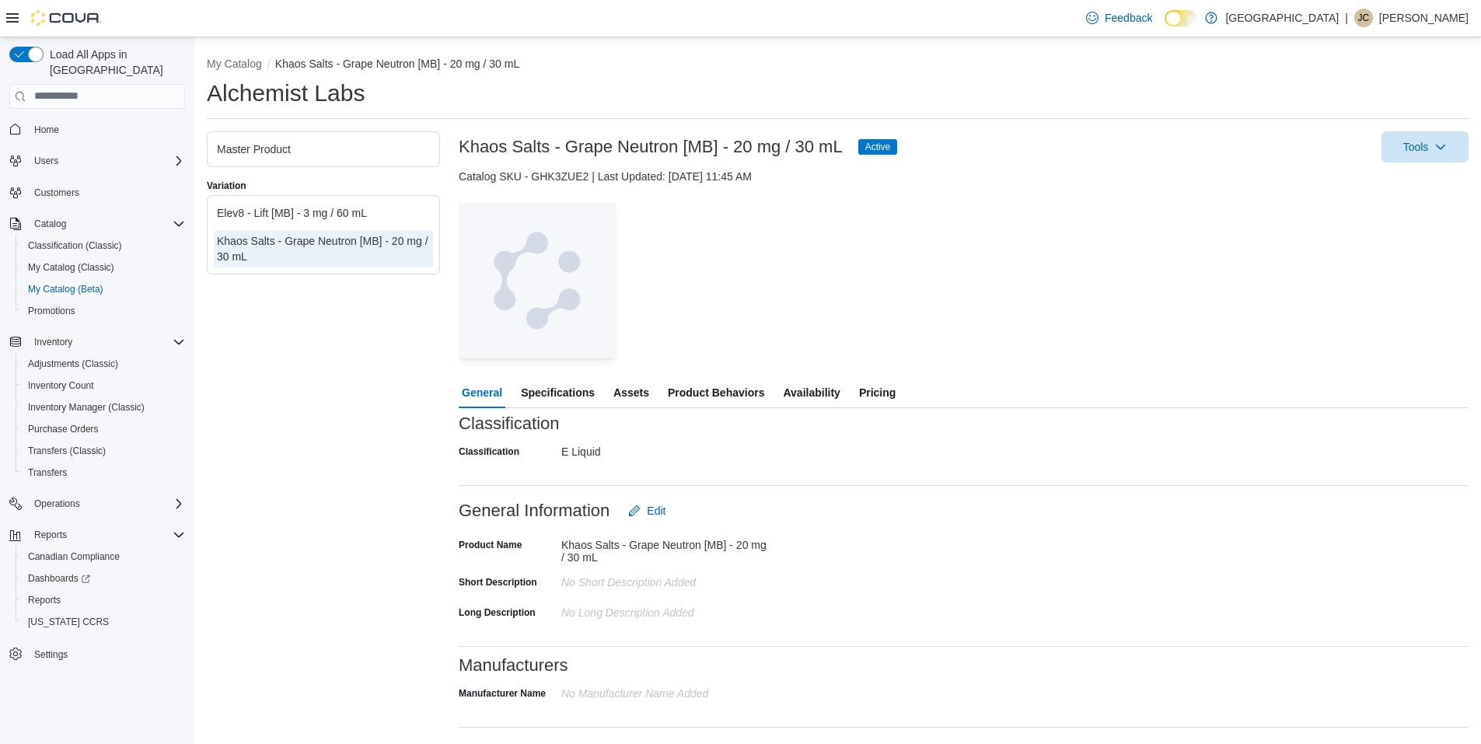
click at [880, 393] on span "Pricing" at bounding box center [877, 392] width 37 height 31
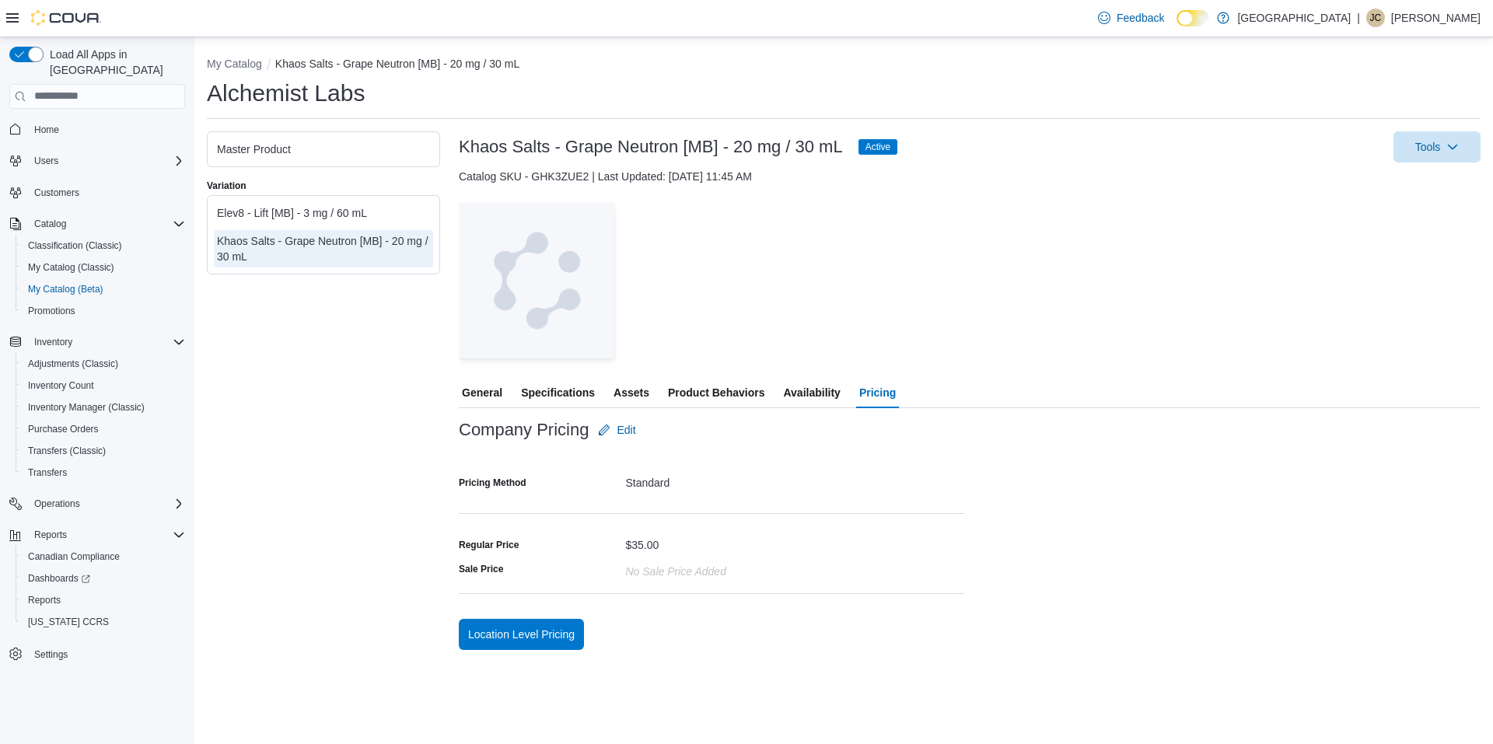
click at [288, 205] on div "Elev8 - Lift [MB] - 3 mg / 60 mL" at bounding box center [323, 213] width 213 height 16
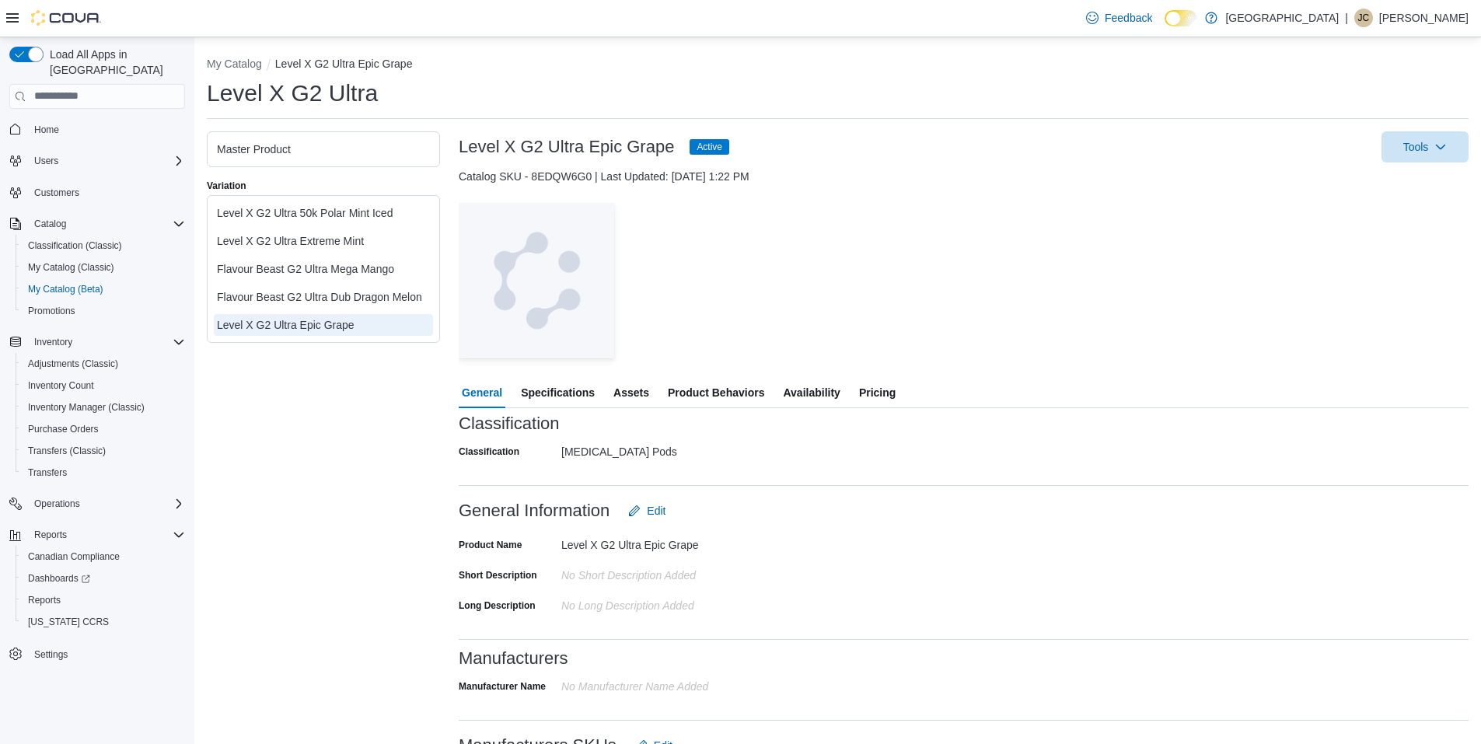
click at [871, 385] on button "Pricing" at bounding box center [877, 392] width 43 height 31
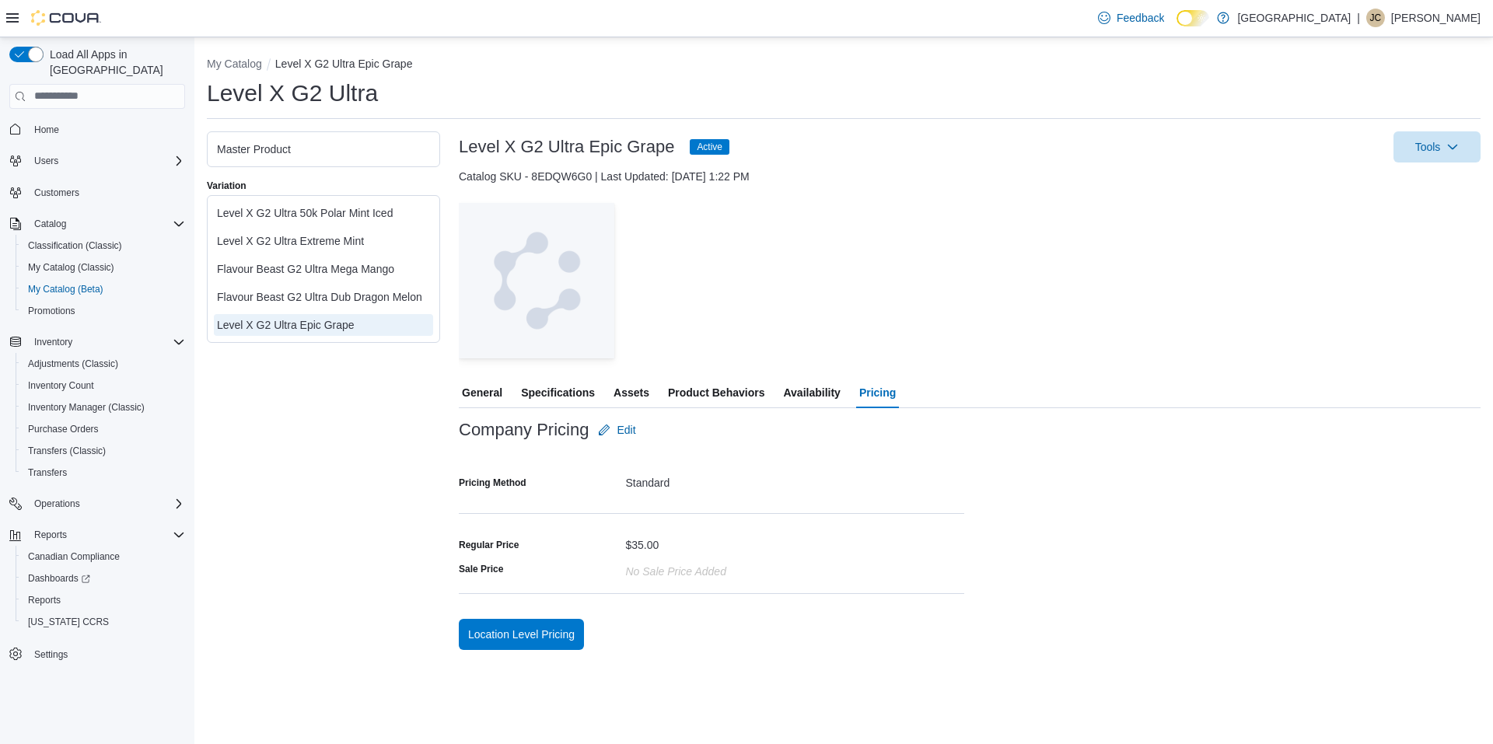
click at [366, 295] on div "Flavour Beast G2 Ultra Dub Dragon Melon" at bounding box center [323, 297] width 213 height 16
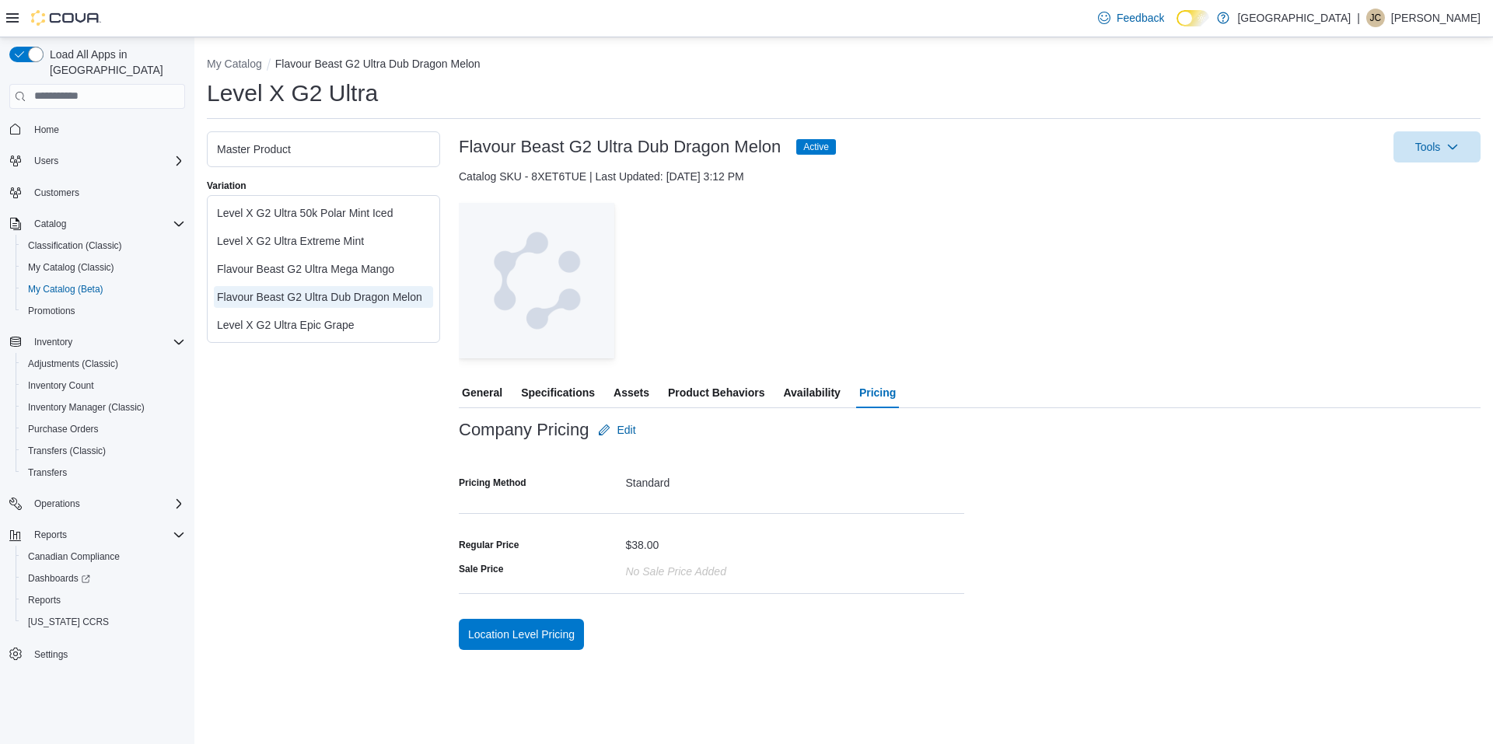
click at [337, 273] on div "Flavour Beast G2 Ultra Mega Mango" at bounding box center [323, 269] width 213 height 16
click at [336, 233] on div "Level X G2 Ultra Extreme Mint" at bounding box center [323, 241] width 213 height 16
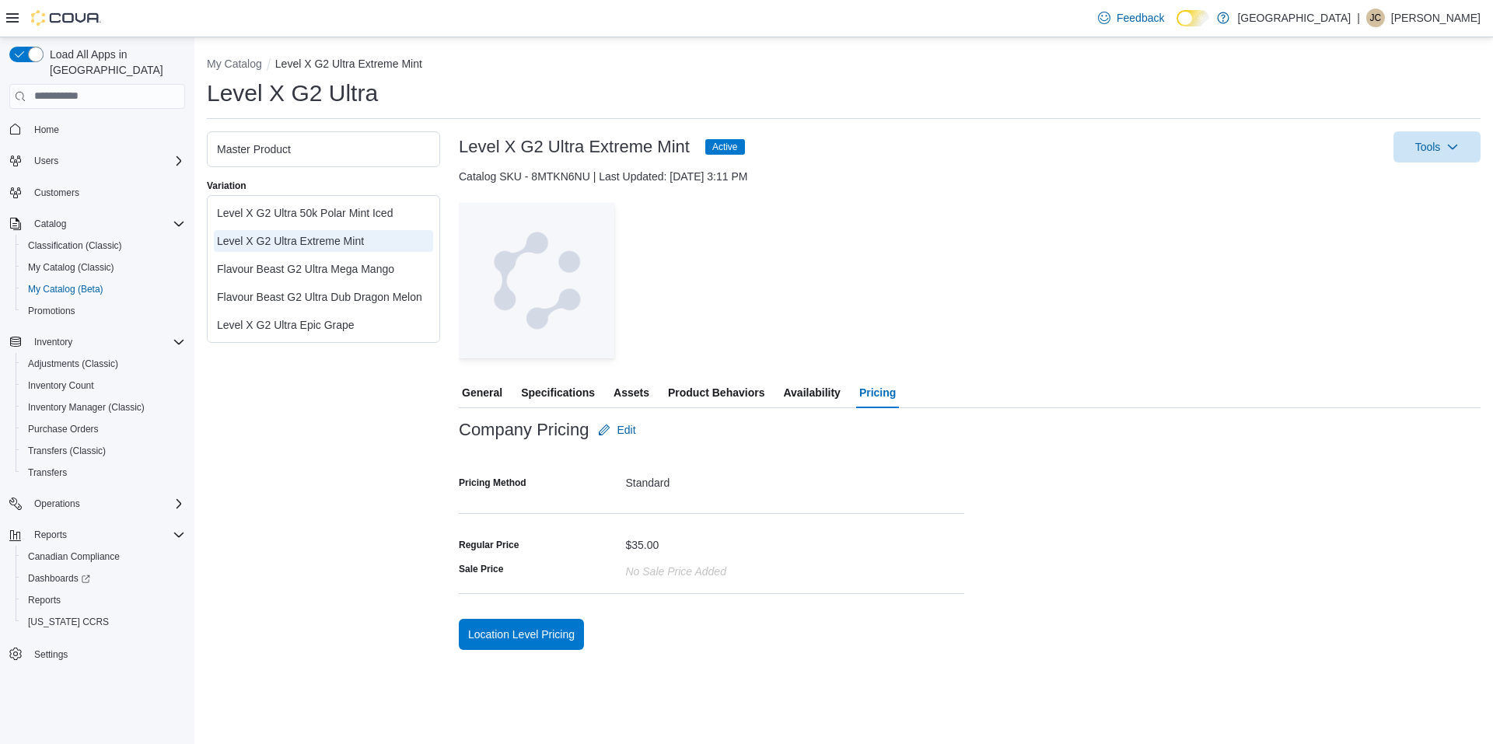
click at [335, 214] on div "Level X G2 Ultra 50k Polar Mint Iced" at bounding box center [323, 213] width 213 height 16
click at [124, 644] on span "Settings" at bounding box center [106, 653] width 157 height 19
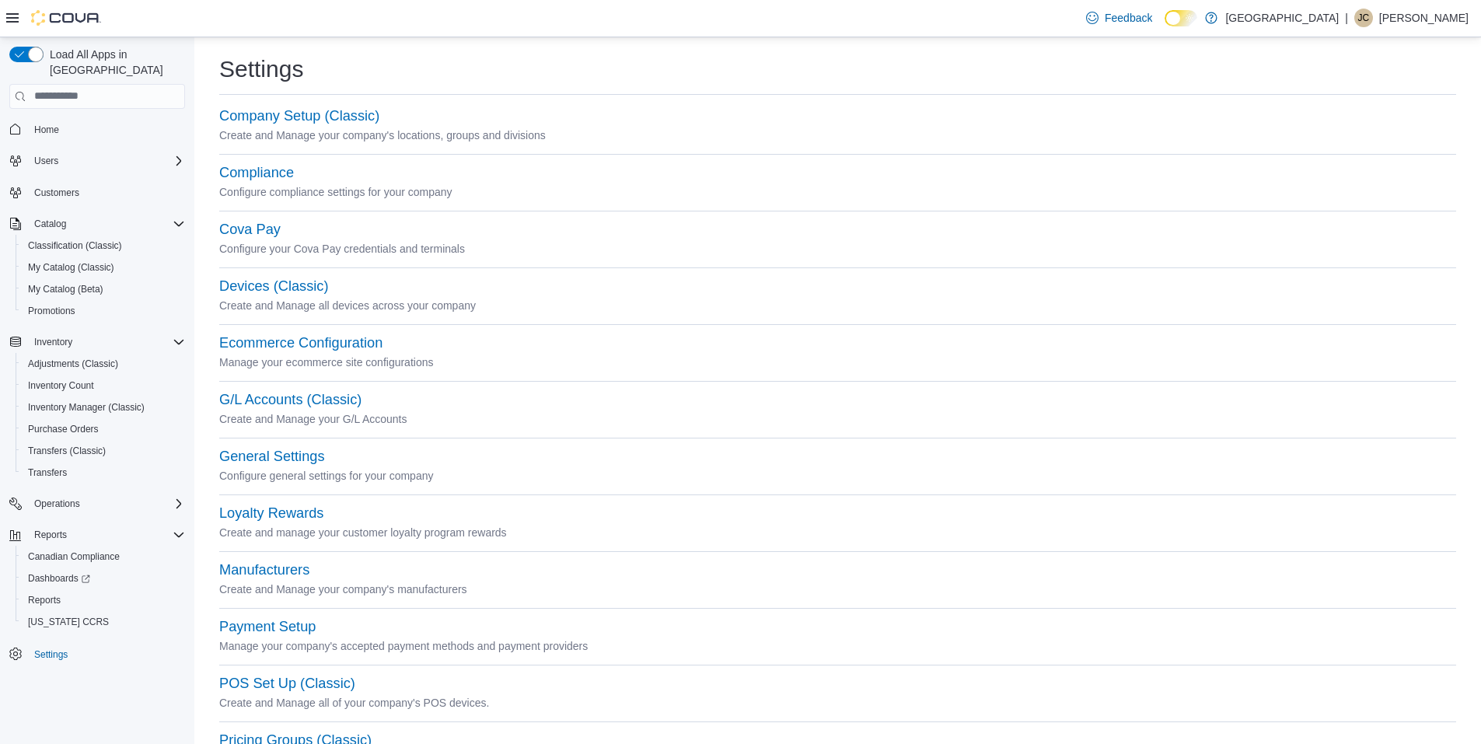
scroll to position [475, 0]
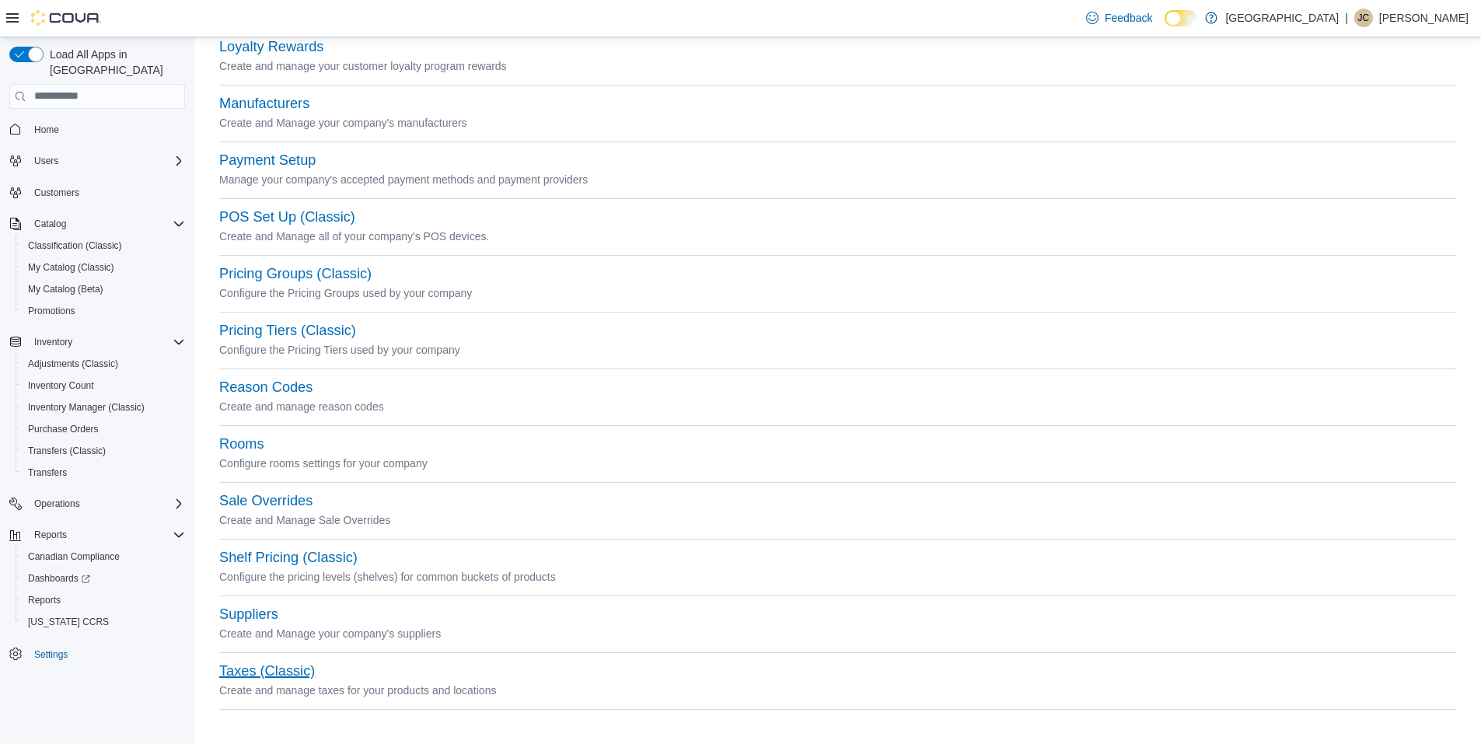
click at [306, 673] on button "Taxes (Classic)" at bounding box center [267, 671] width 96 height 16
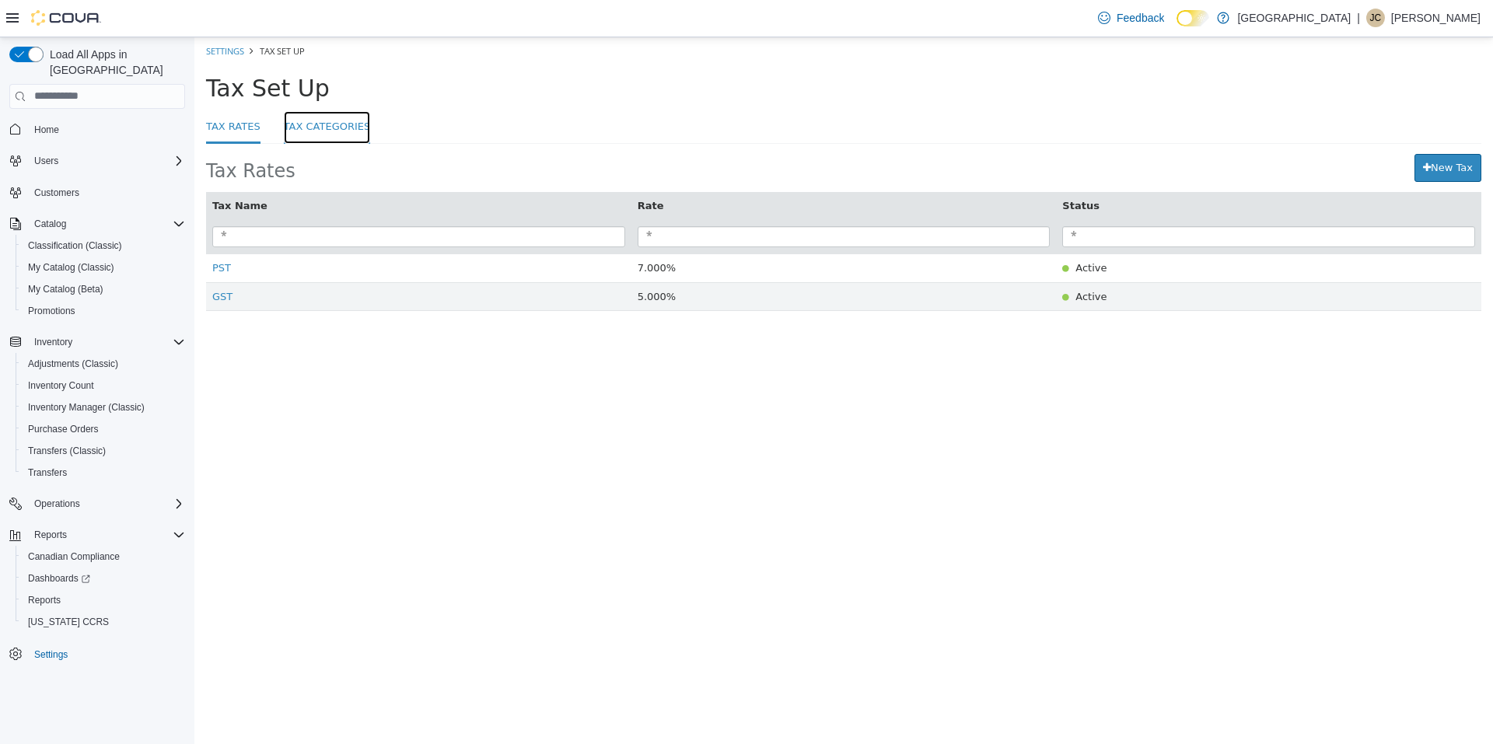
click at [299, 116] on link "Tax Categories" at bounding box center [327, 126] width 87 height 33
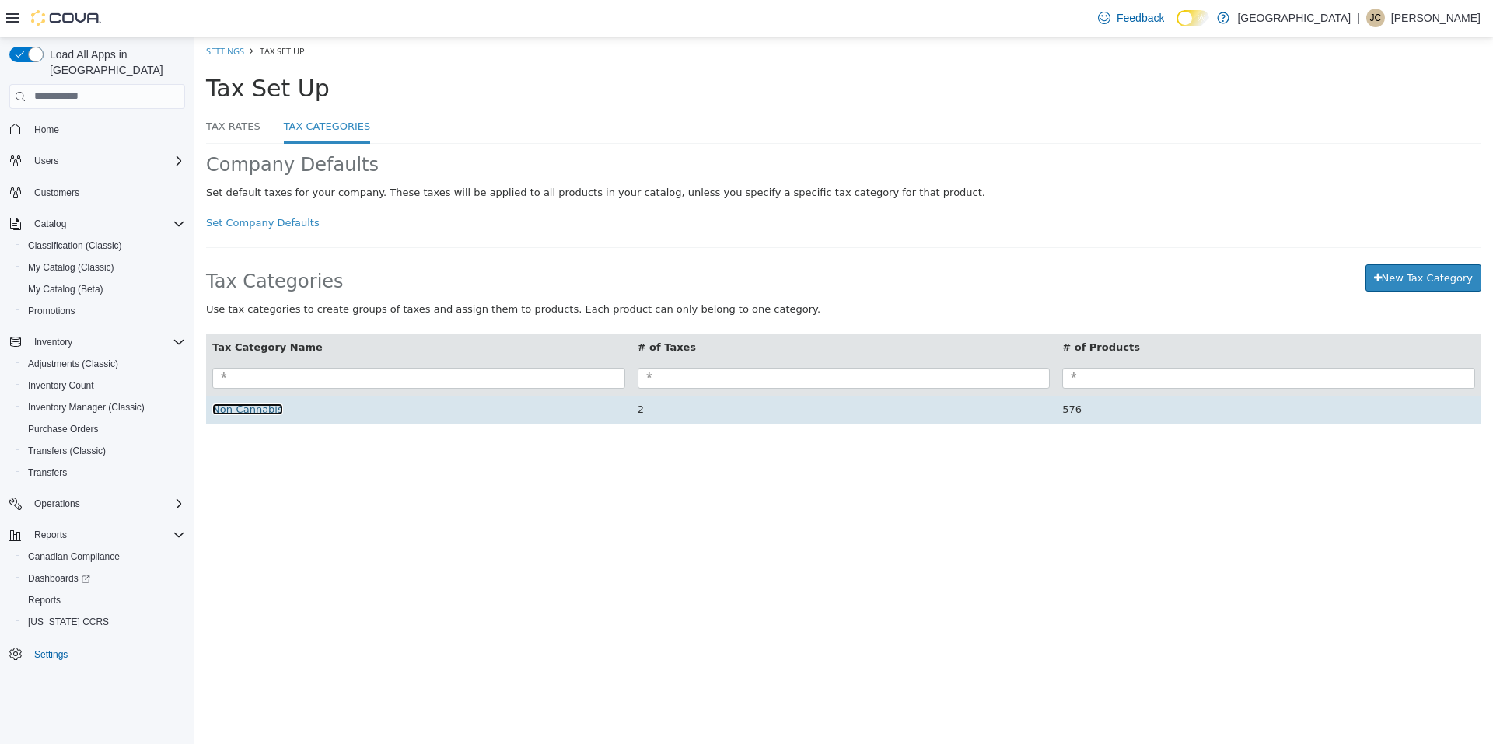
click at [249, 414] on span "Non-Cannabis" at bounding box center [247, 409] width 71 height 12
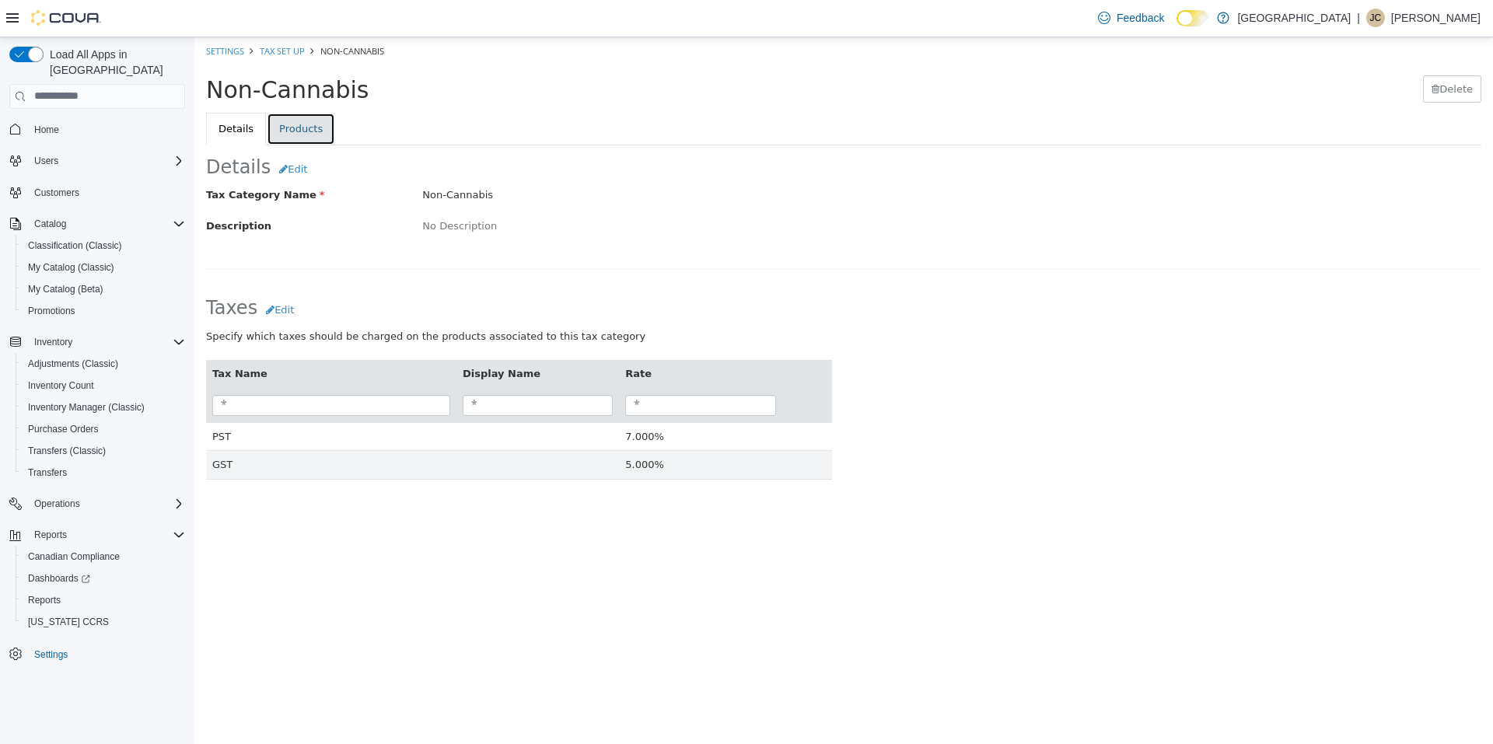
click at [279, 127] on link "Products" at bounding box center [301, 128] width 68 height 33
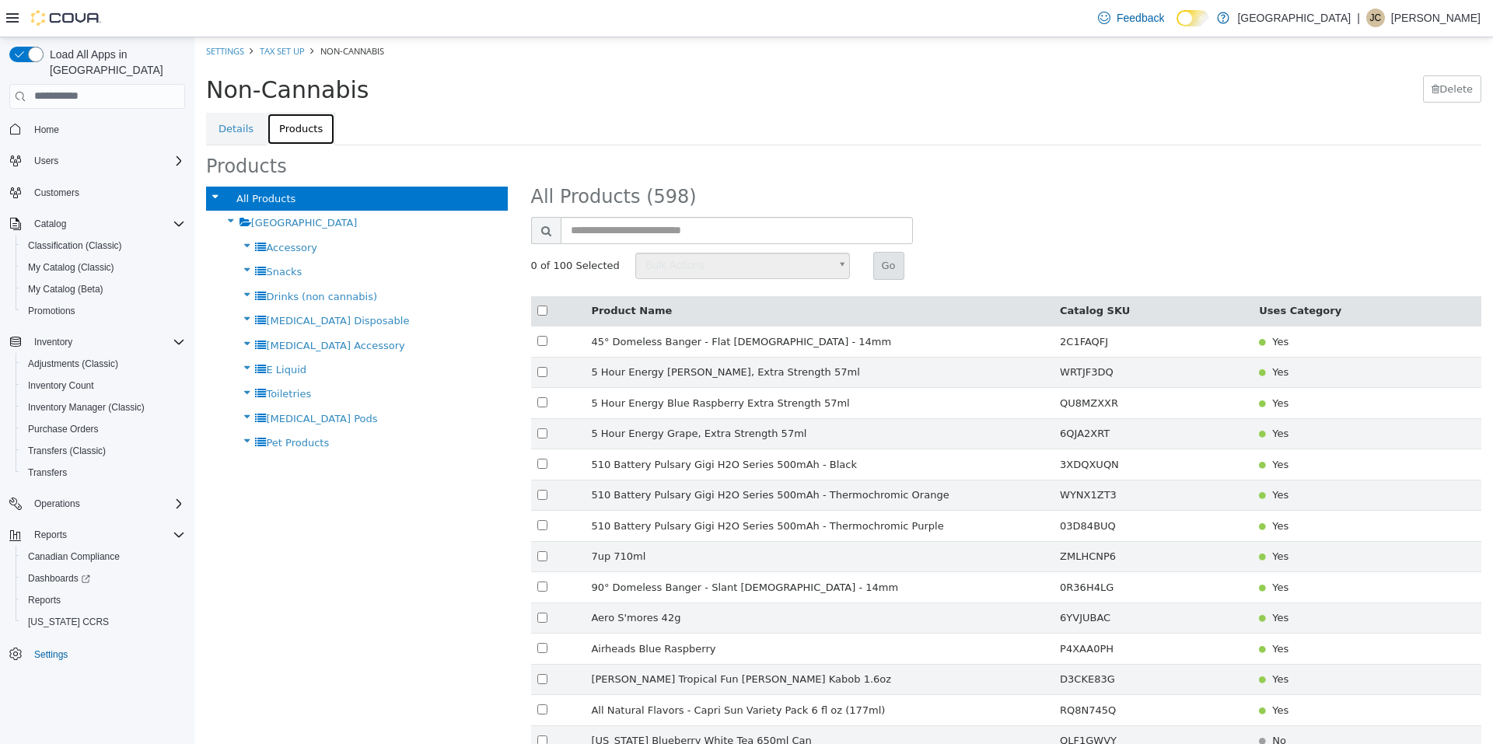
scroll to position [78, 0]
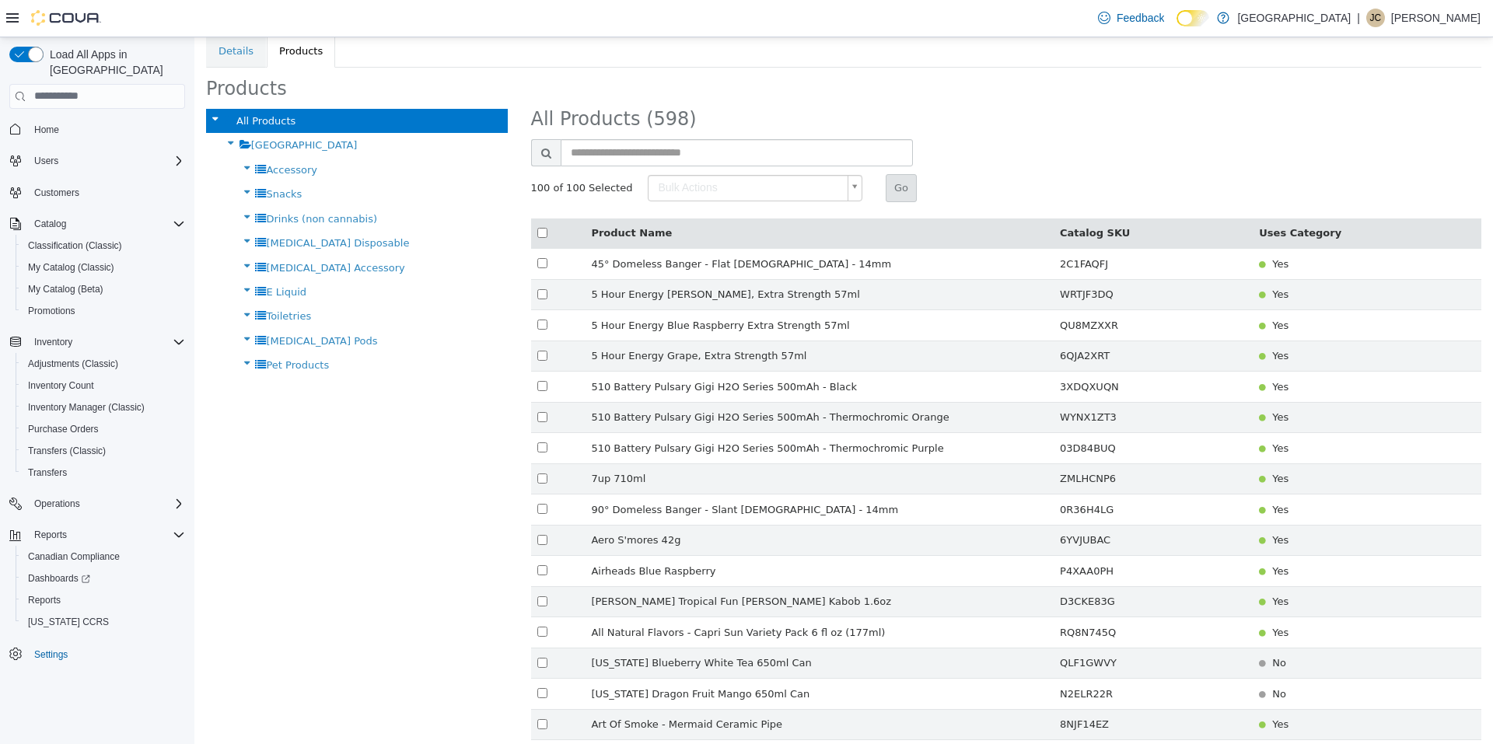
type input "******"
click at [885, 192] on button "Go" at bounding box center [900, 187] width 31 height 28
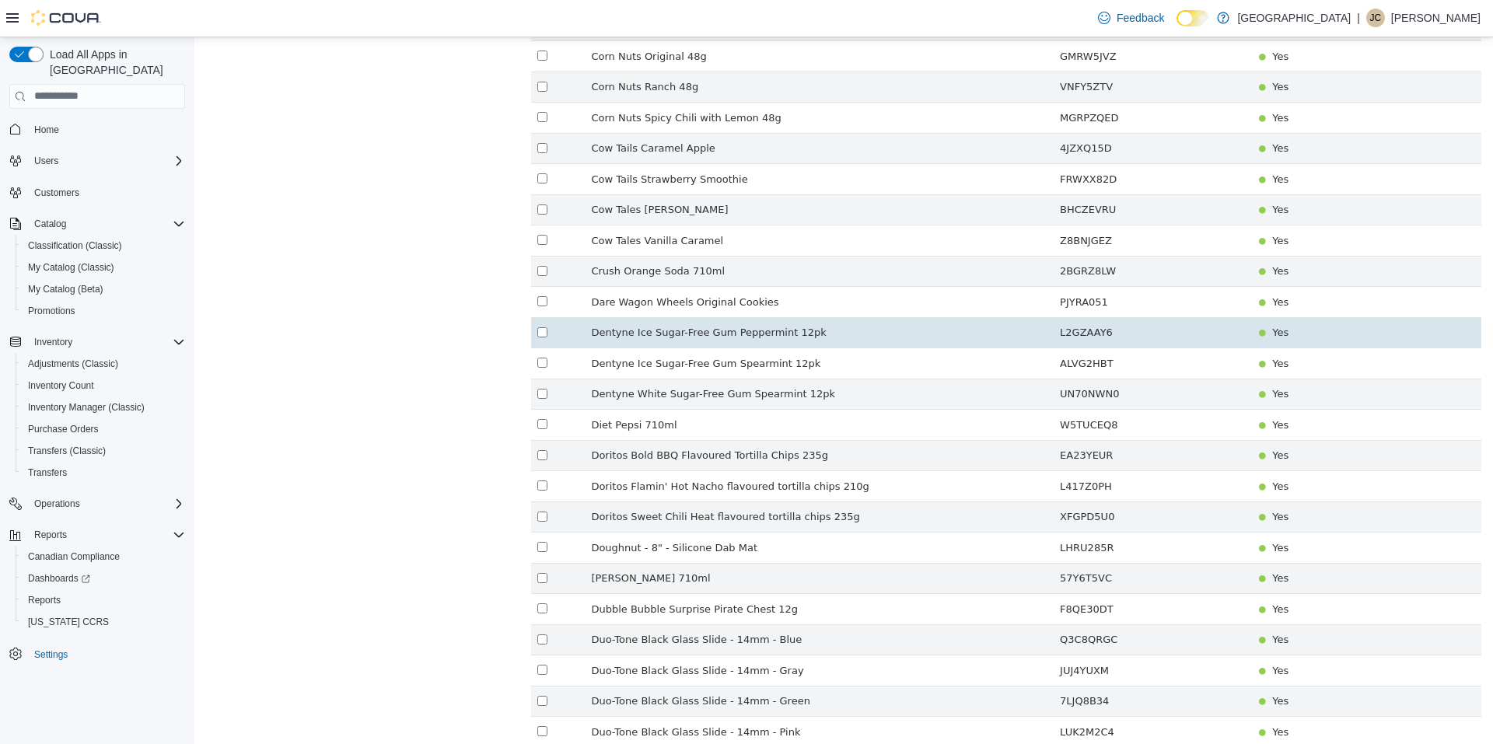
scroll to position [2626, 0]
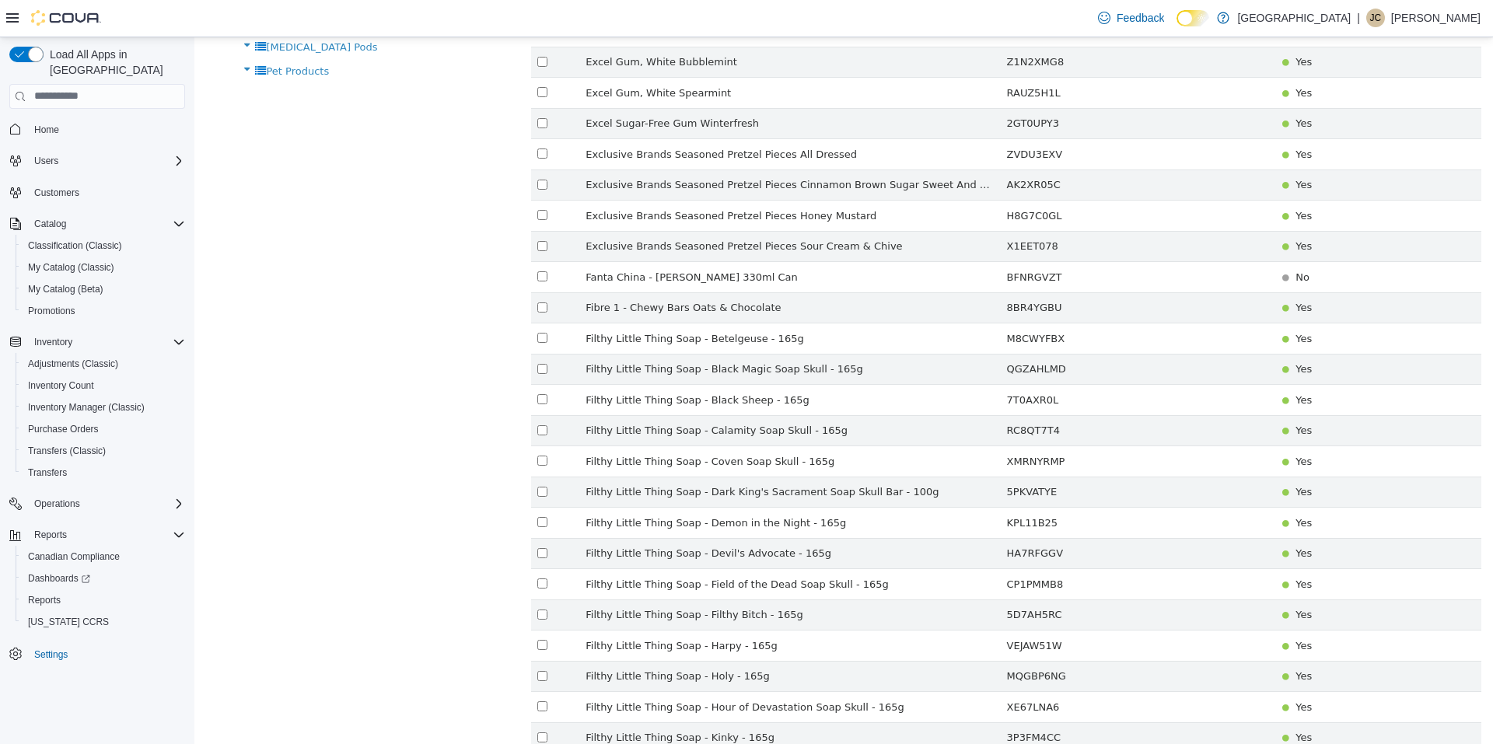
scroll to position [0, 0]
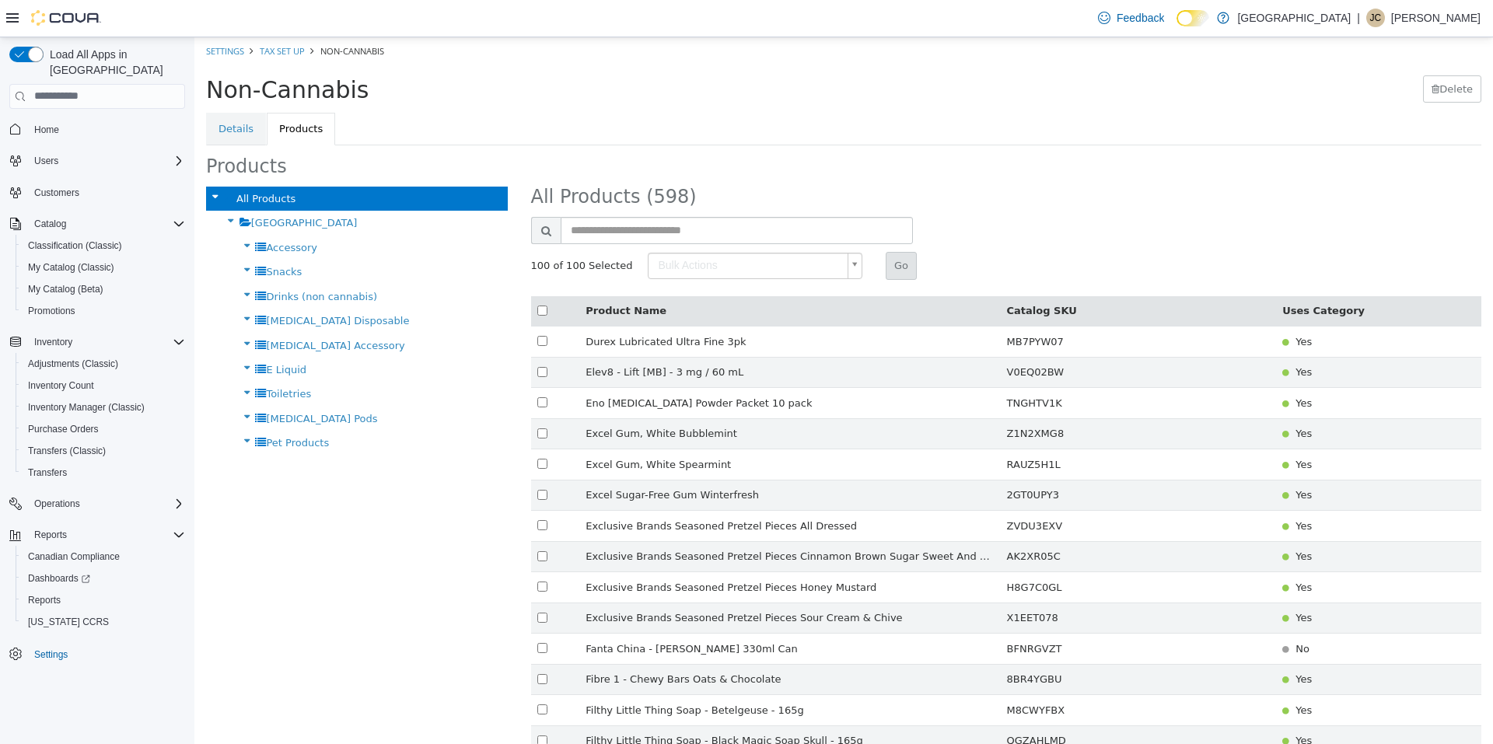
type input "******"
click at [885, 269] on button "Go" at bounding box center [900, 265] width 31 height 28
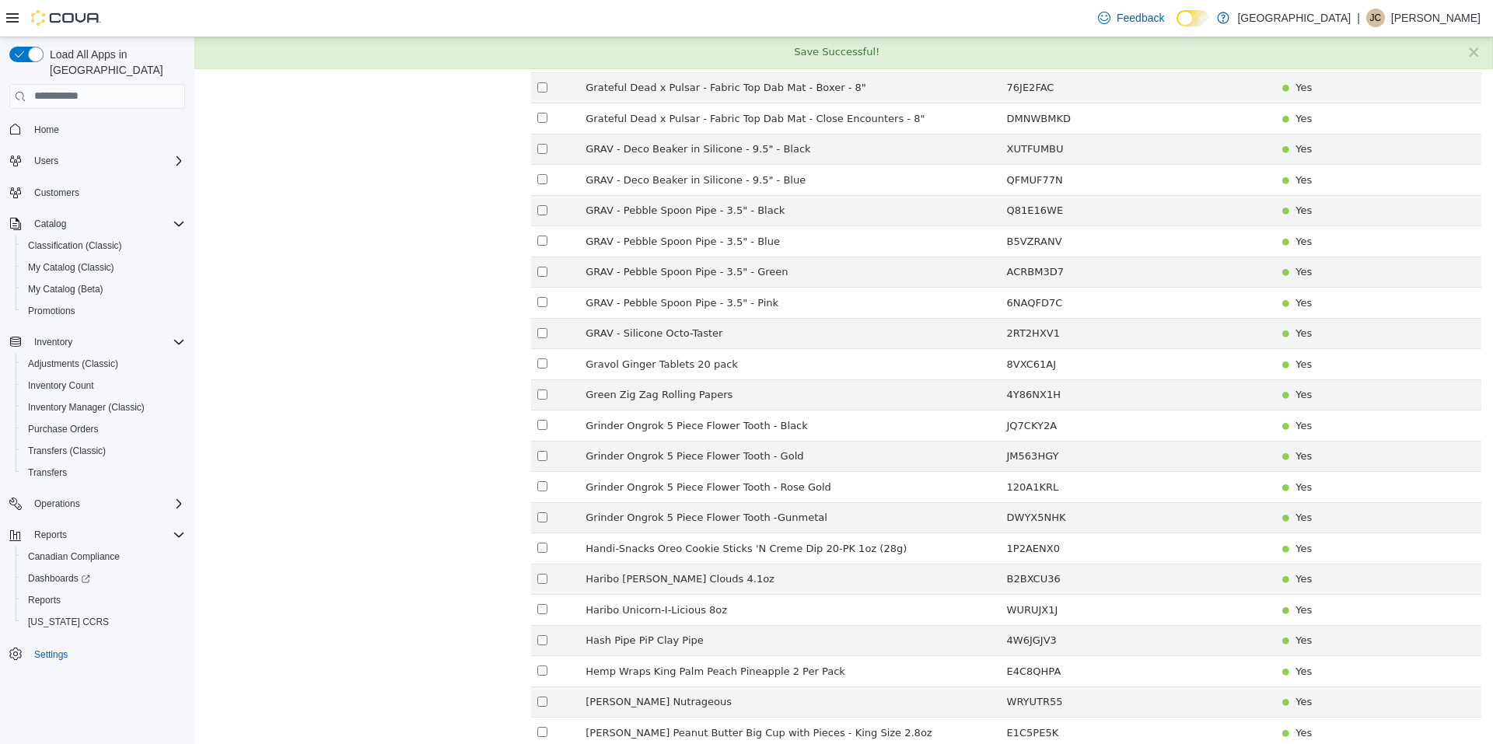
scroll to position [2626, 0]
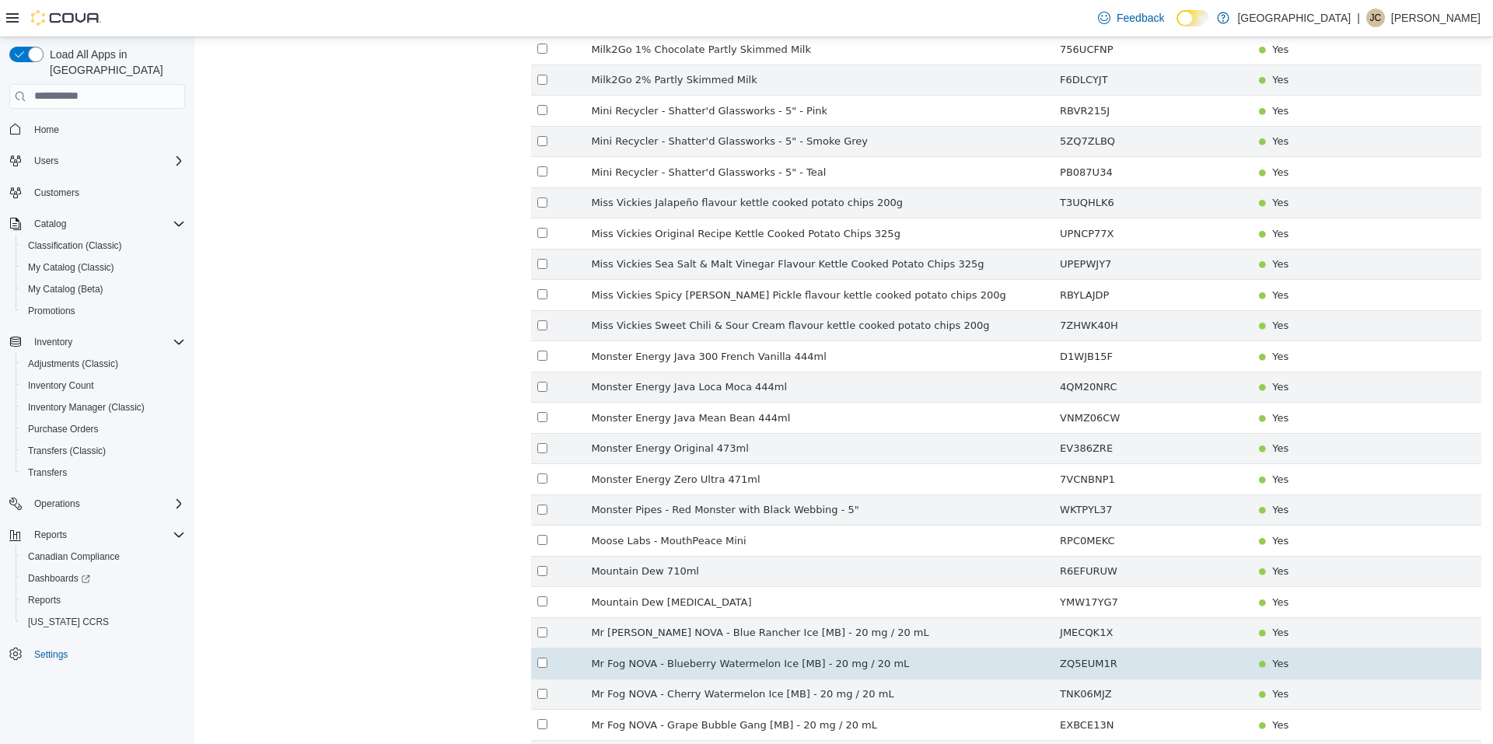
scroll to position [0, 0]
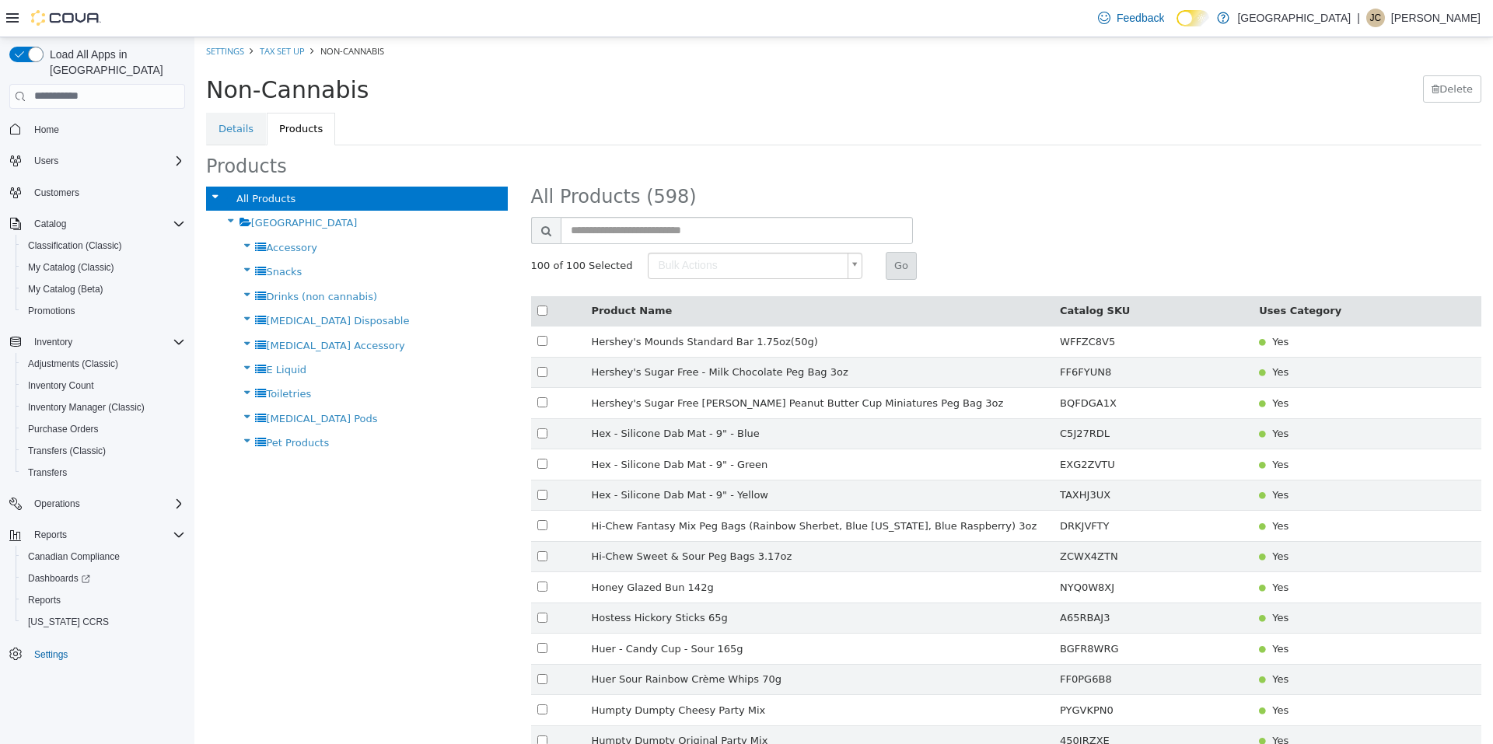
type input "******"
click at [885, 262] on button "Go" at bounding box center [900, 265] width 31 height 28
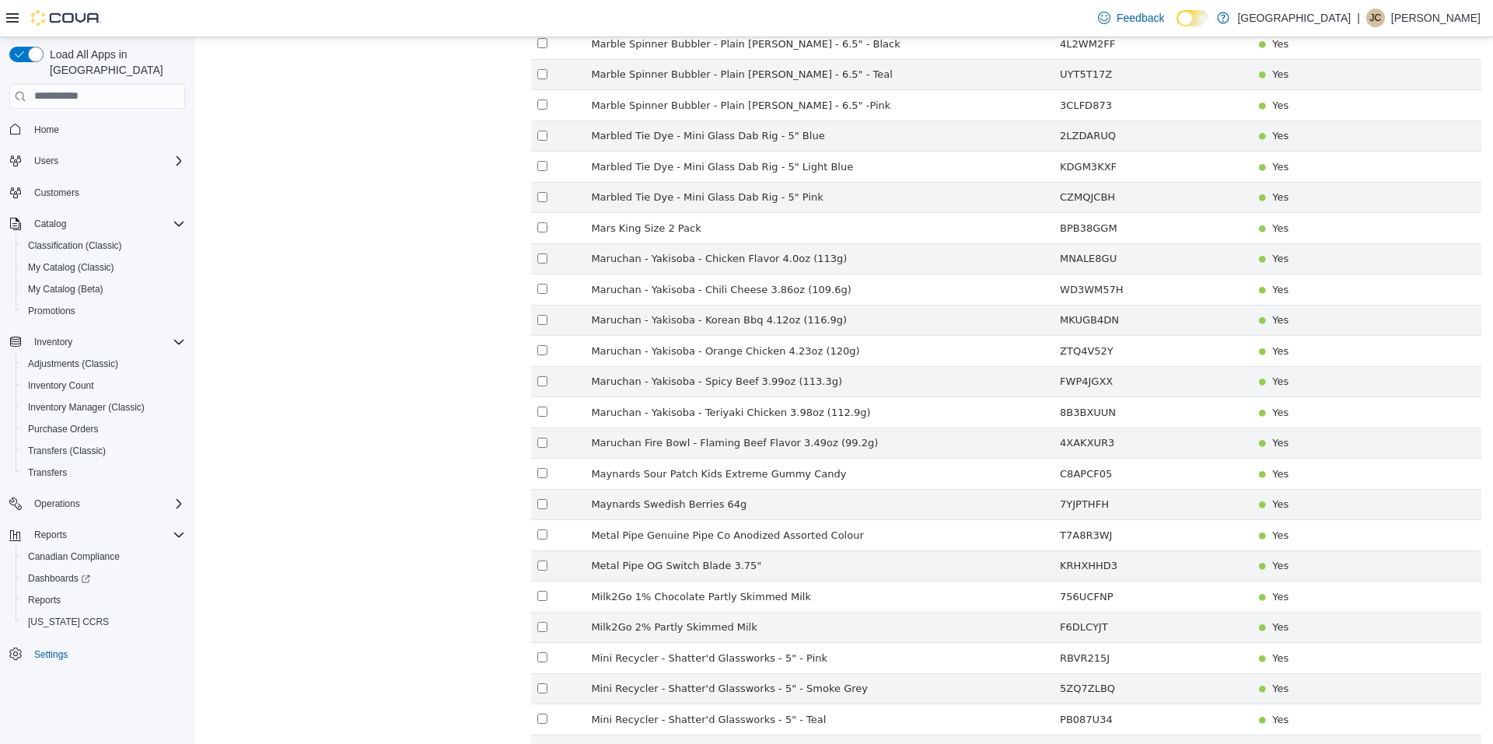
scroll to position [2626, 0]
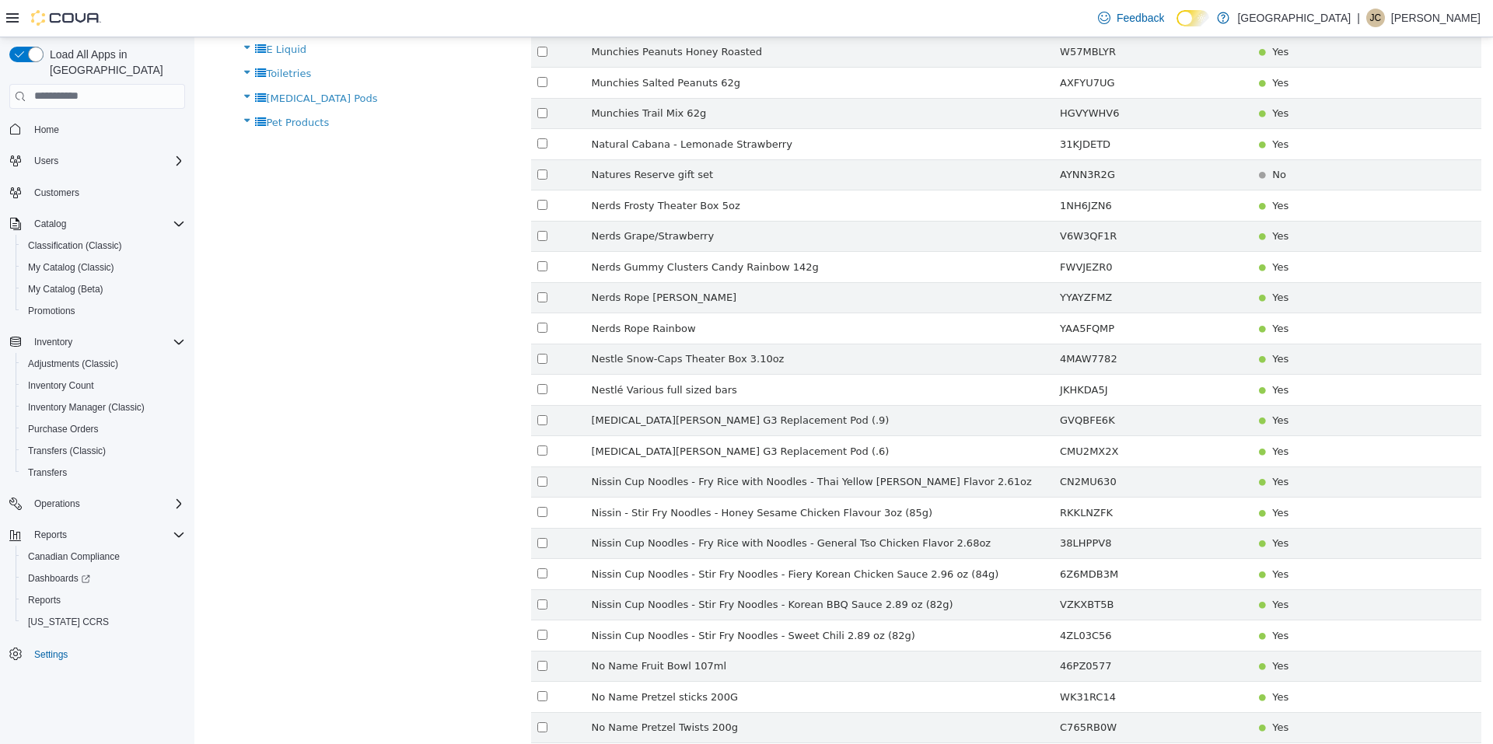
scroll to position [0, 0]
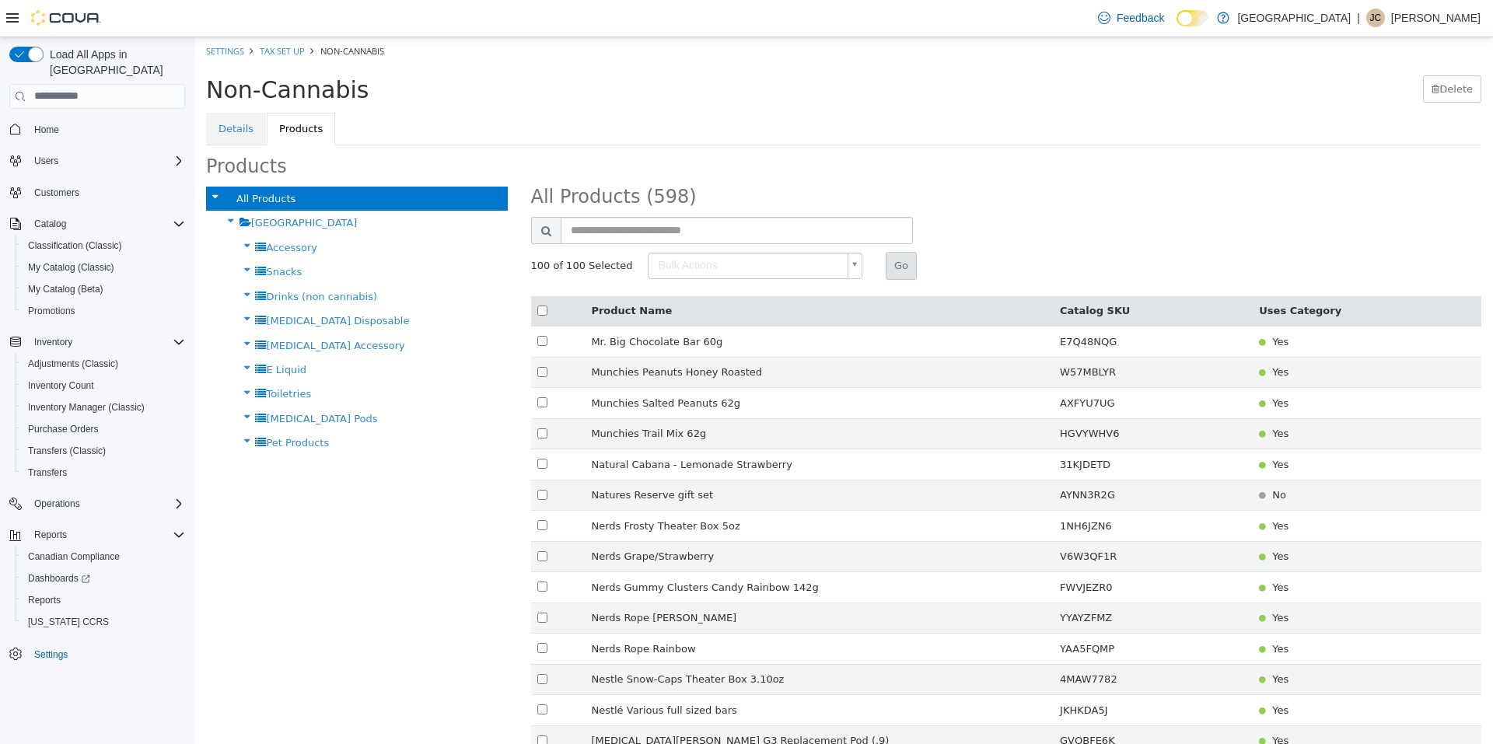
drag, startPoint x: 791, startPoint y: 294, endPoint x: 802, endPoint y: 288, distance: 13.2
type input "******"
click at [885, 267] on button "Go" at bounding box center [900, 265] width 31 height 28
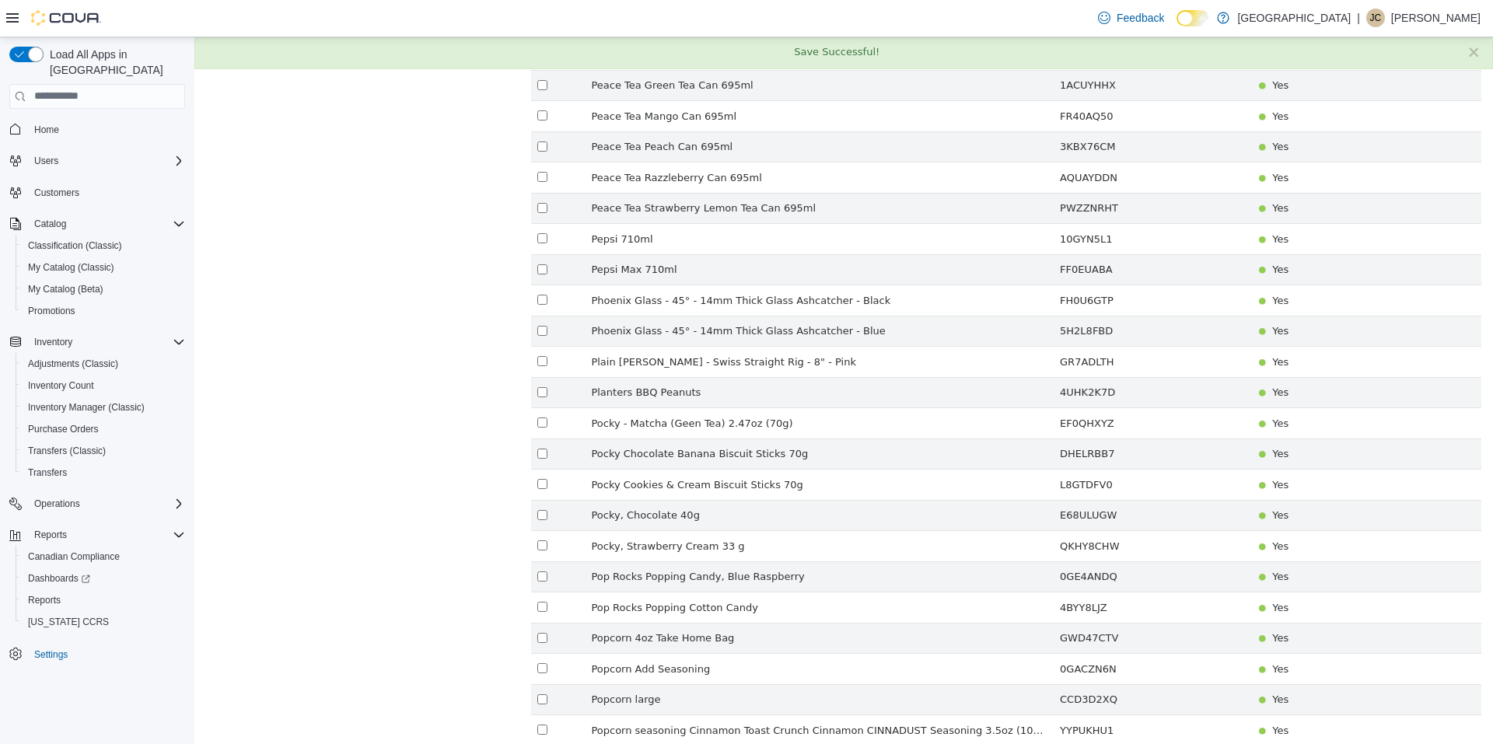
scroll to position [2626, 0]
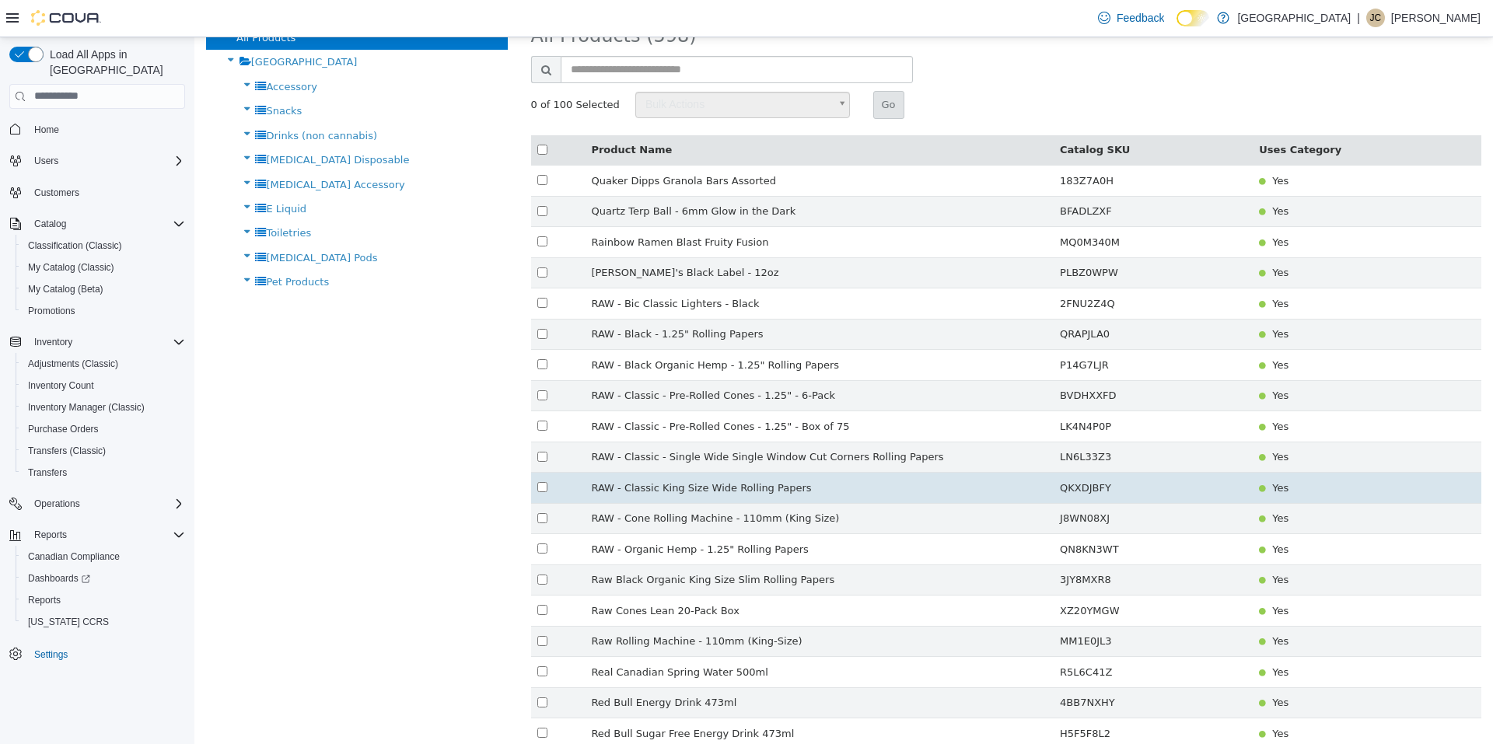
scroll to position [0, 0]
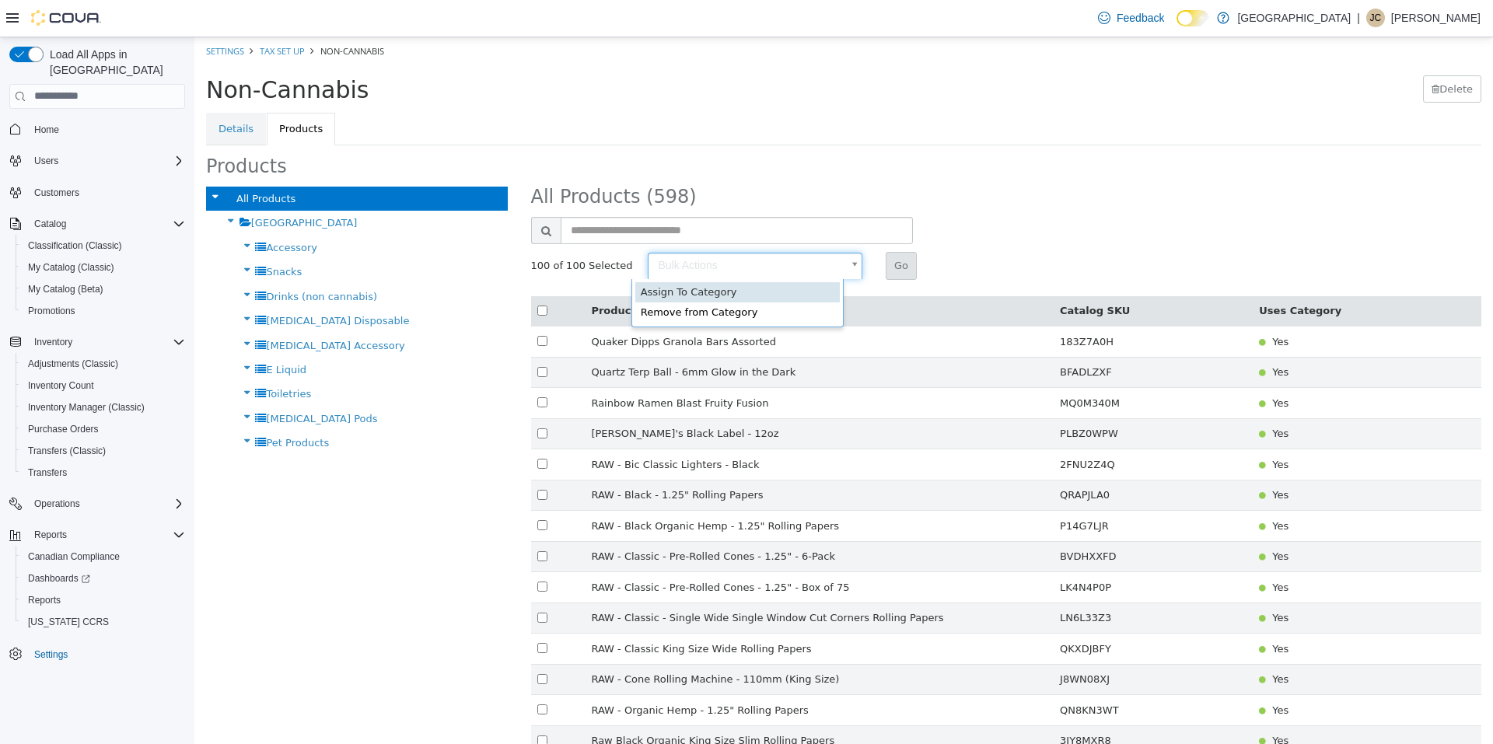
type input "******"
click at [885, 269] on button "Go" at bounding box center [900, 265] width 31 height 28
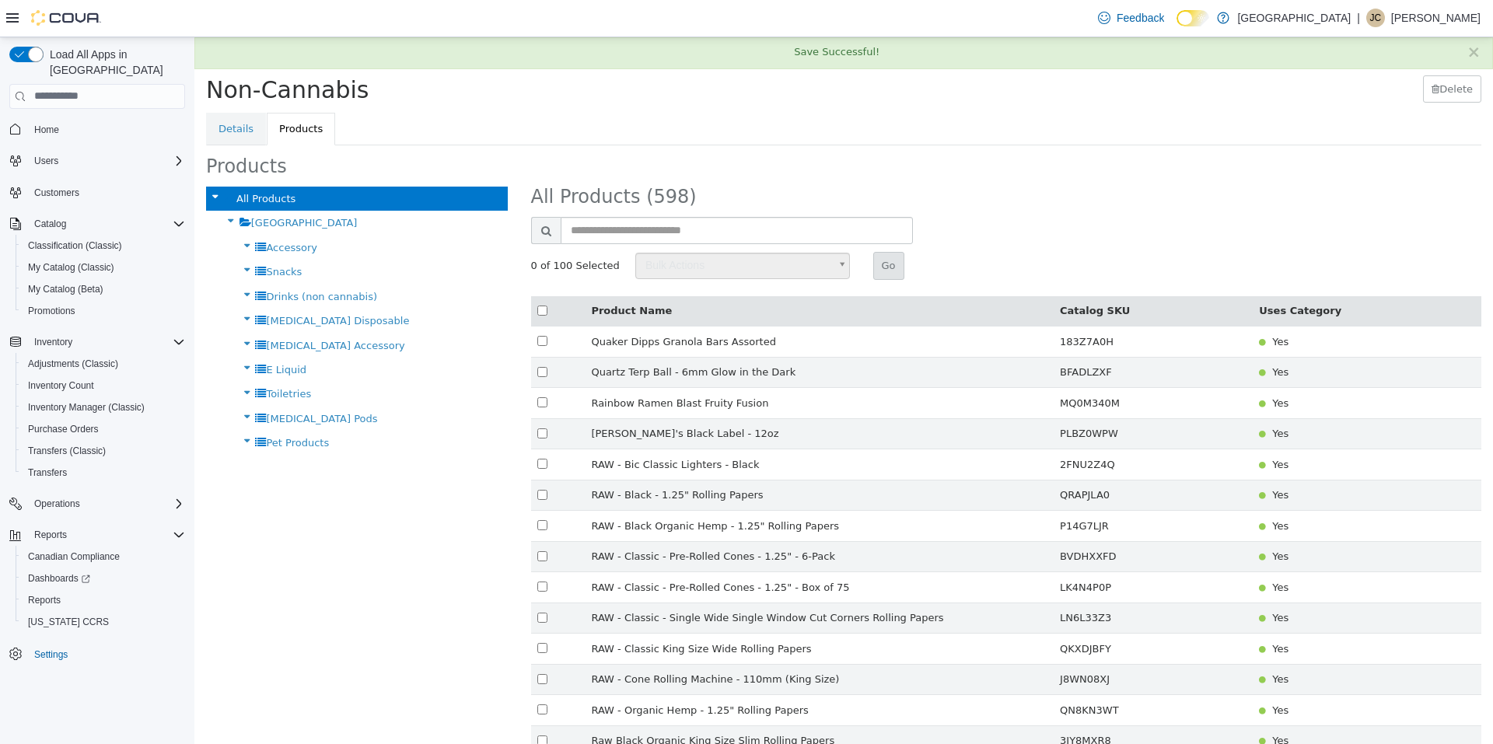
scroll to position [2626, 0]
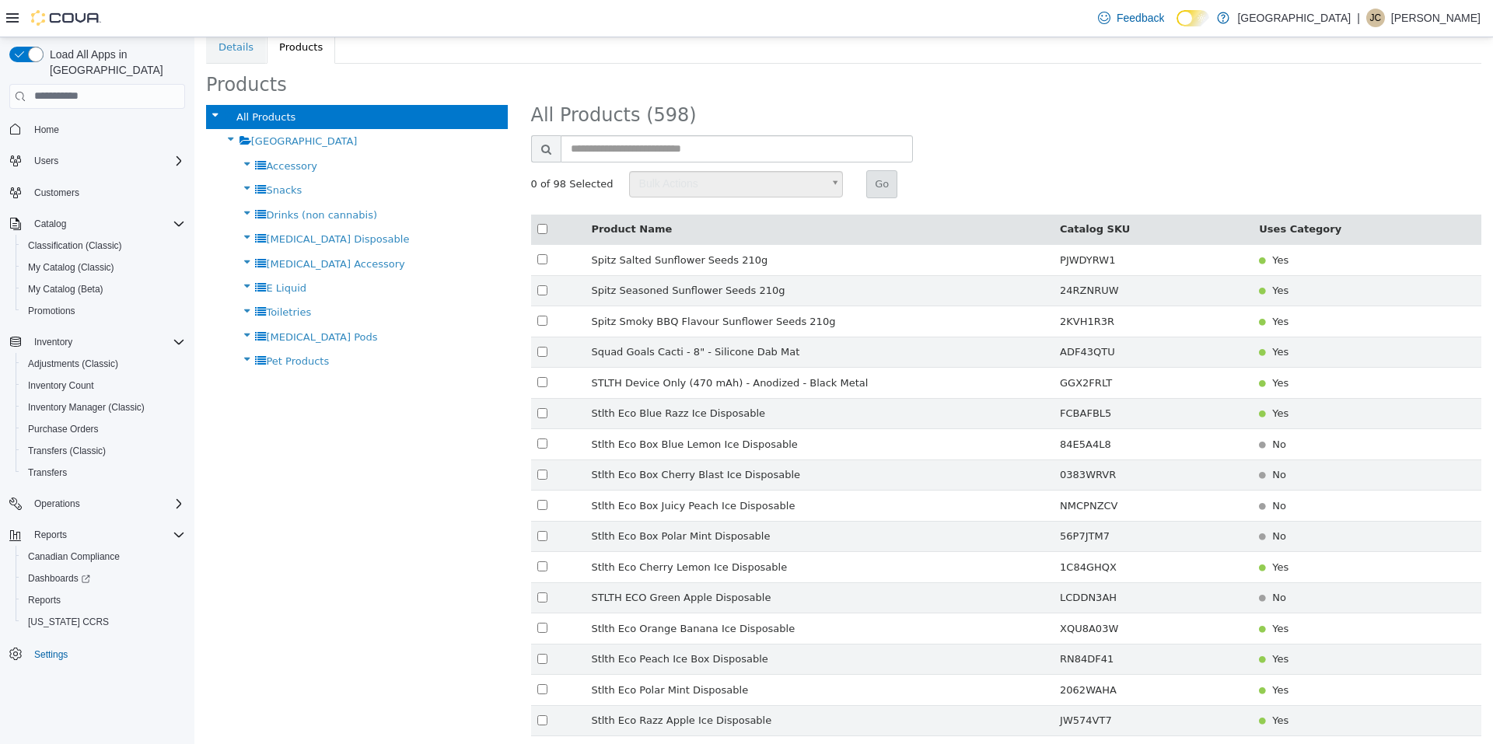
scroll to position [0, 0]
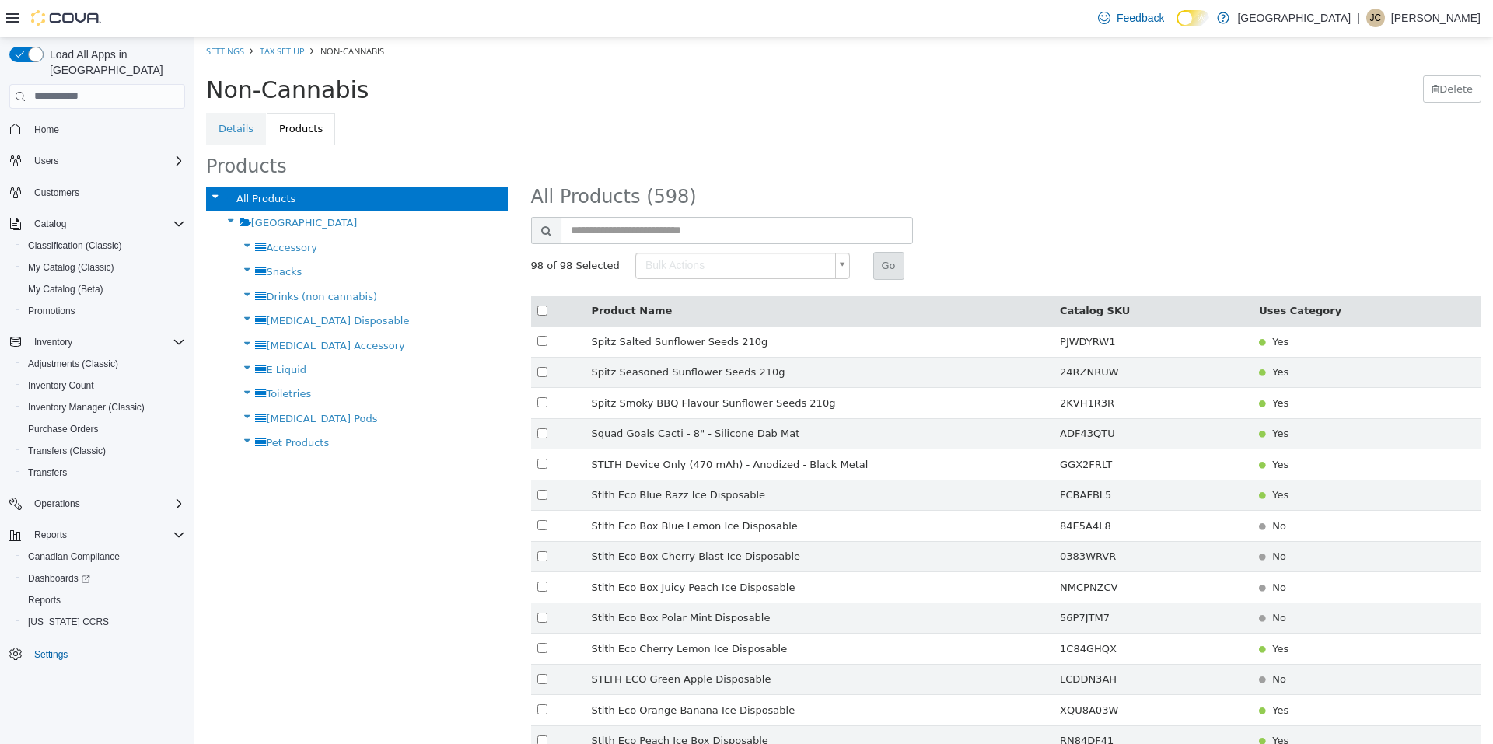
type input "******"
click at [875, 264] on button "Go" at bounding box center [888, 265] width 31 height 28
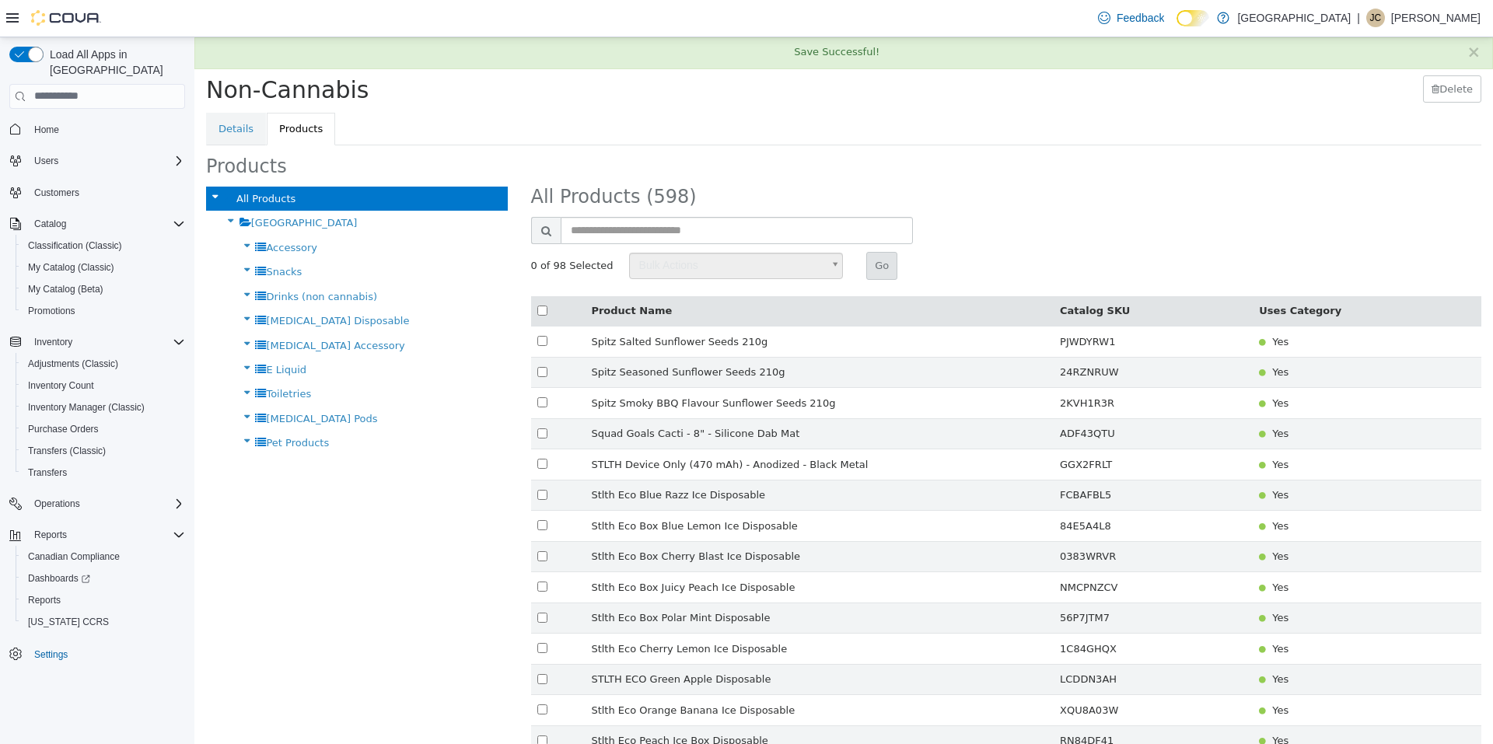
scroll to position [2566, 0]
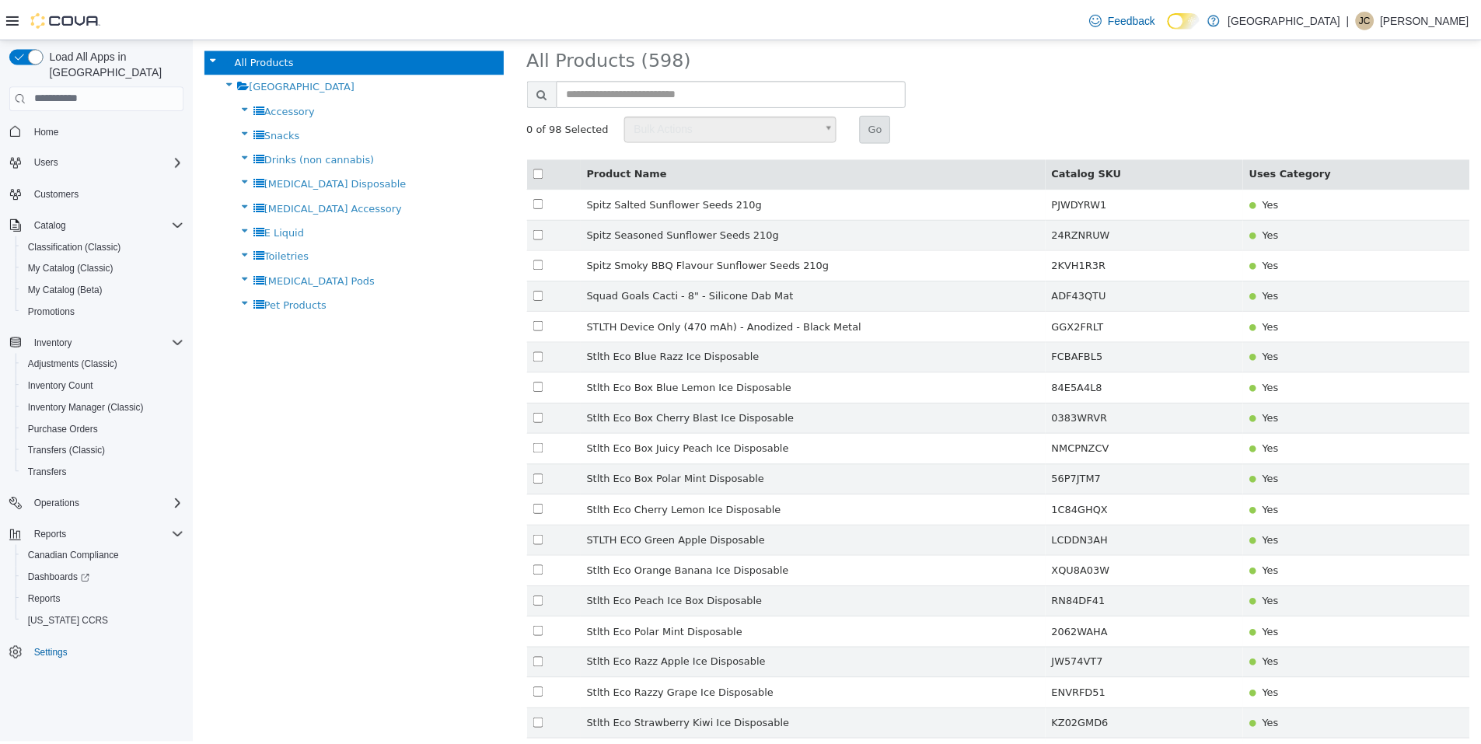
scroll to position [0, 0]
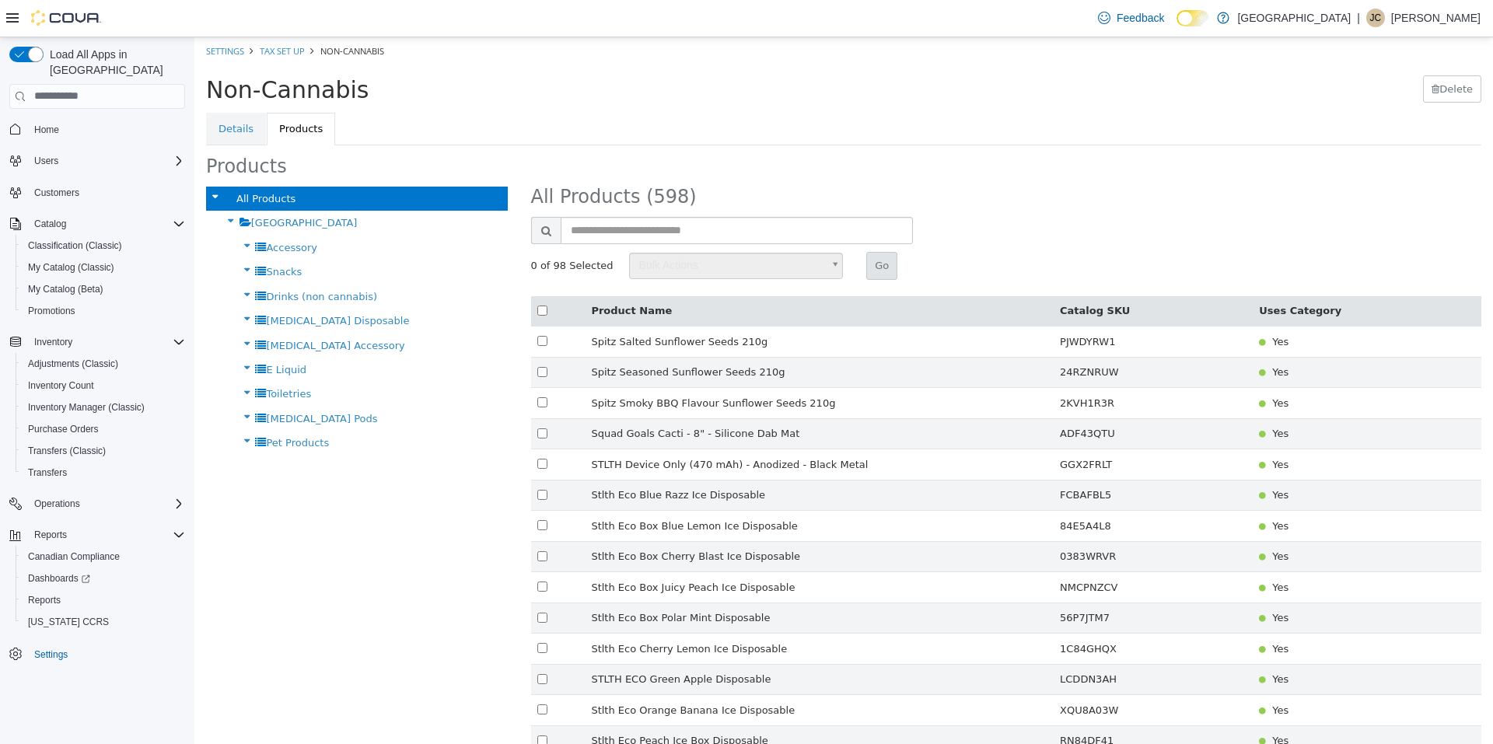
click at [851, 140] on ul "Details Products" at bounding box center [843, 128] width 1275 height 33
click at [249, 142] on link "Details" at bounding box center [236, 128] width 60 height 33
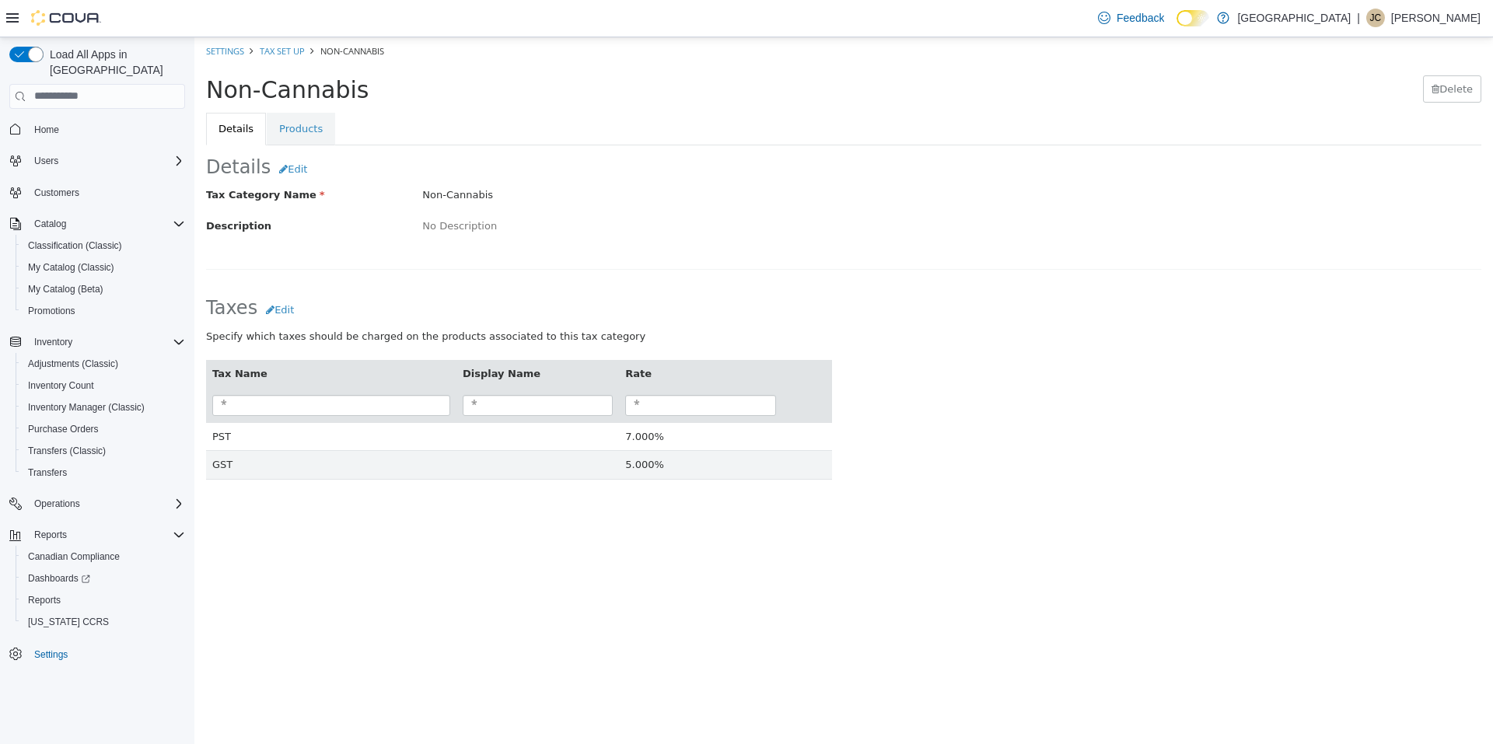
click at [78, 120] on span "Home" at bounding box center [106, 129] width 157 height 19
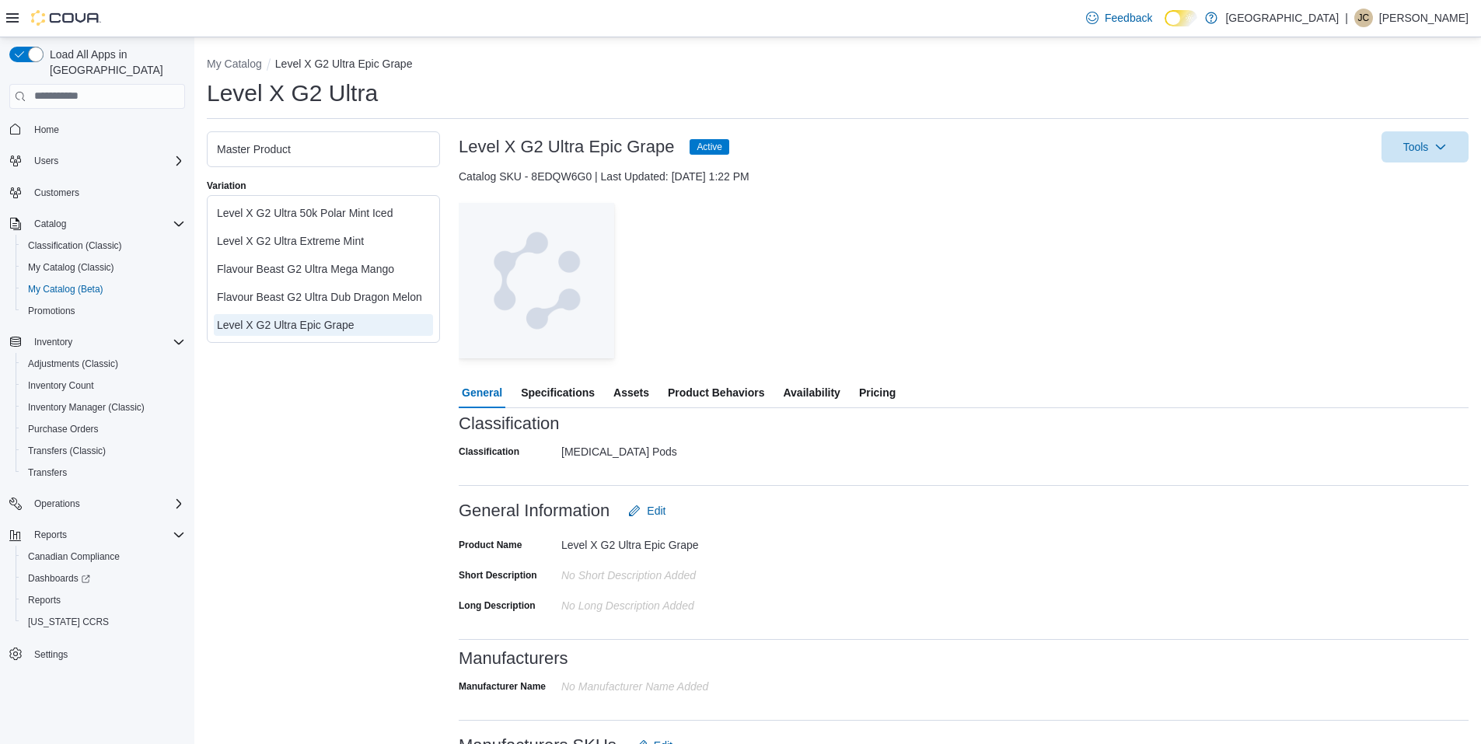
click at [871, 399] on span "Pricing" at bounding box center [877, 392] width 37 height 31
